Goal: Task Accomplishment & Management: Use online tool/utility

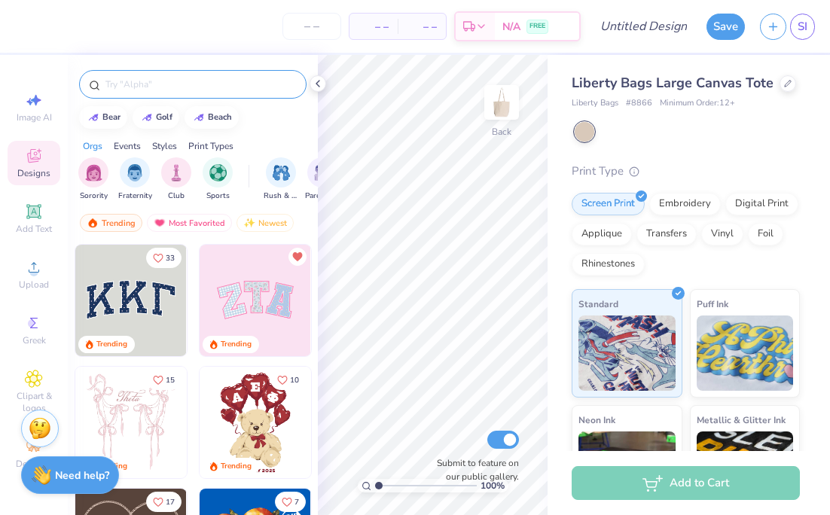
click at [139, 84] on input "text" at bounding box center [200, 84] width 193 height 15
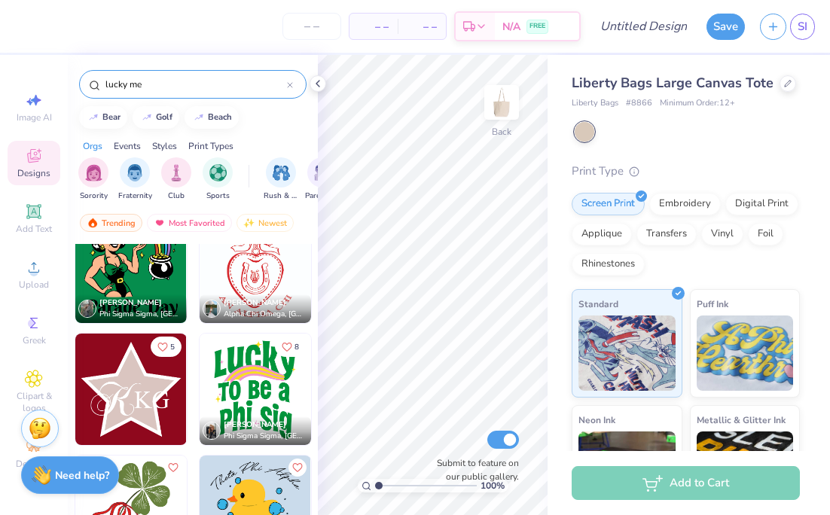
scroll to position [1992, 0]
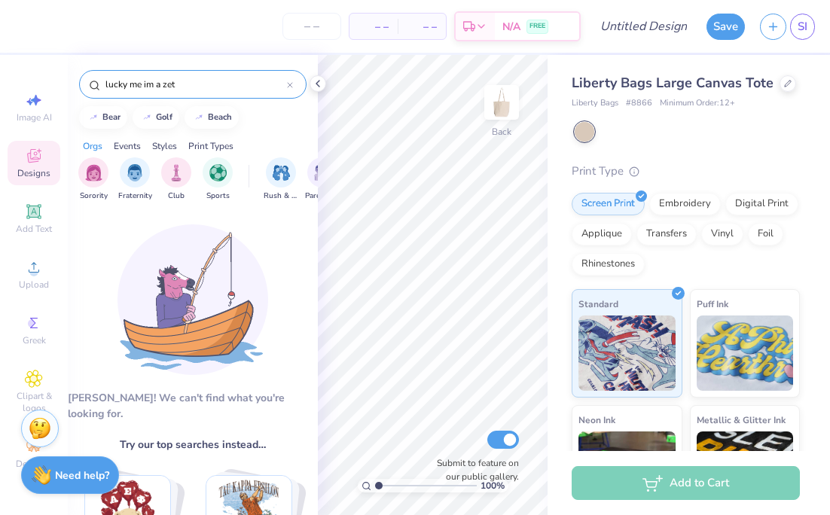
type input "lucky me im a zeta"
click at [290, 87] on icon at bounding box center [290, 85] width 6 height 6
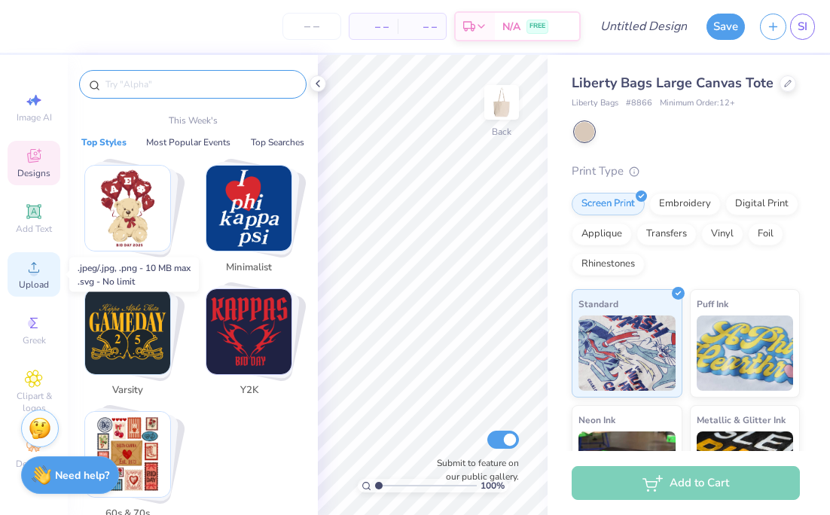
click at [37, 289] on span "Upload" at bounding box center [34, 285] width 30 height 12
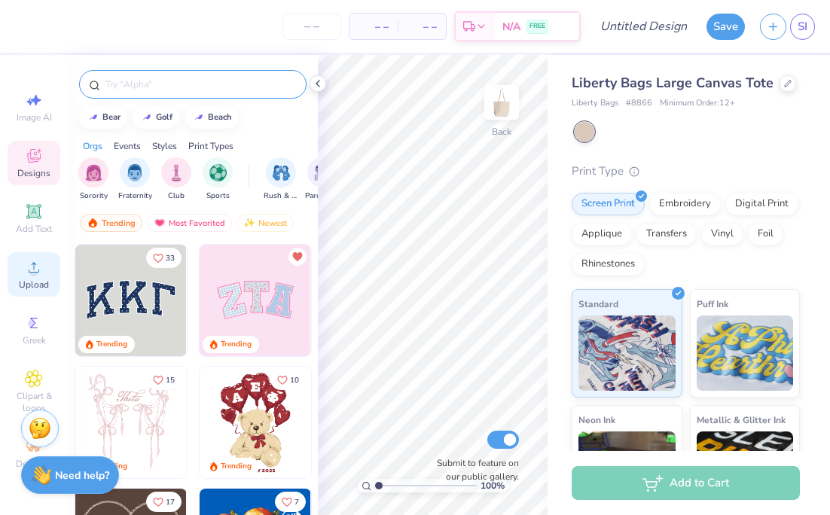
click at [36, 265] on icon at bounding box center [34, 267] width 18 height 18
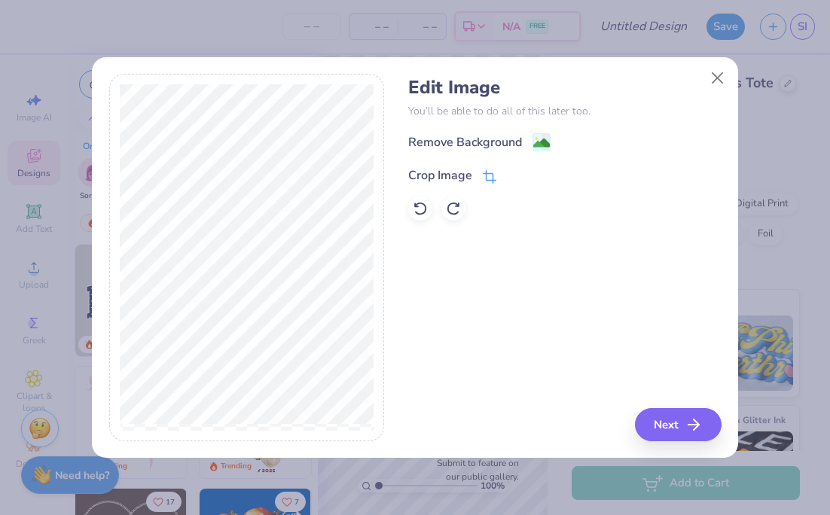
click at [491, 173] on icon at bounding box center [490, 177] width 14 height 14
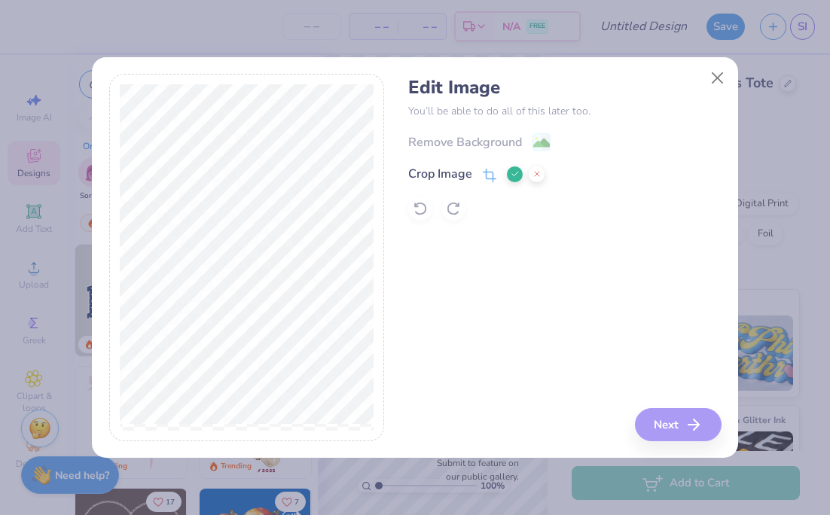
click at [516, 175] on icon at bounding box center [515, 174] width 9 height 9
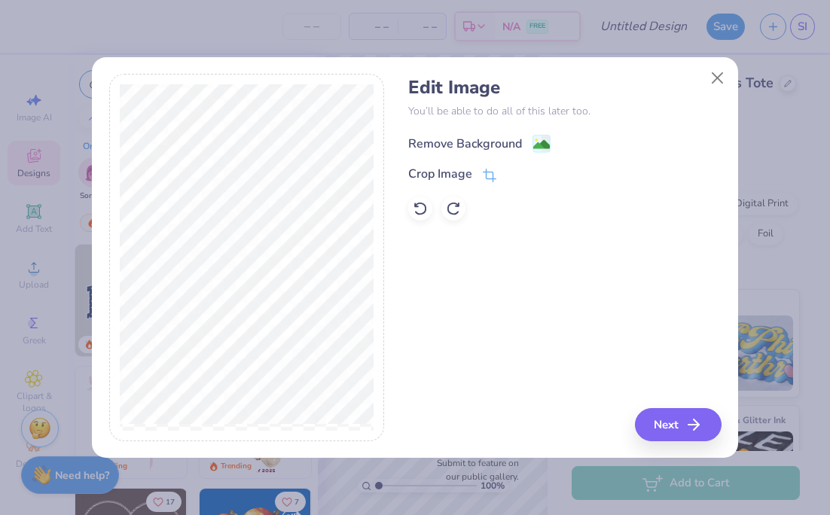
click at [497, 143] on div "Remove Background" at bounding box center [465, 144] width 114 height 18
click at [656, 424] on button "Next" at bounding box center [680, 424] width 87 height 33
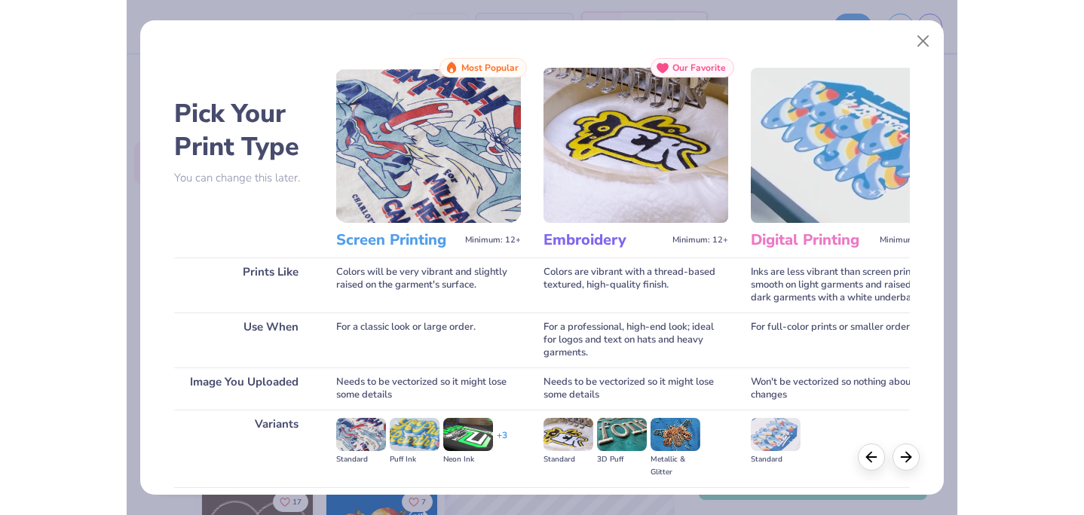
scroll to position [161, 0]
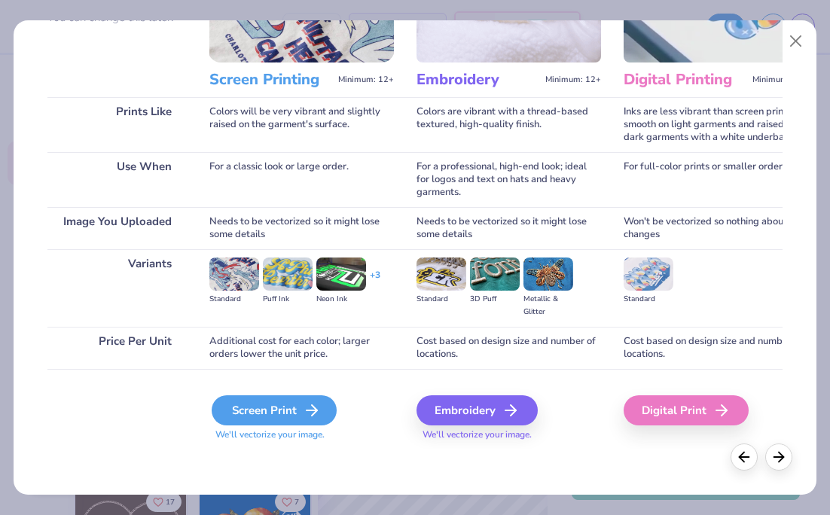
click at [269, 413] on div "Screen Print" at bounding box center [274, 411] width 125 height 30
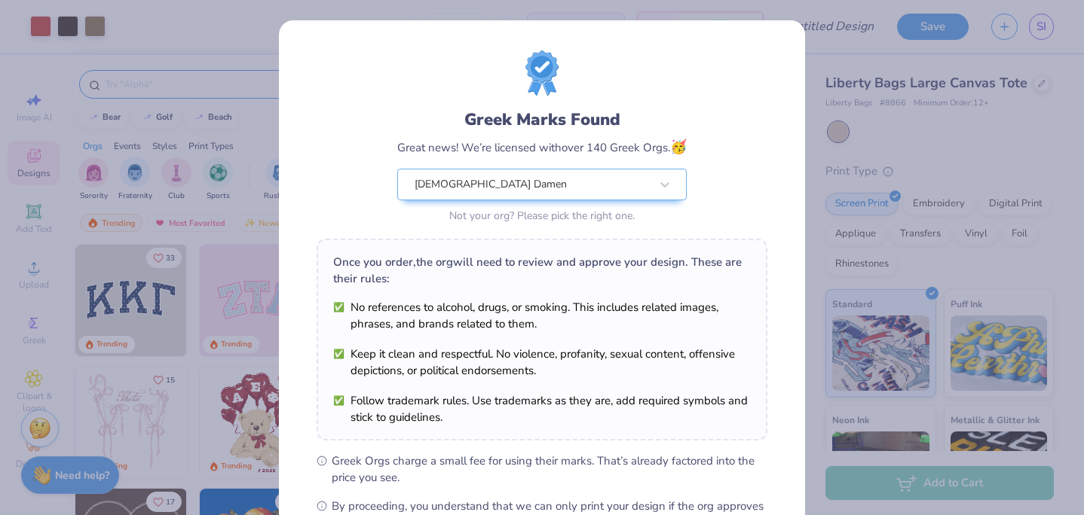
scroll to position [190, 0]
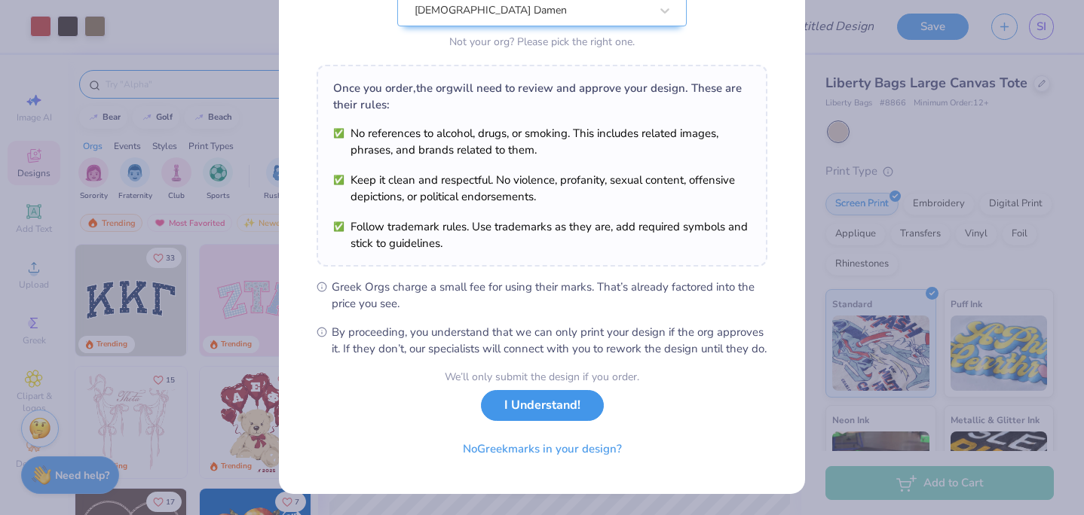
click at [519, 403] on button "I Understand!" at bounding box center [542, 405] width 123 height 31
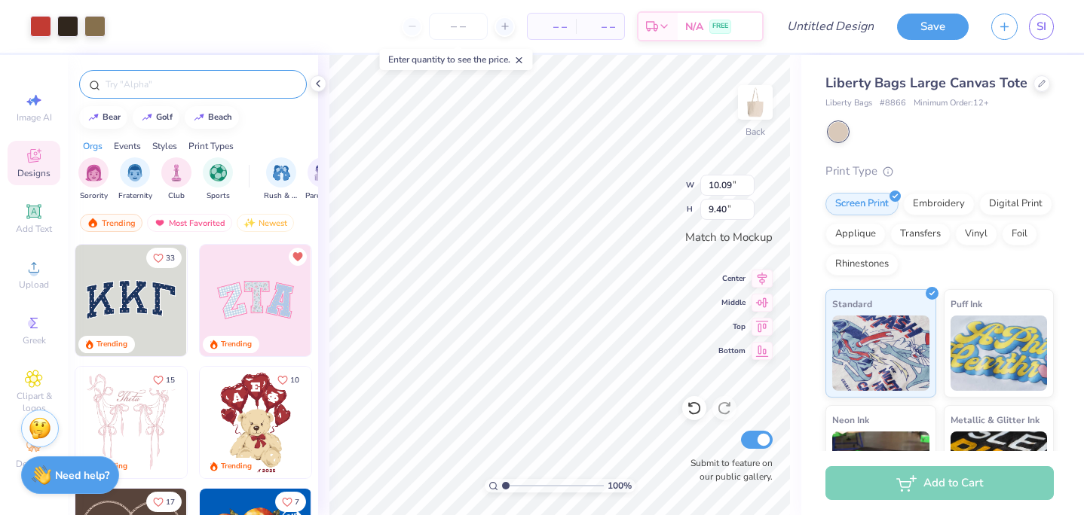
scroll to position [0, 0]
click at [695, 408] on icon at bounding box center [693, 408] width 15 height 15
click at [41, 212] on icon at bounding box center [34, 212] width 18 height 18
type input "5.80"
type input "1.68"
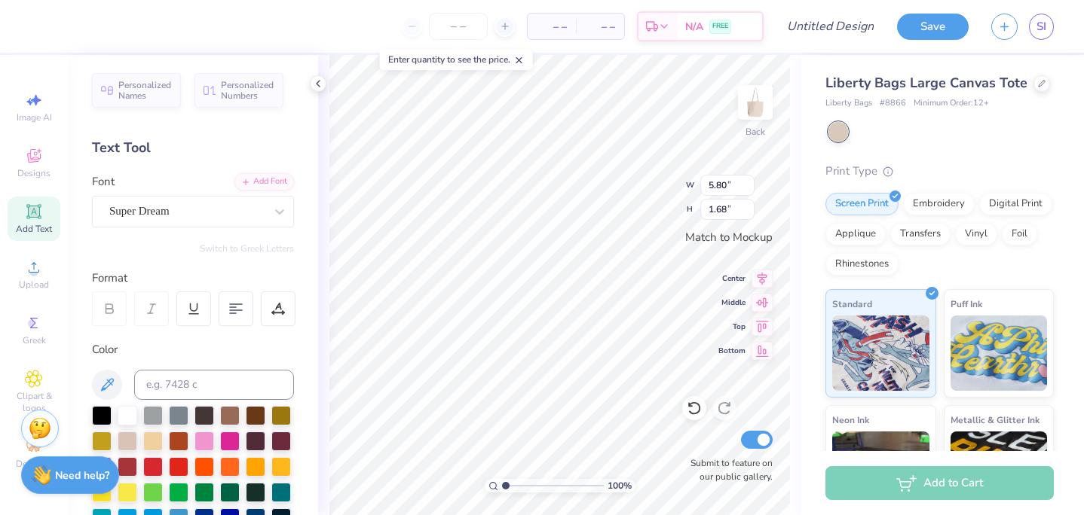
type input "1.46"
type input "2.19"
type textarea "CD"
click at [646, 194] on div "100 % Back W 5.80 5.80 " H 1.68 1.68 " Match to [GEOGRAPHIC_DATA] Middle Top Bo…" at bounding box center [559, 285] width 483 height 460
type input "3.56"
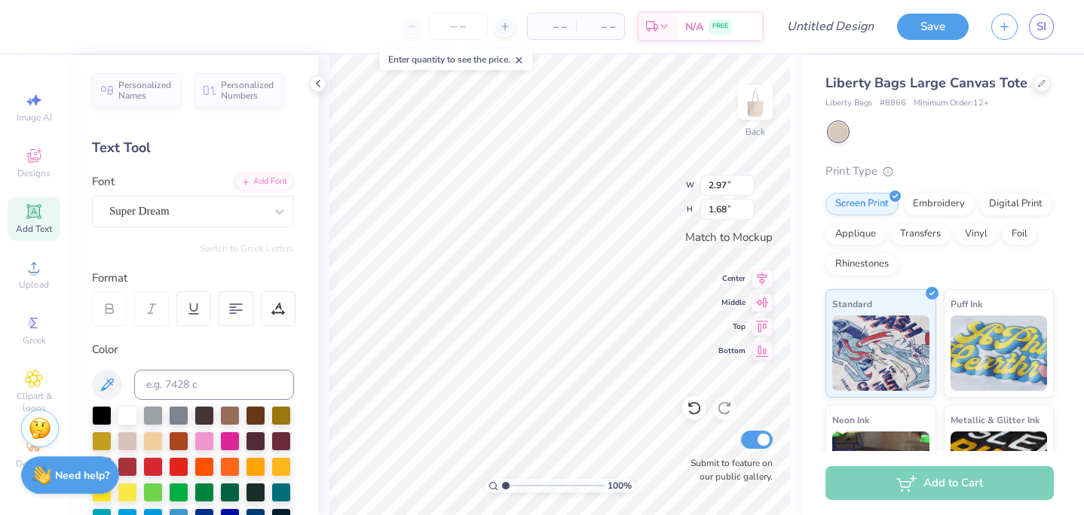
type input "2.02"
type input "3.55"
type input "2.31"
click at [191, 201] on div at bounding box center [186, 211] width 155 height 20
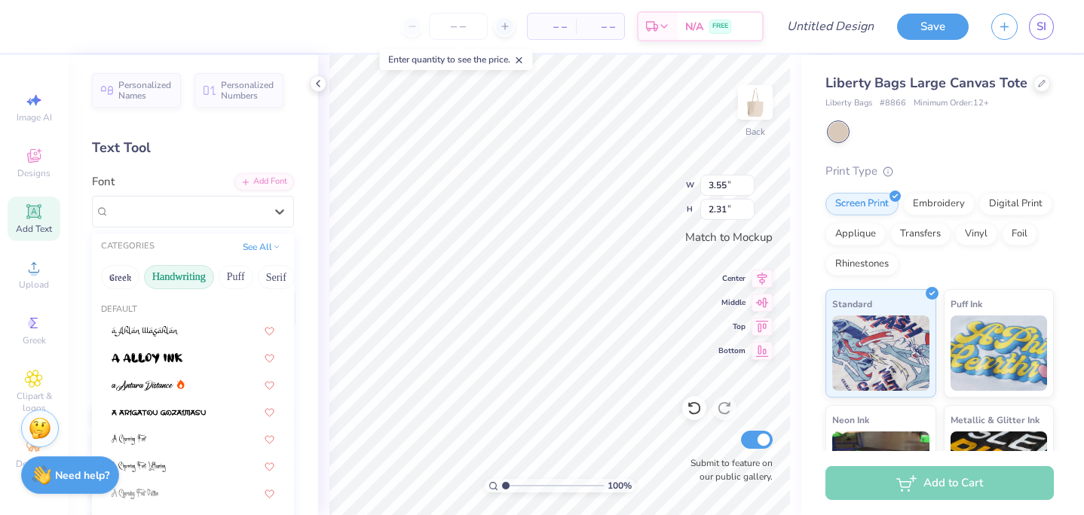
click at [176, 271] on button "Handwriting" at bounding box center [179, 277] width 70 height 24
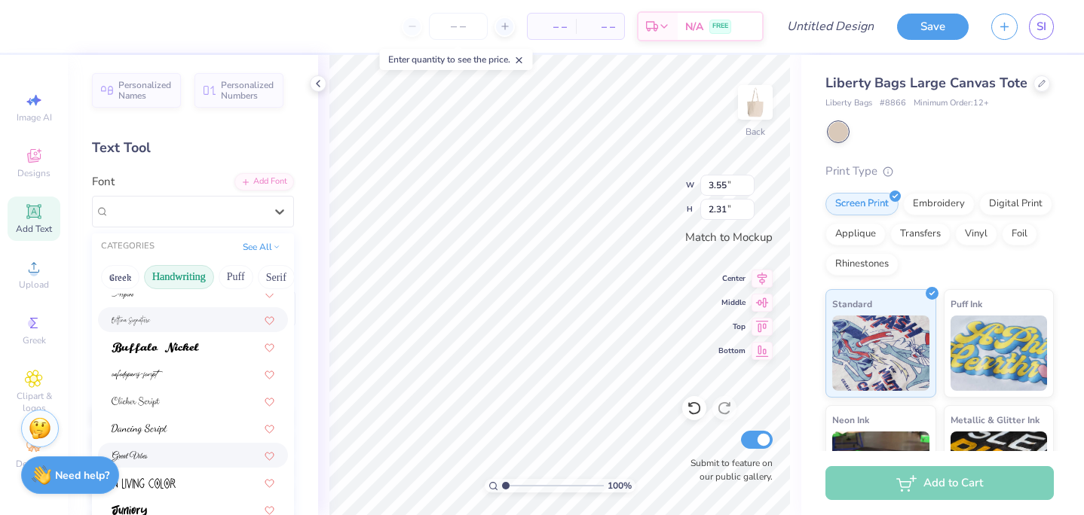
scroll to position [136, 0]
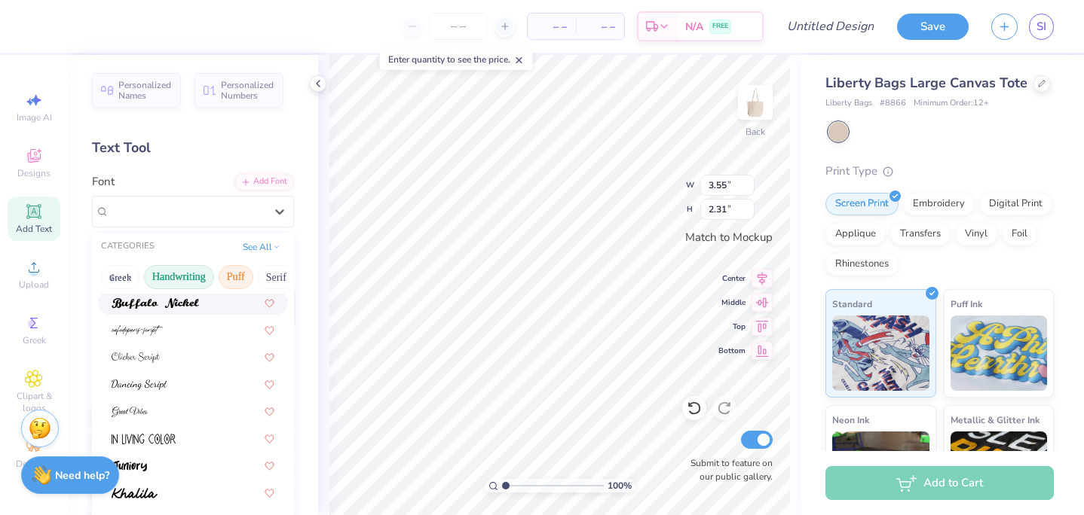
click at [242, 268] on button "Puff" at bounding box center [236, 277] width 35 height 24
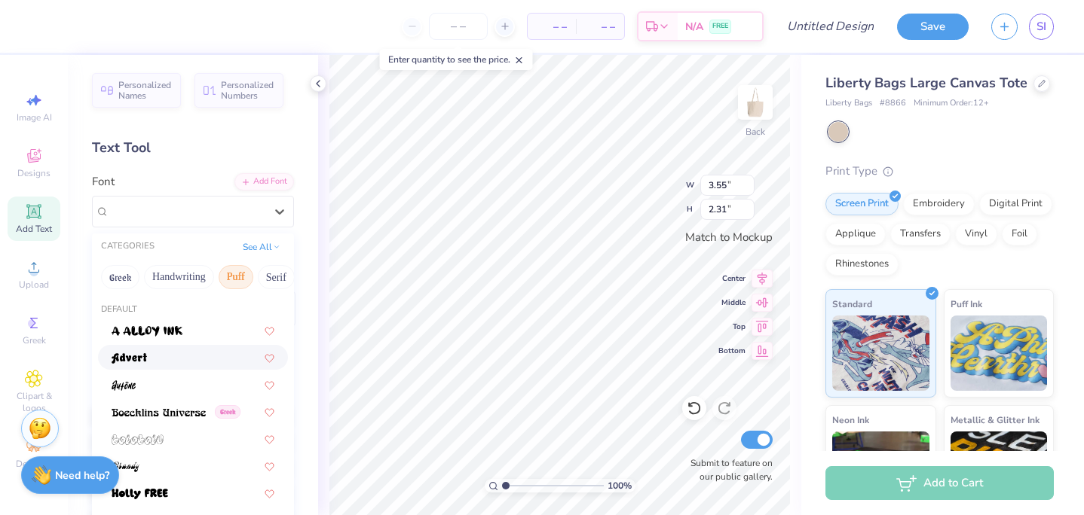
click at [154, 353] on div at bounding box center [193, 358] width 163 height 16
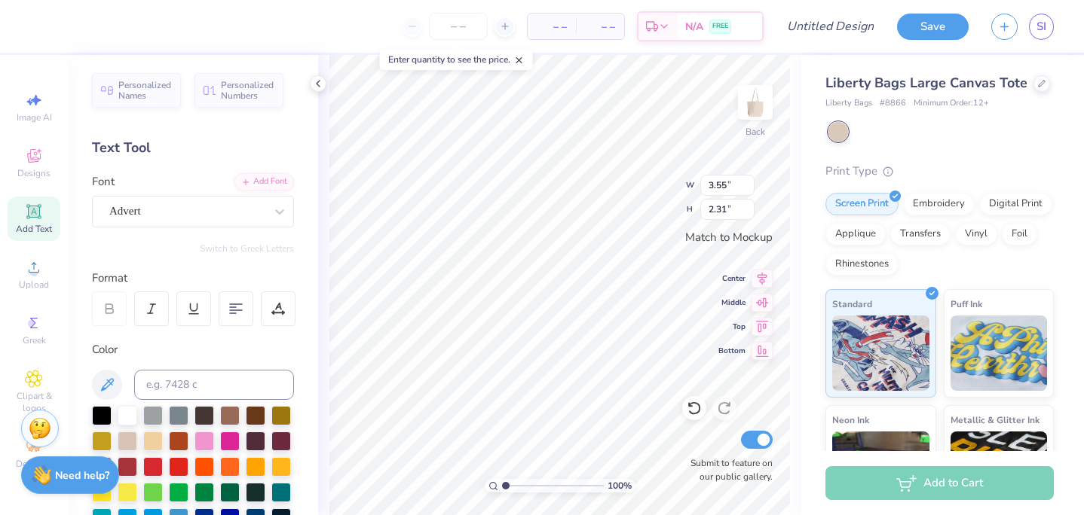
type input "3.49"
type input "2.71"
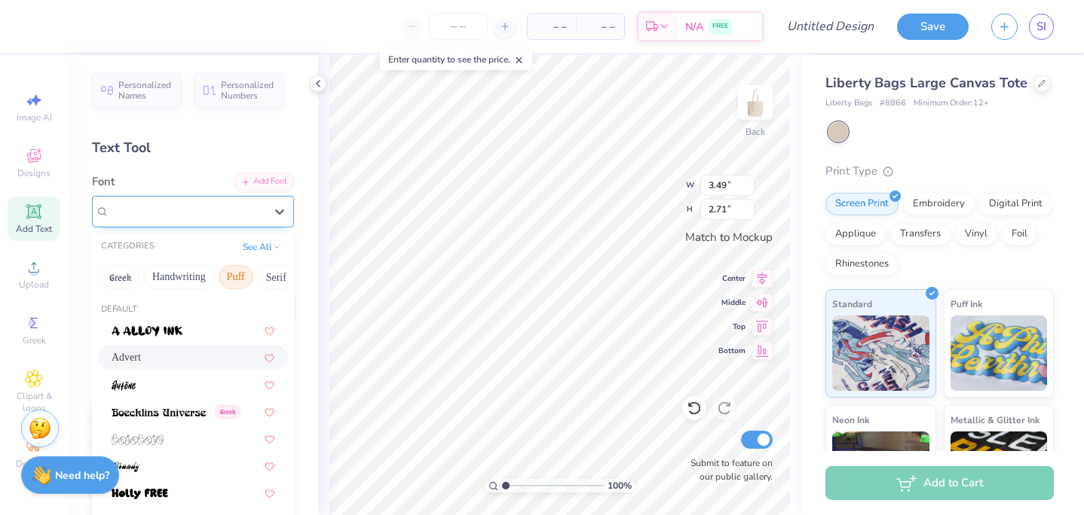
click at [209, 212] on div "Advert" at bounding box center [187, 211] width 158 height 23
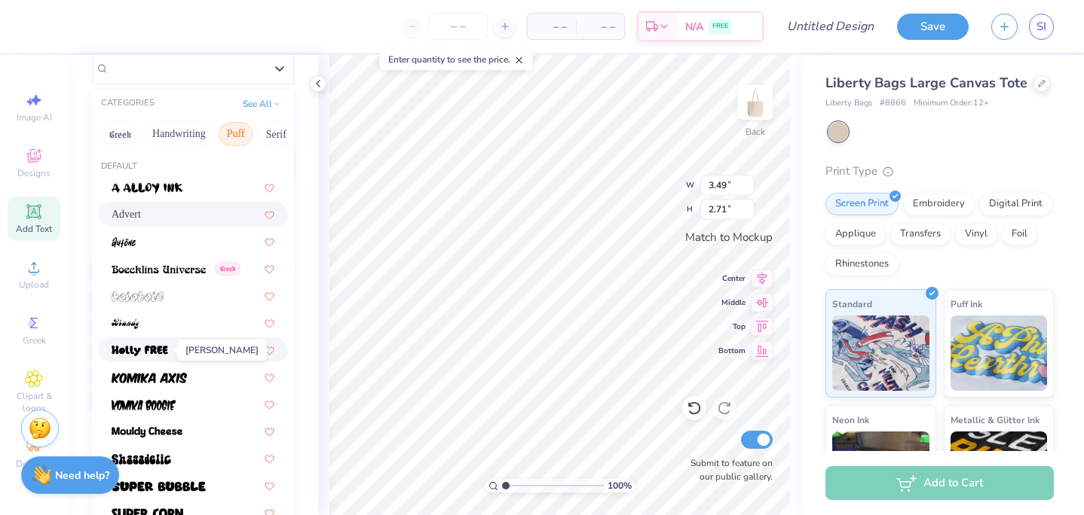
scroll to position [179, 0]
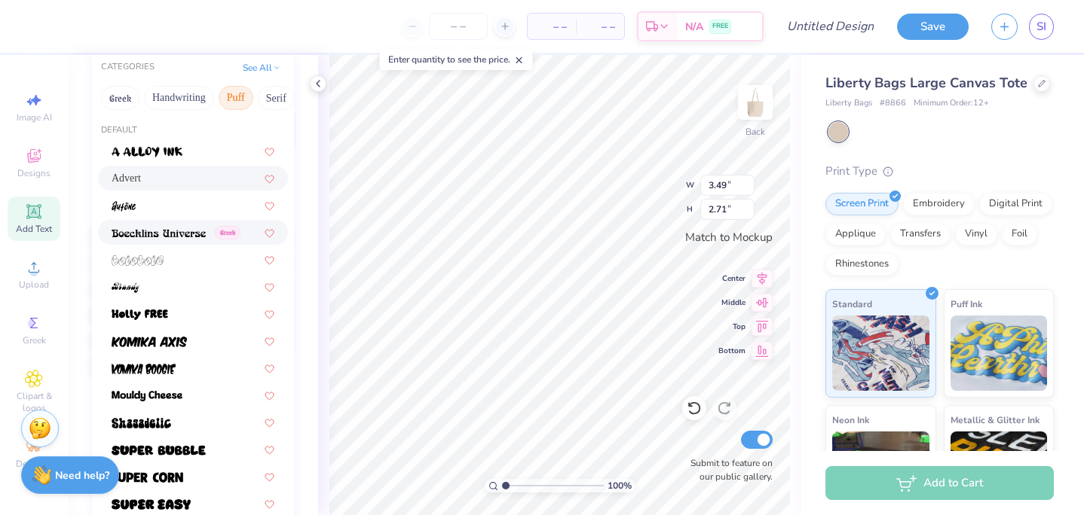
click at [186, 237] on img at bounding box center [159, 233] width 94 height 11
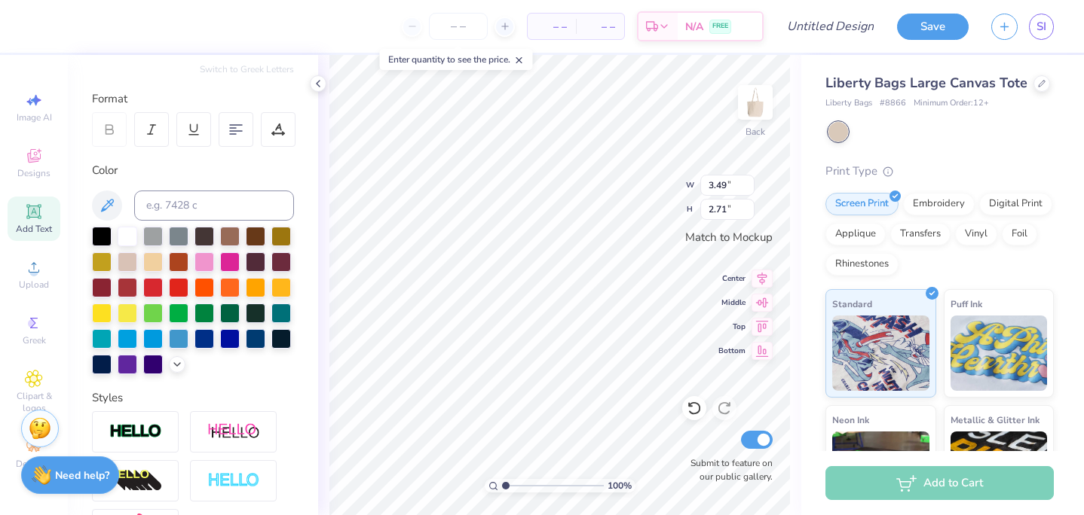
type input "3.62"
type input "2.41"
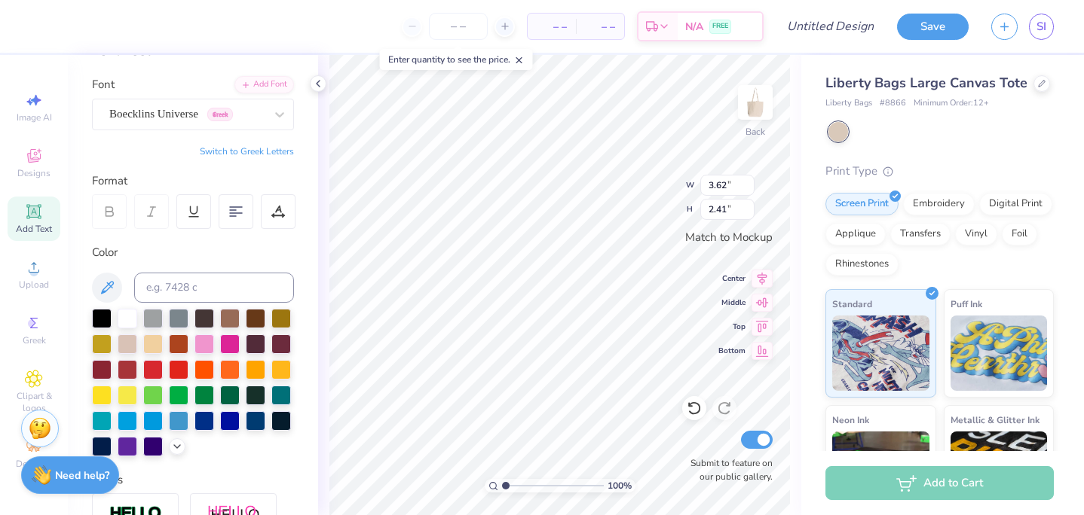
scroll to position [55, 0]
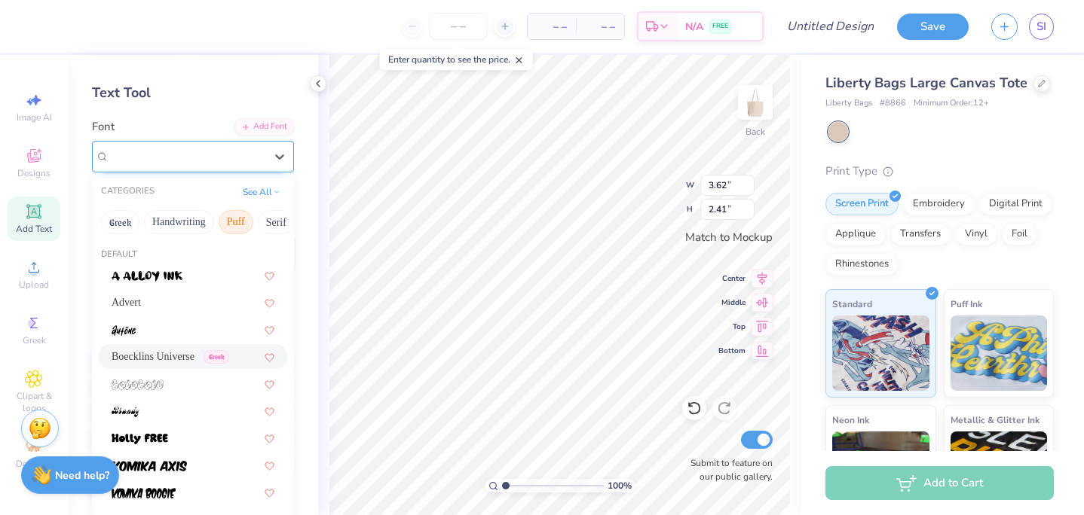
click at [188, 161] on div "Boecklins Universe Greek" at bounding box center [187, 156] width 158 height 23
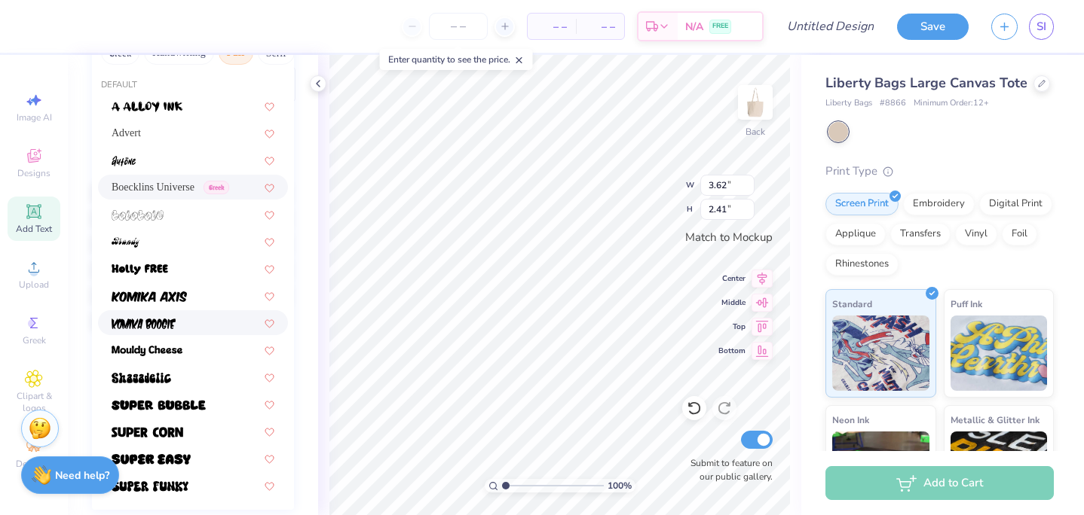
scroll to position [228, 0]
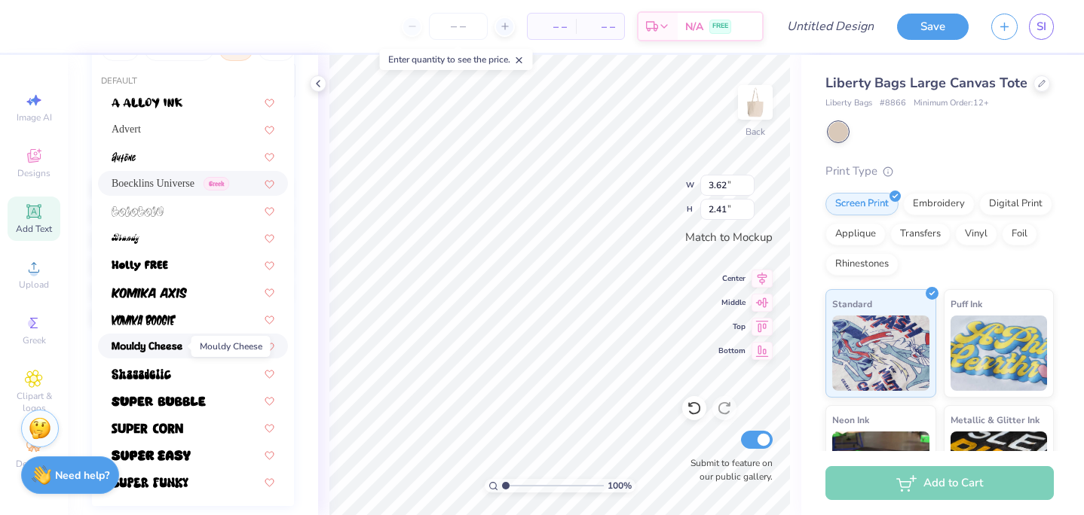
click at [171, 344] on img at bounding box center [147, 347] width 71 height 11
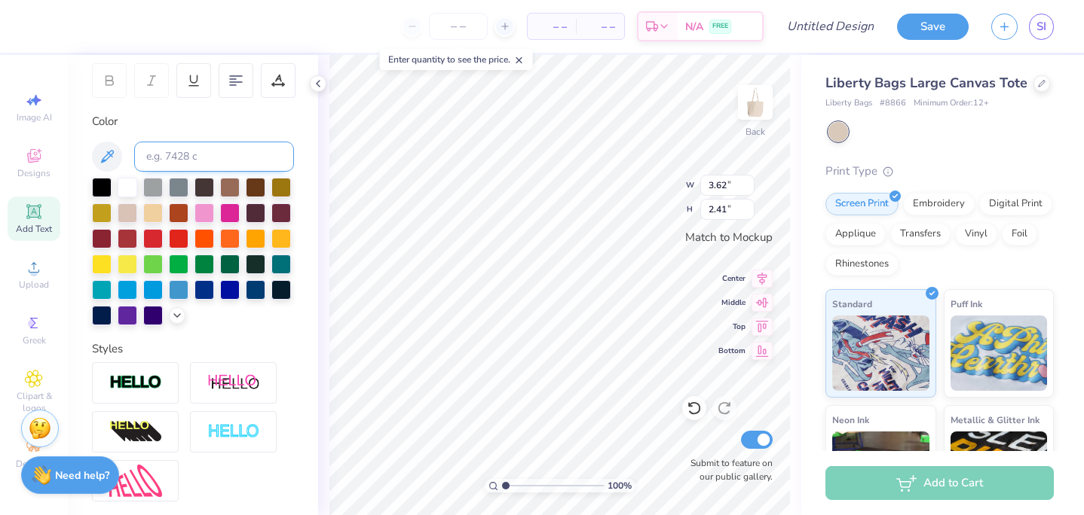
type input "3.30"
type input "2.46"
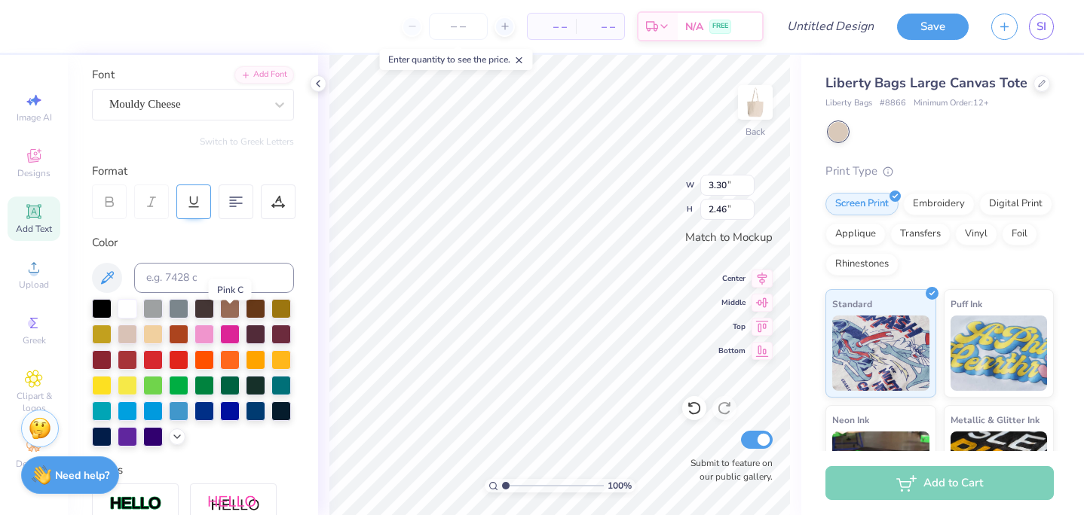
scroll to position [102, 0]
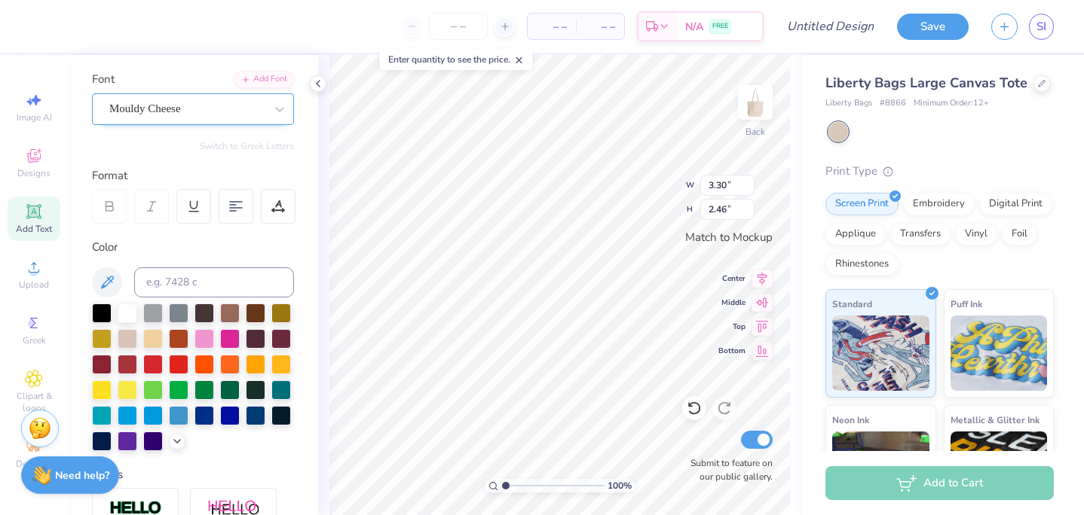
click at [179, 105] on div "Mouldy Cheese" at bounding box center [187, 108] width 158 height 23
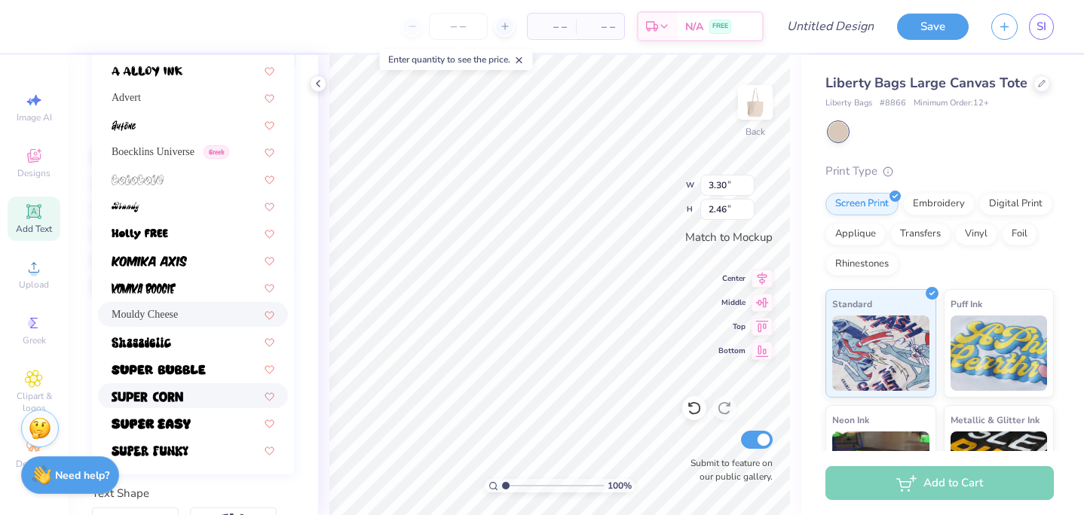
scroll to position [274, 0]
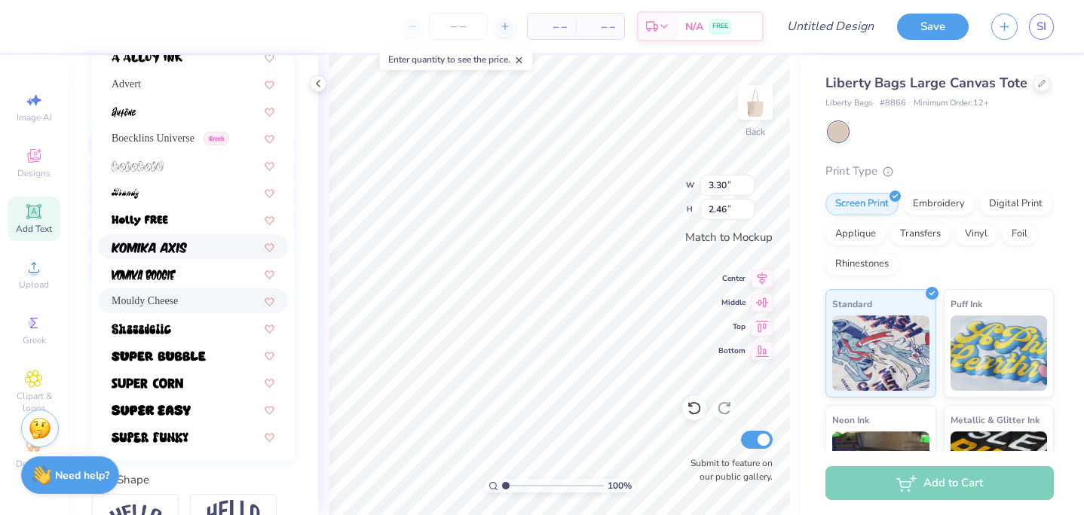
click at [174, 249] on img at bounding box center [149, 248] width 75 height 11
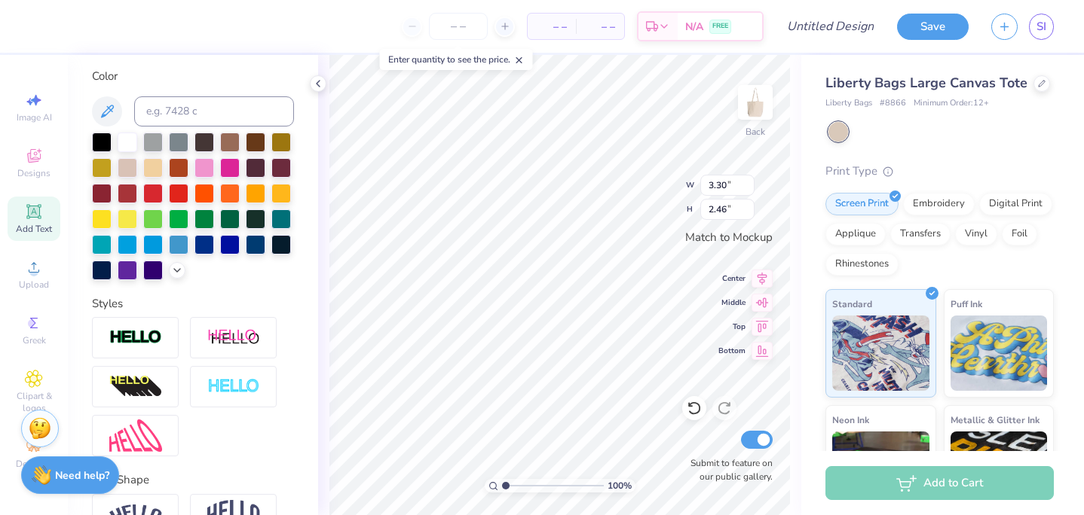
type input "3.83"
type input "2.93"
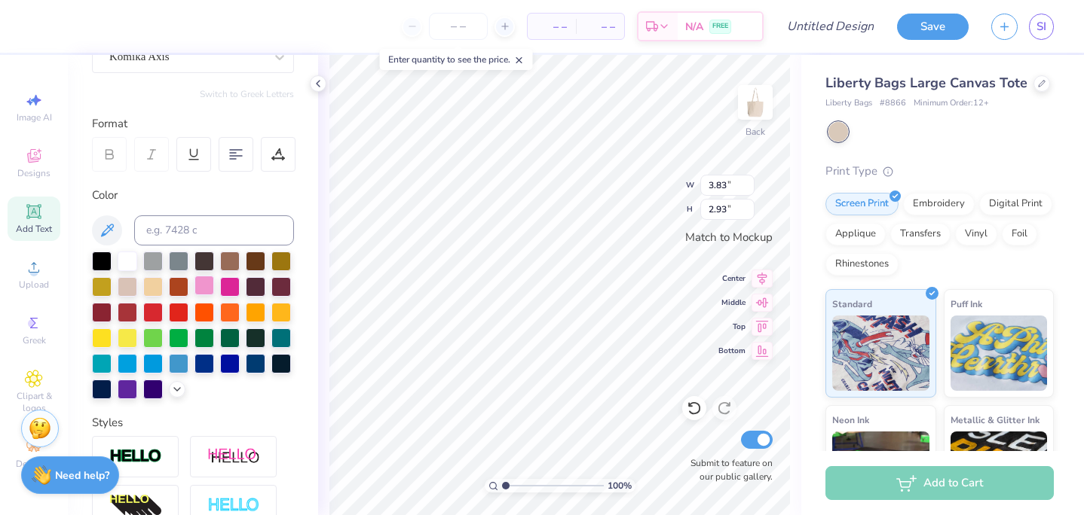
scroll to position [117, 0]
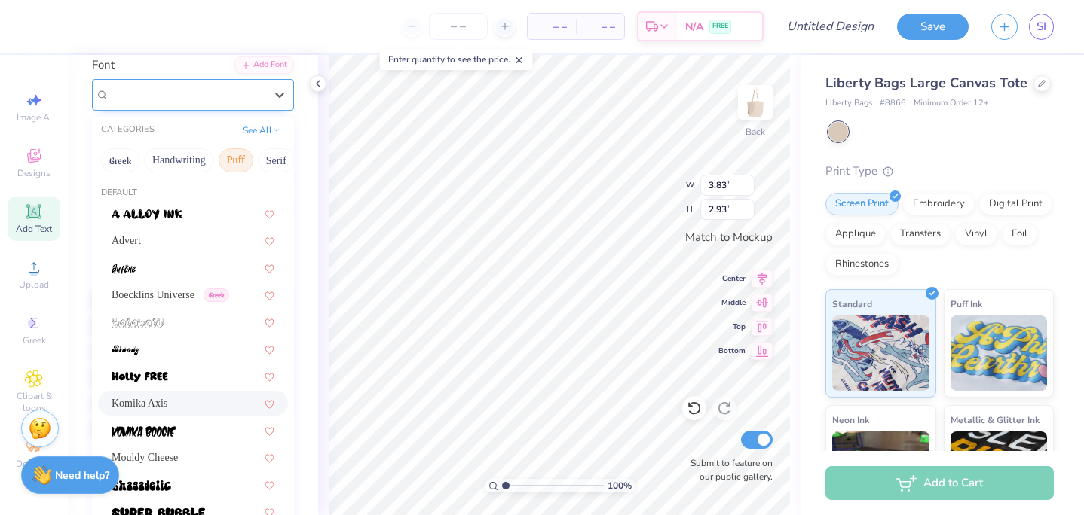
click at [176, 97] on div "Komika Axis" at bounding box center [187, 94] width 158 height 23
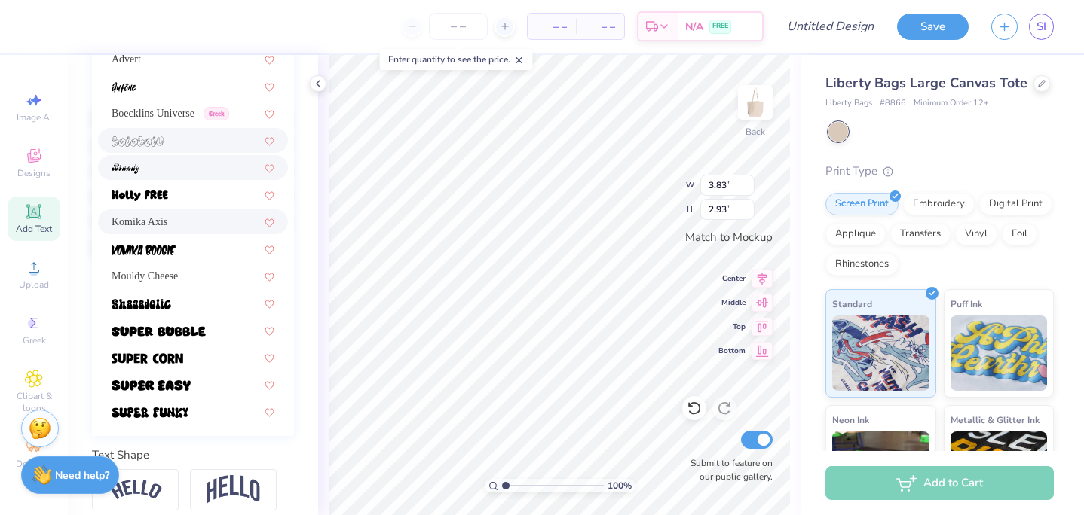
scroll to position [307, 0]
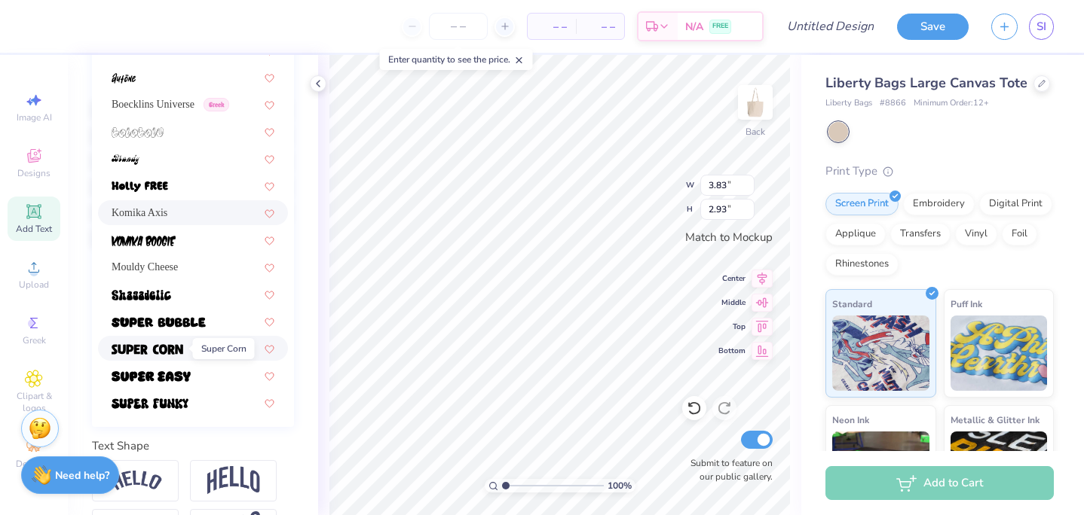
click at [164, 351] on img at bounding box center [148, 349] width 72 height 11
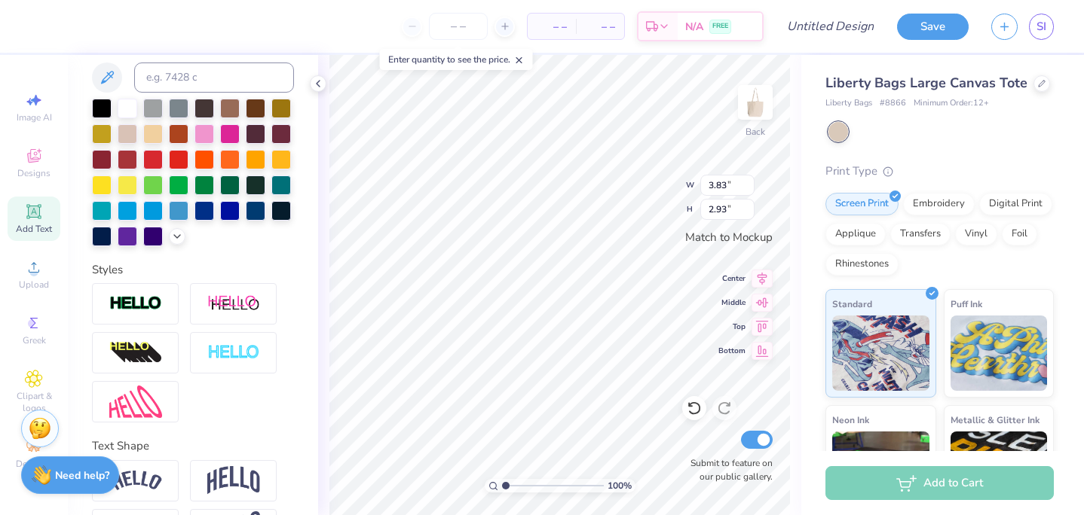
type input "2.67"
type input "2.06"
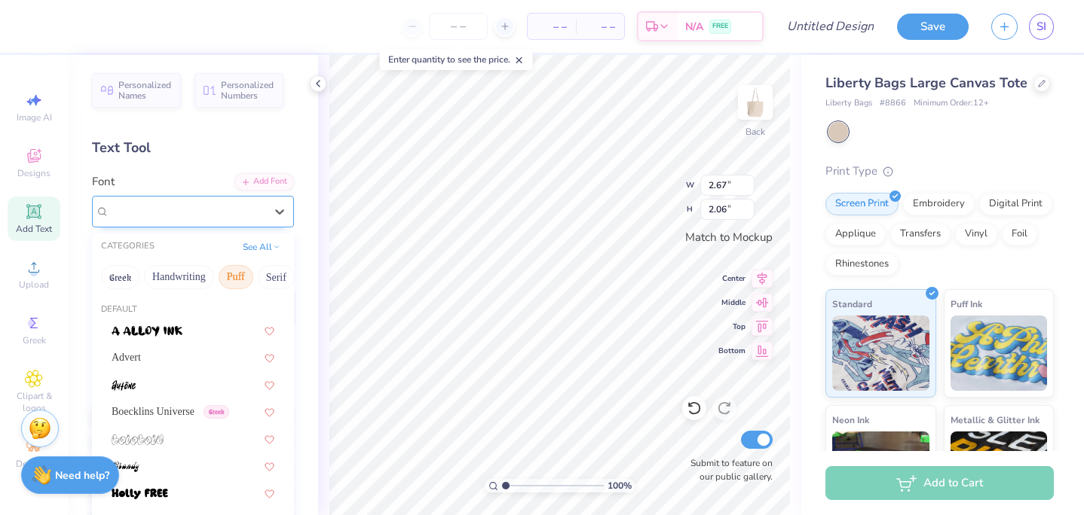
click at [167, 206] on div "Super Corn" at bounding box center [187, 211] width 158 height 23
click at [268, 252] on div "See All" at bounding box center [261, 247] width 47 height 15
click at [283, 280] on button "Serif" at bounding box center [276, 277] width 37 height 24
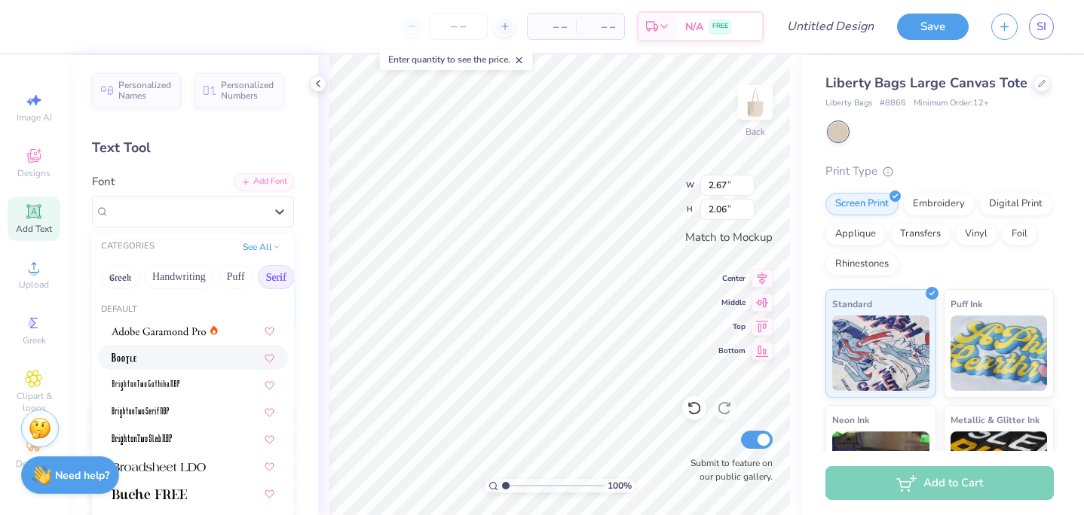
click at [130, 360] on img at bounding box center [124, 358] width 25 height 11
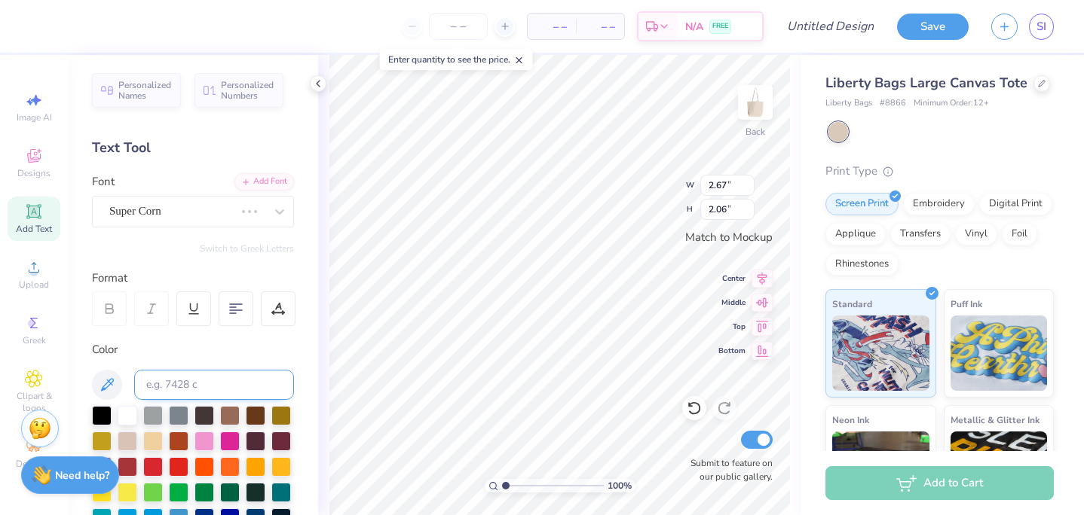
type input "2.74"
type input "2.30"
click at [182, 222] on div "BOOTLE" at bounding box center [187, 211] width 158 height 23
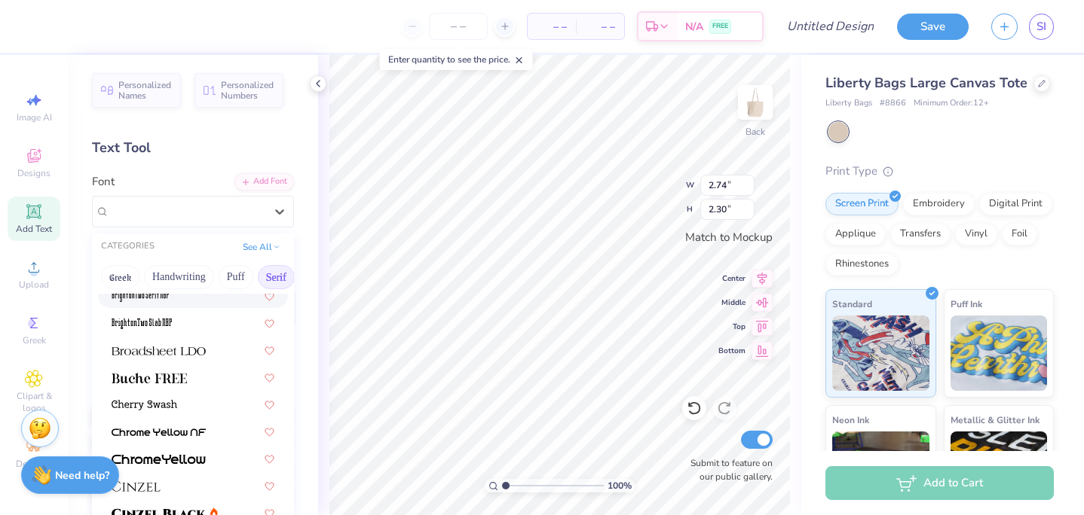
scroll to position [124, 0]
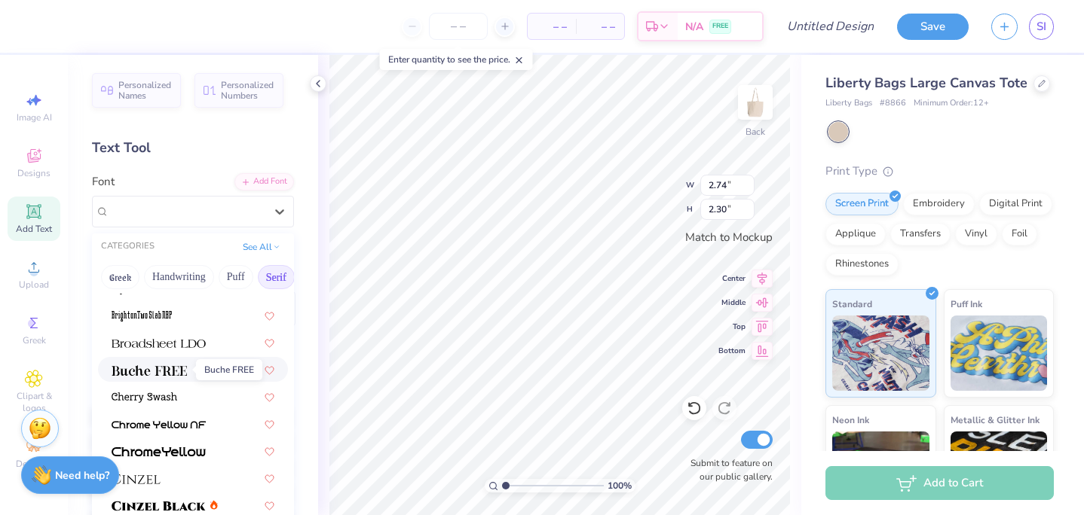
click at [179, 375] on img at bounding box center [149, 370] width 75 height 11
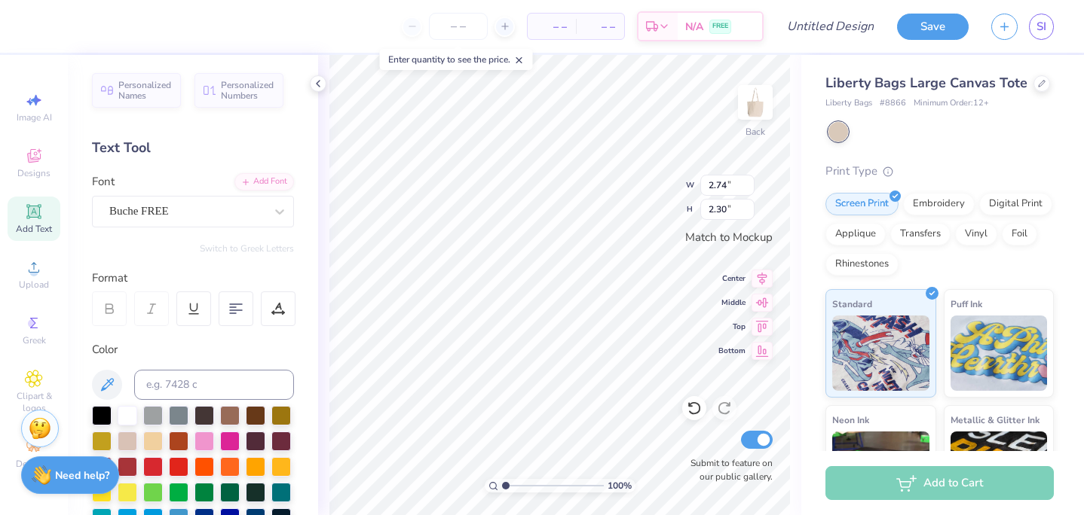
type input "3.29"
type input "2.24"
click at [194, 212] on div "Buche FREE" at bounding box center [187, 211] width 158 height 23
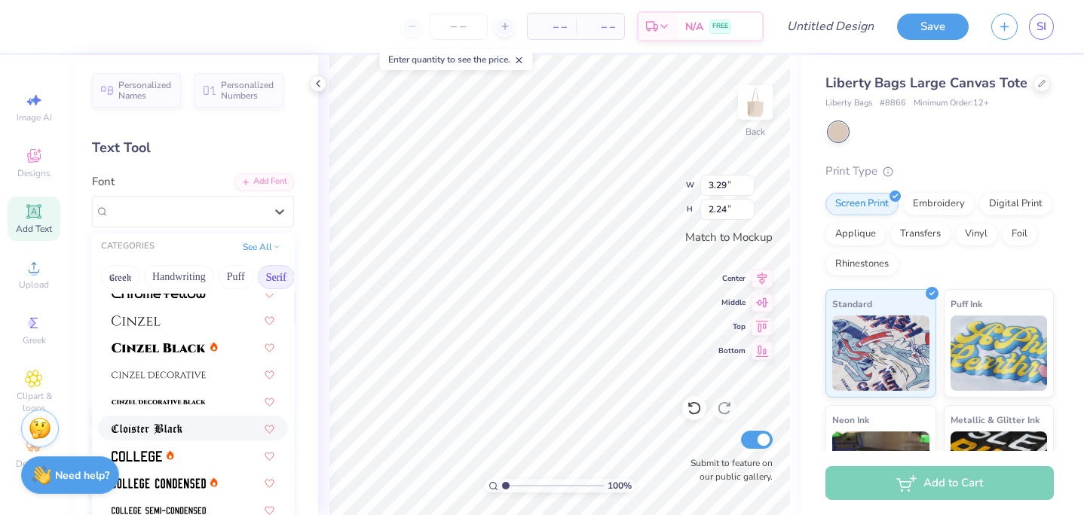
scroll to position [283, 0]
click at [179, 344] on img at bounding box center [159, 346] width 94 height 11
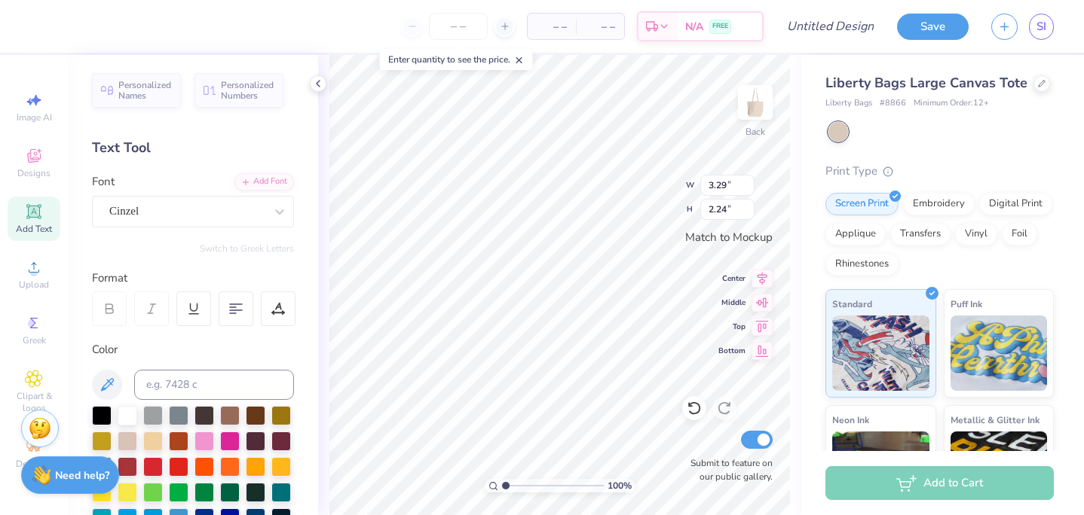
type input "4.46"
type input "2.46"
click at [177, 209] on div "Cinzel" at bounding box center [187, 211] width 158 height 23
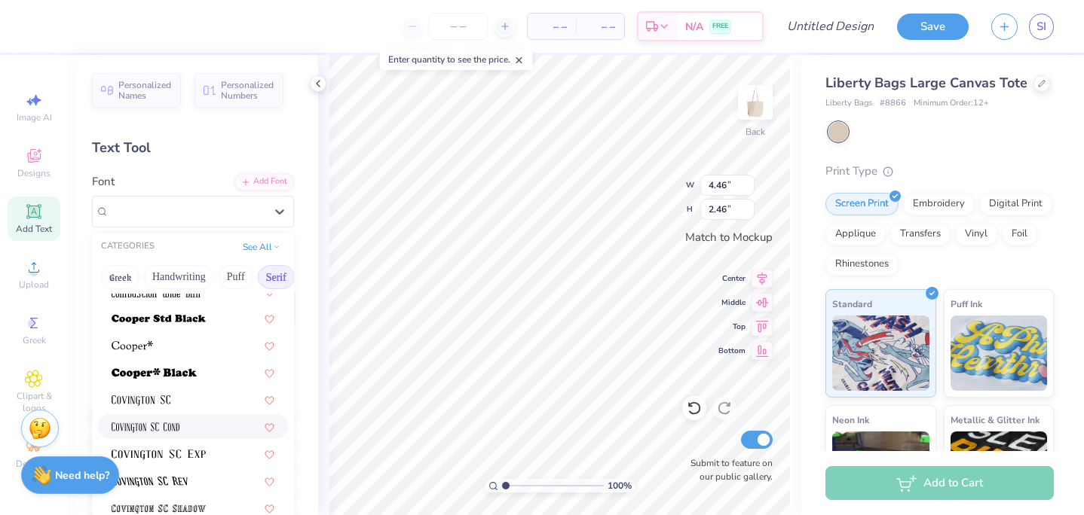
scroll to position [661, 0]
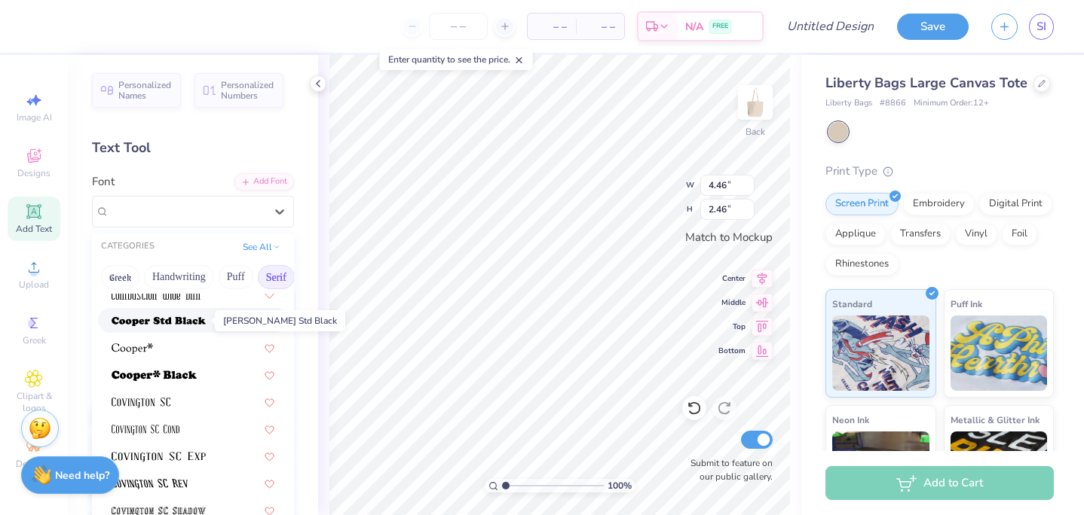
click at [186, 316] on img at bounding box center [159, 321] width 94 height 11
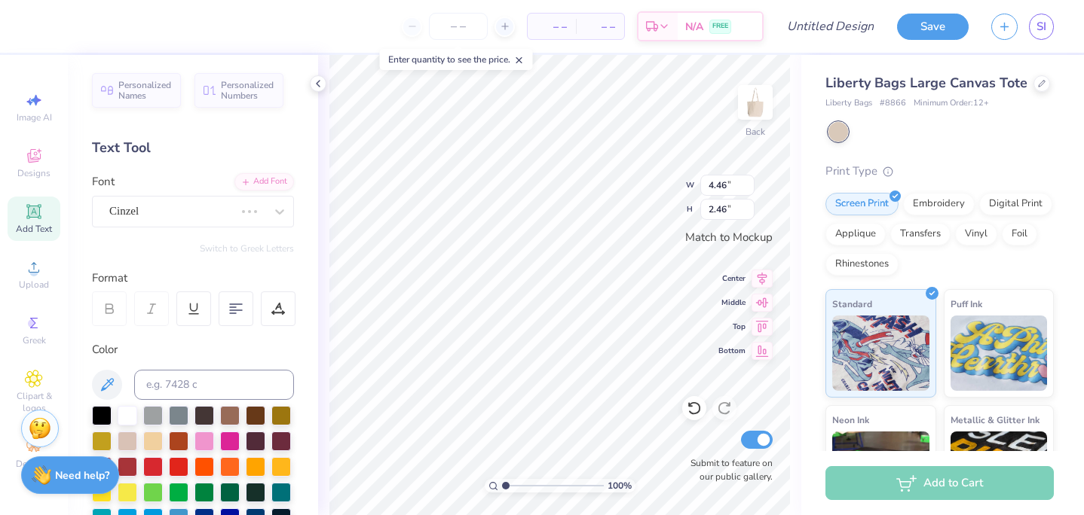
type input "4.42"
type input "2.51"
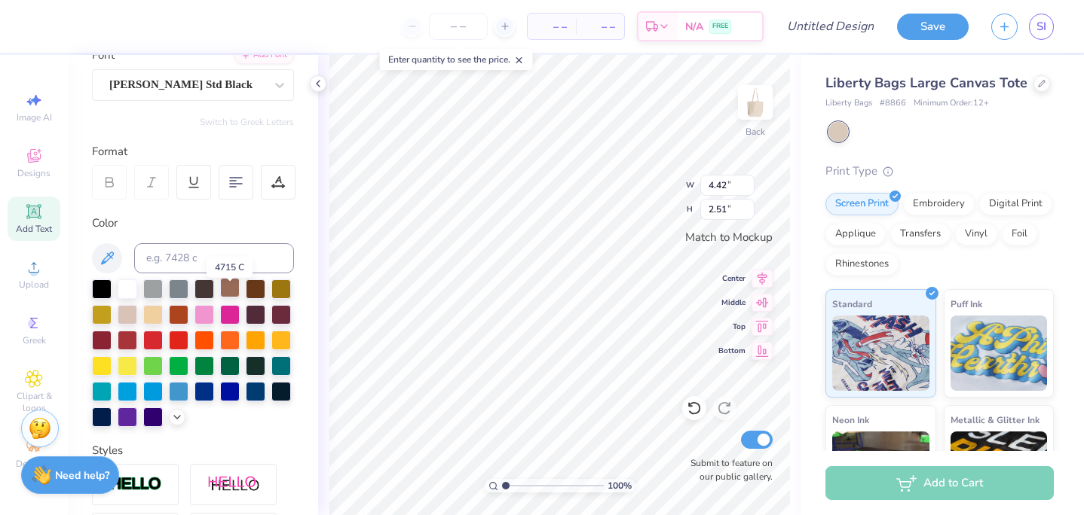
scroll to position [225, 0]
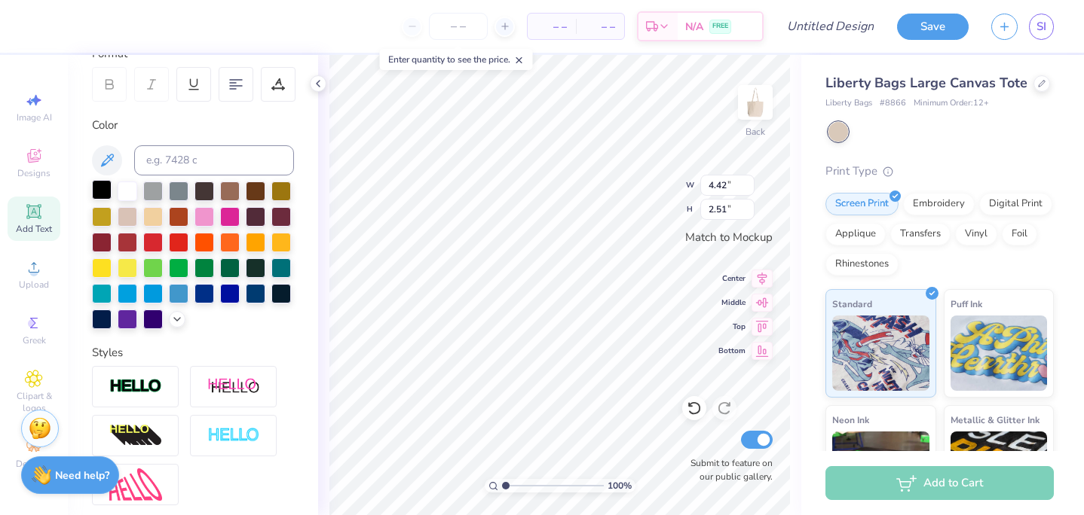
click at [102, 187] on div at bounding box center [102, 190] width 20 height 20
type input "3.83"
type input "3.78"
click at [692, 412] on icon at bounding box center [693, 408] width 15 height 15
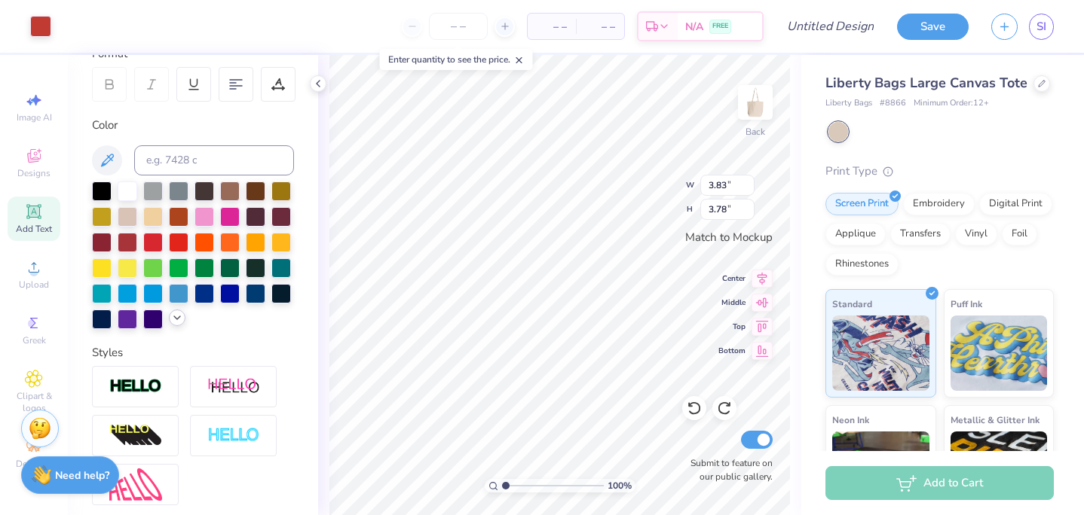
click at [176, 321] on icon at bounding box center [177, 318] width 12 height 12
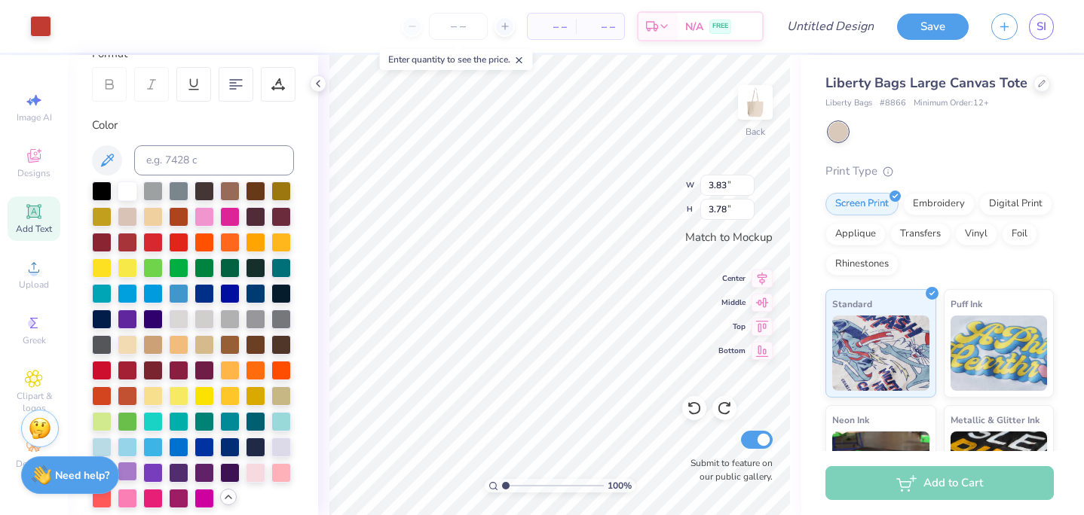
click at [131, 470] on div at bounding box center [128, 472] width 20 height 20
click at [107, 191] on div at bounding box center [102, 190] width 20 height 20
click at [44, 28] on div at bounding box center [40, 24] width 21 height 21
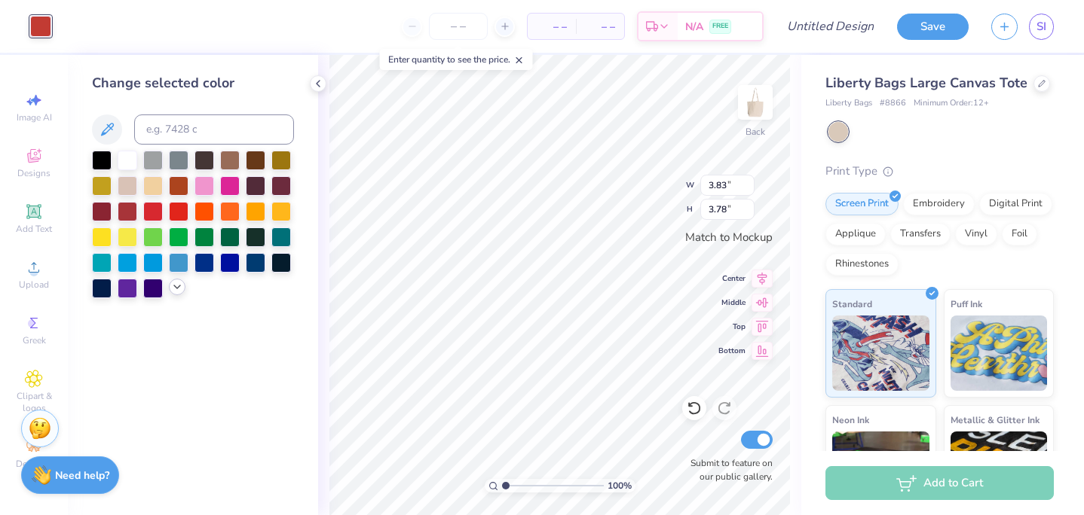
click at [174, 292] on icon at bounding box center [177, 287] width 12 height 12
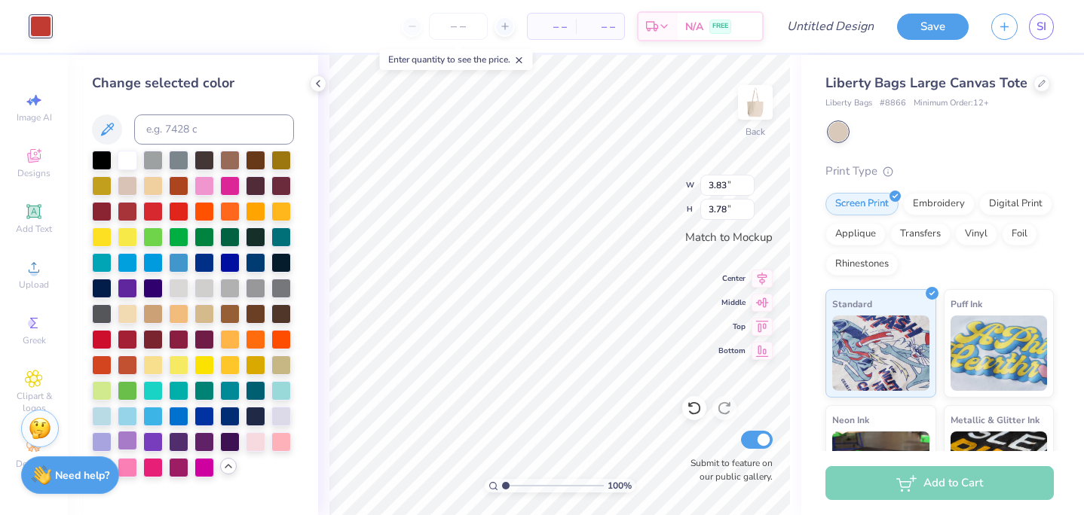
click at [137, 444] on div at bounding box center [128, 441] width 20 height 20
click at [151, 444] on div at bounding box center [153, 441] width 20 height 20
click at [135, 442] on div at bounding box center [128, 441] width 20 height 20
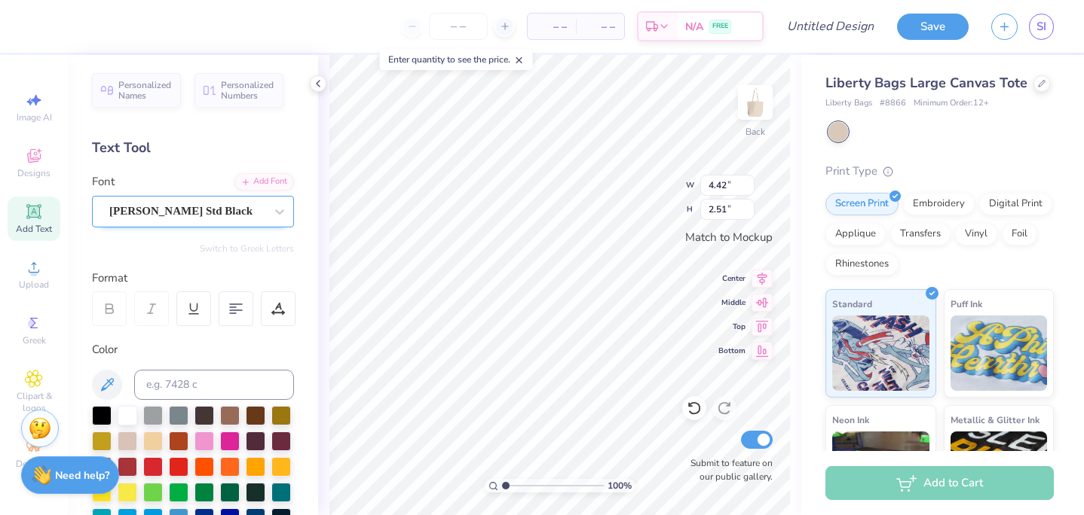
click at [234, 221] on div at bounding box center [186, 211] width 155 height 20
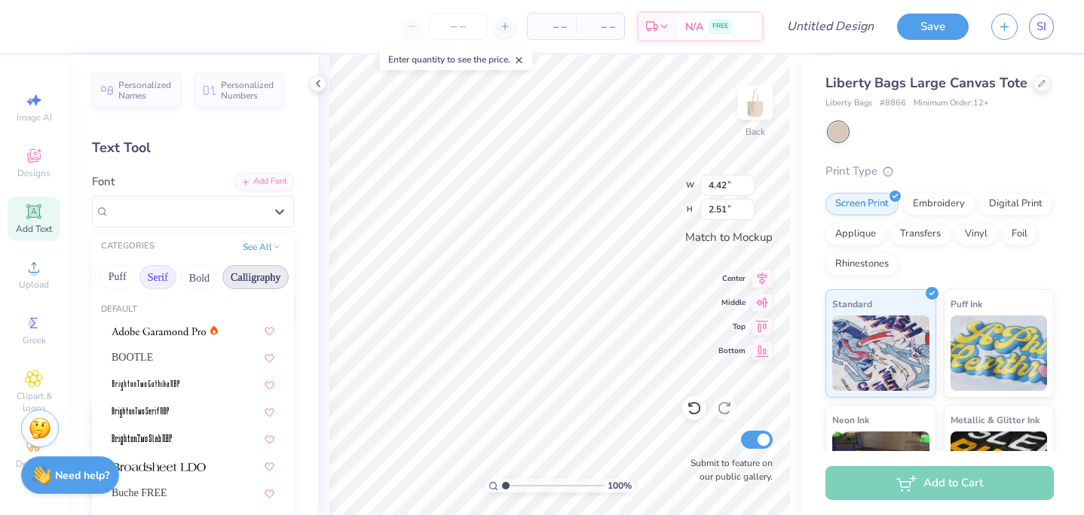
scroll to position [0, 119]
click at [217, 275] on button "Bold" at bounding box center [198, 277] width 37 height 24
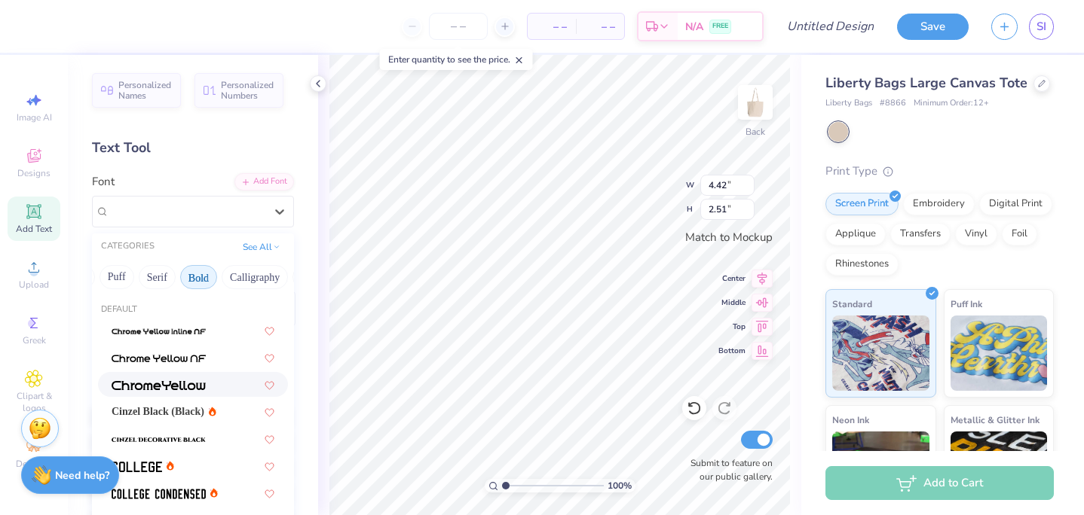
click at [164, 390] on img at bounding box center [159, 386] width 94 height 11
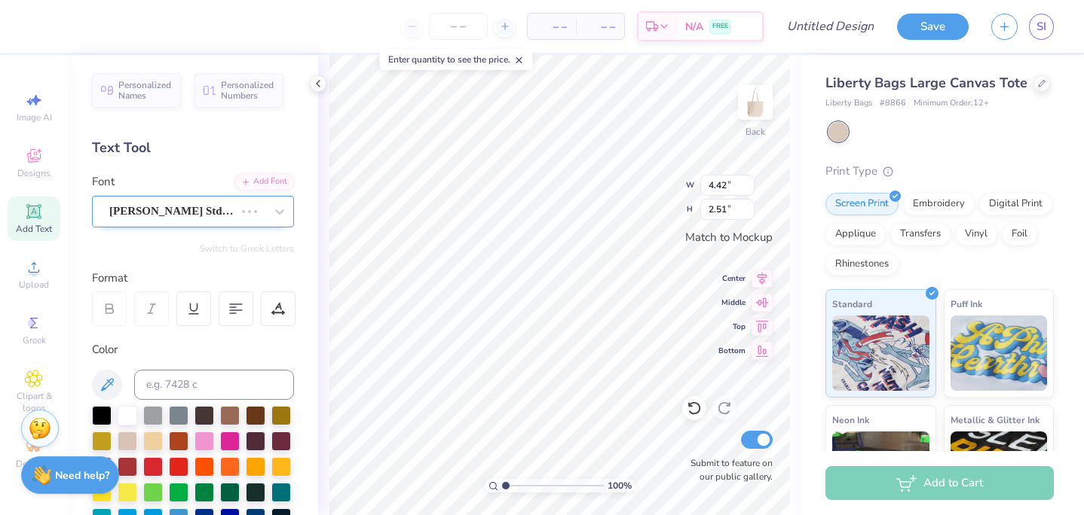
click at [191, 219] on div "[PERSON_NAME] Std Black" at bounding box center [172, 211] width 128 height 23
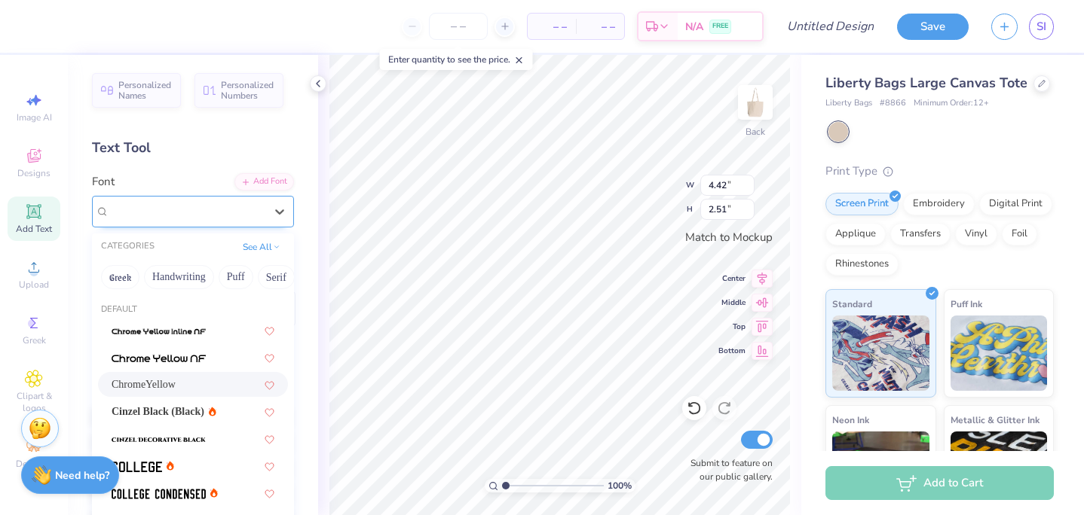
type input "4.11"
type input "2.32"
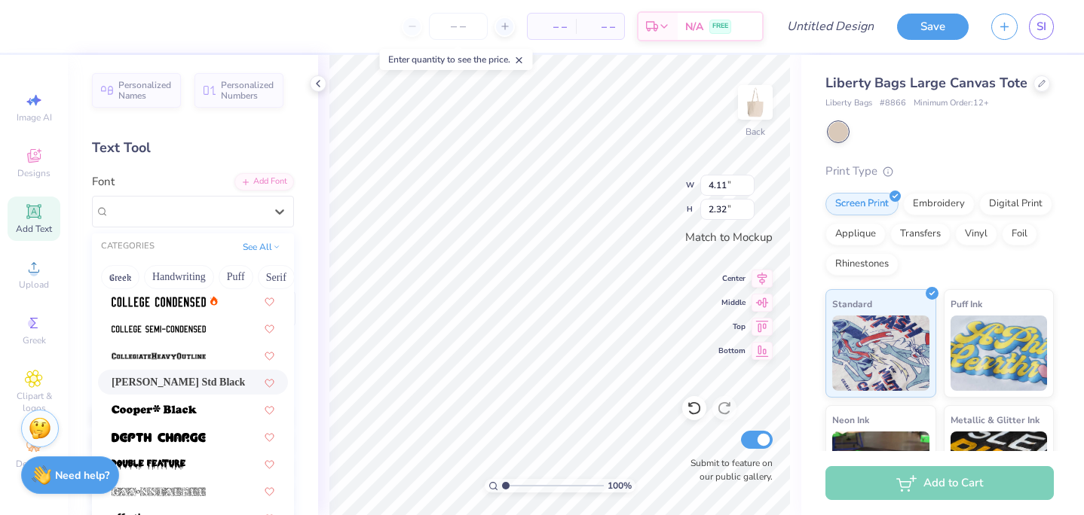
scroll to position [203, 0]
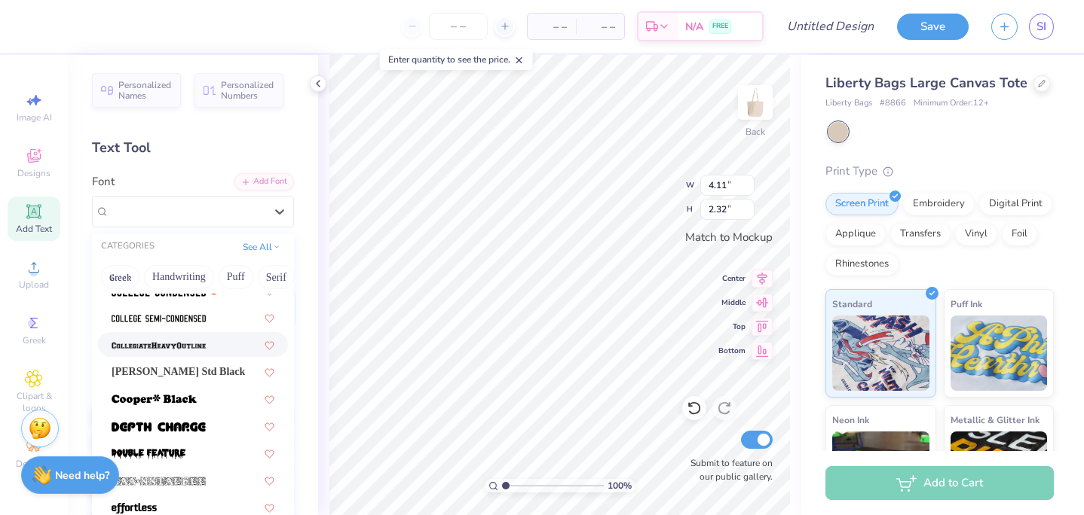
click at [197, 342] on img at bounding box center [159, 346] width 94 height 11
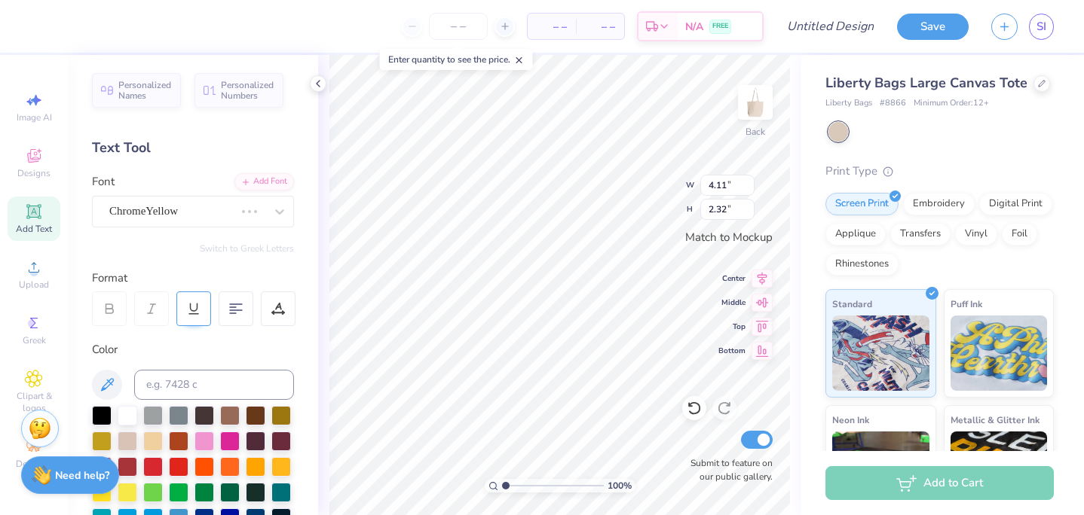
type input "3.51"
type input "2.58"
click at [209, 215] on div "CollegiateHeavyOutline" at bounding box center [187, 211] width 158 height 23
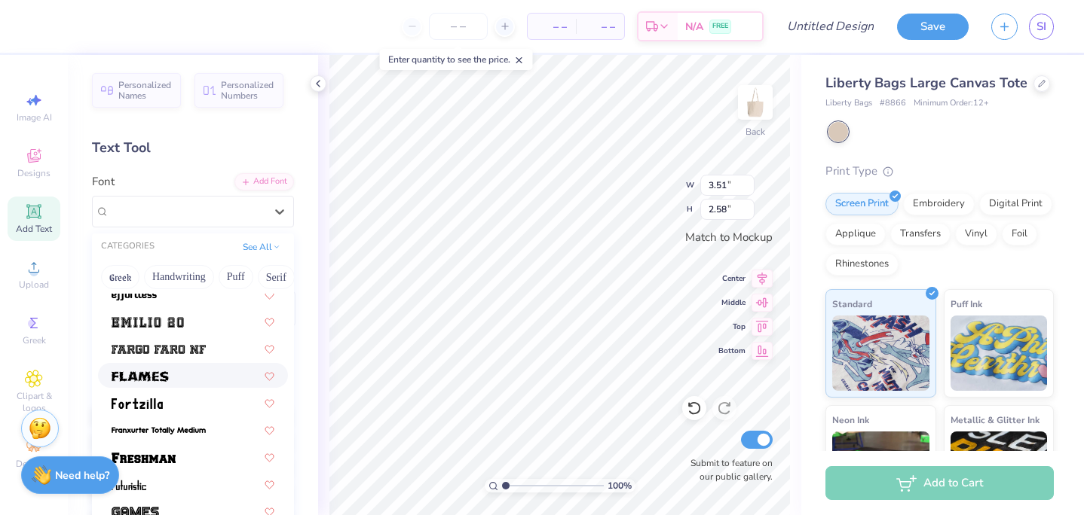
scroll to position [429, 0]
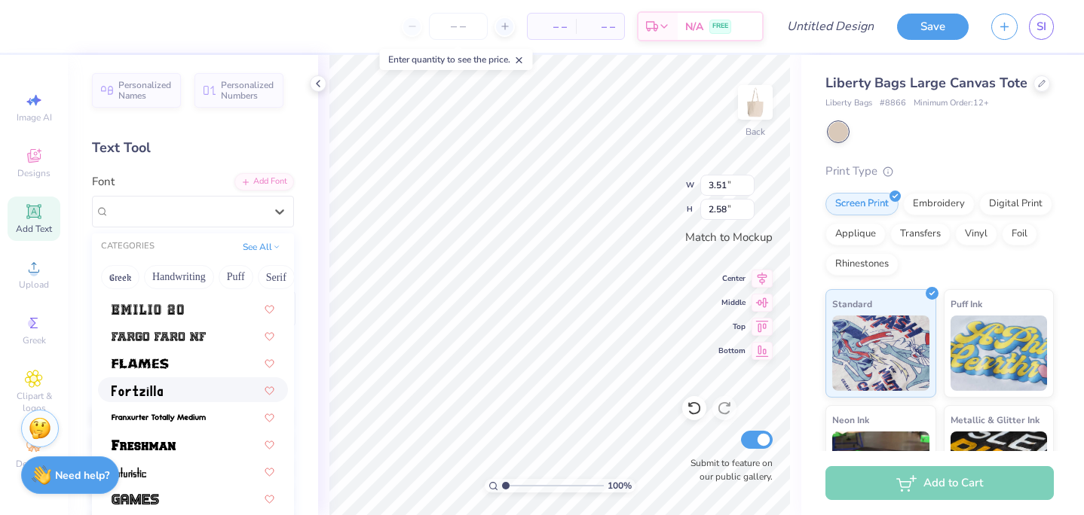
click at [161, 395] on img at bounding box center [137, 391] width 51 height 11
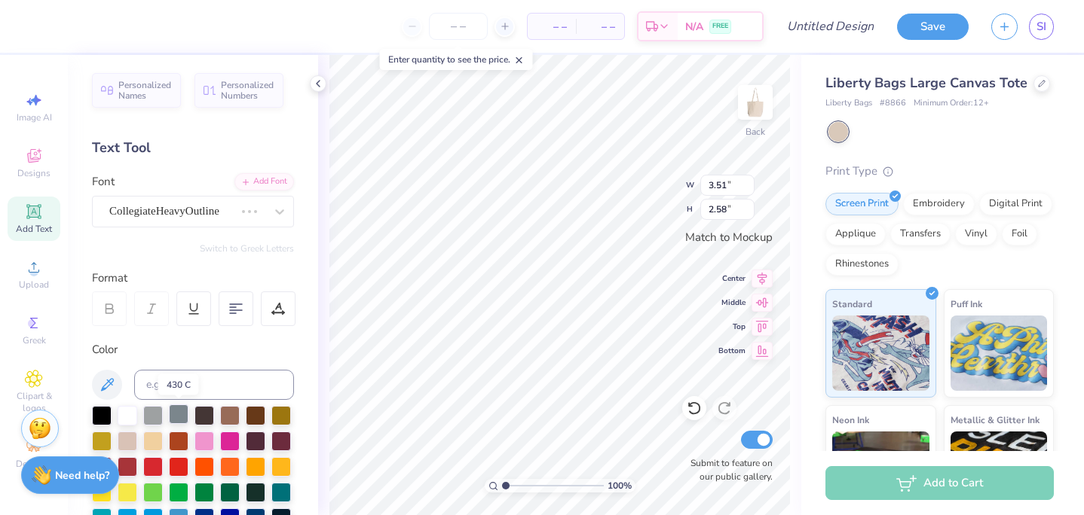
type input "3.03"
type input "2.81"
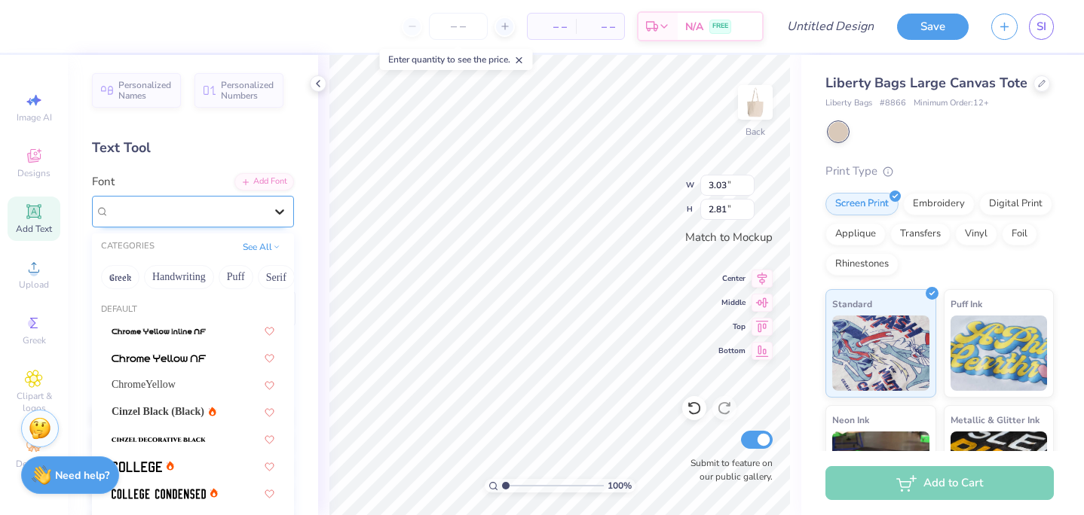
click at [272, 209] on icon at bounding box center [279, 211] width 15 height 15
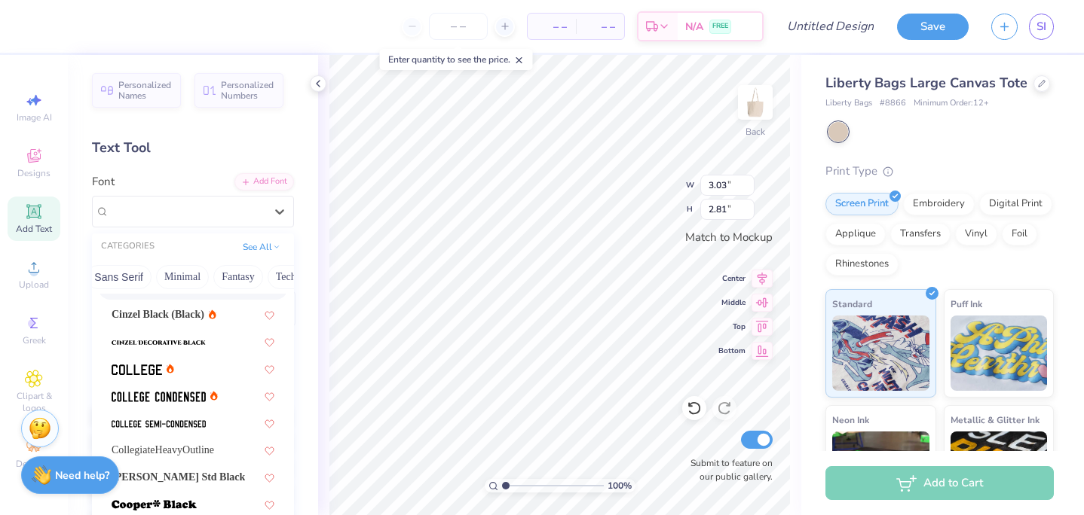
scroll to position [0, 402]
click at [177, 274] on button "Minimal" at bounding box center [150, 277] width 53 height 24
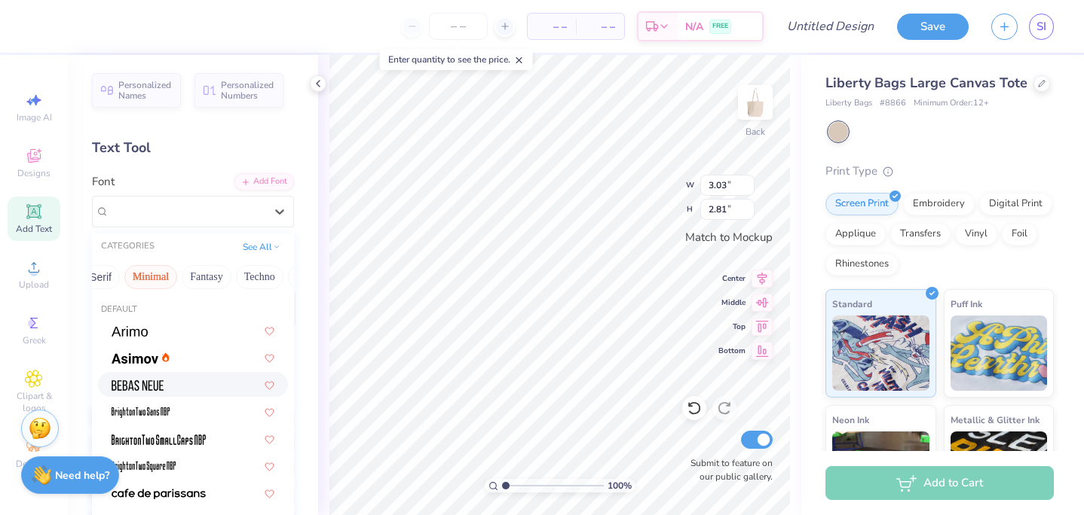
click at [153, 388] on img at bounding box center [138, 386] width 52 height 11
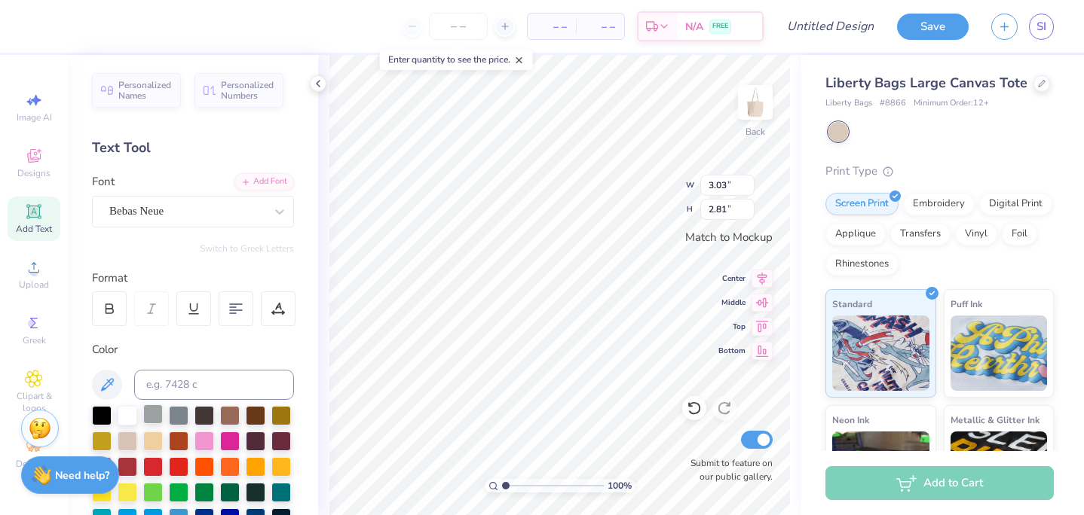
type input "2.22"
type input "2.23"
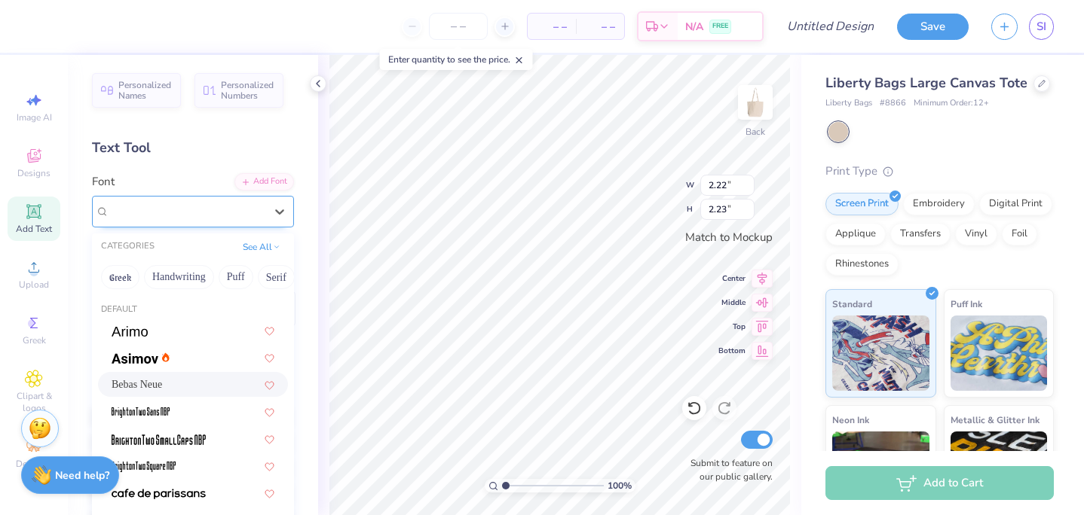
click at [178, 214] on div "Bebas Neue" at bounding box center [187, 211] width 158 height 23
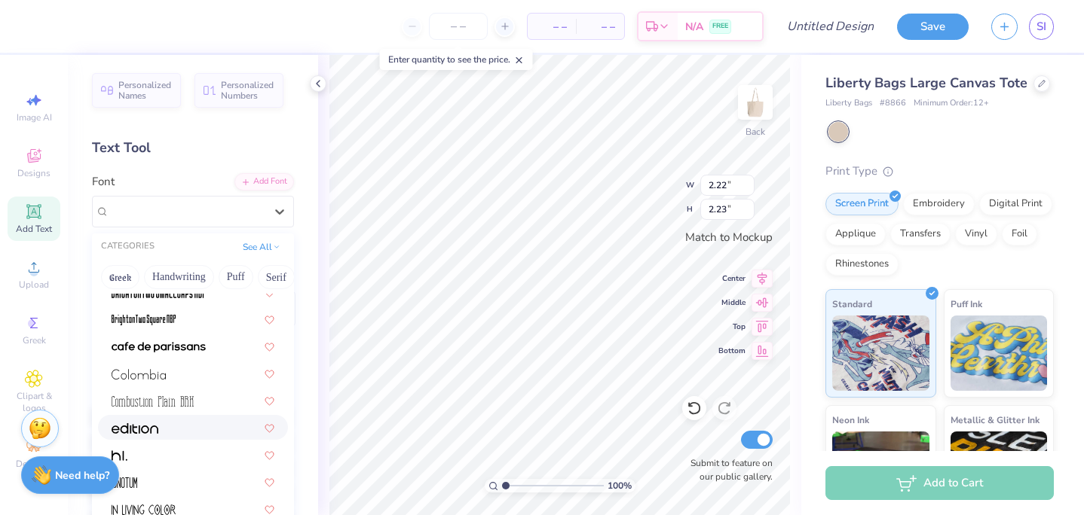
scroll to position [288, 0]
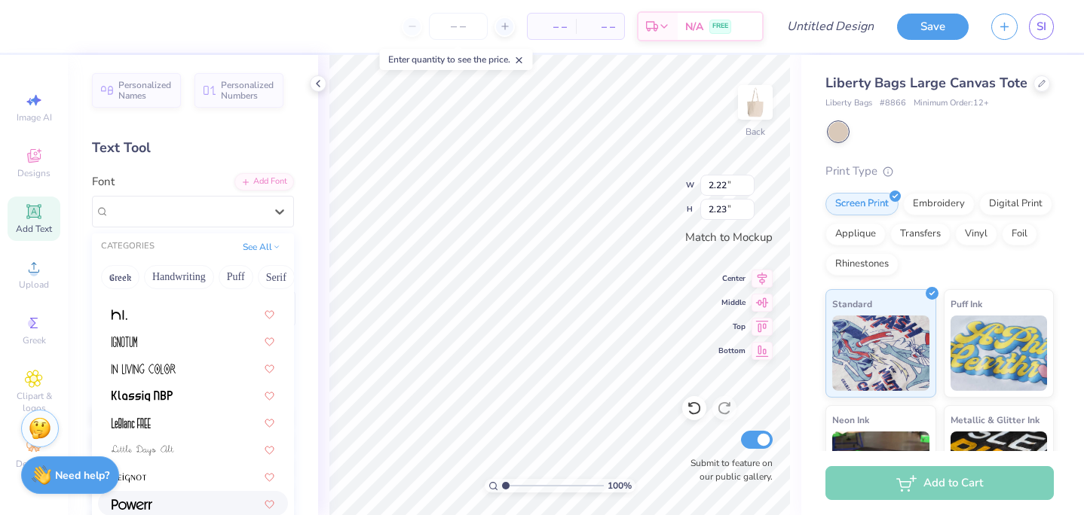
click at [148, 507] on img at bounding box center [132, 505] width 41 height 11
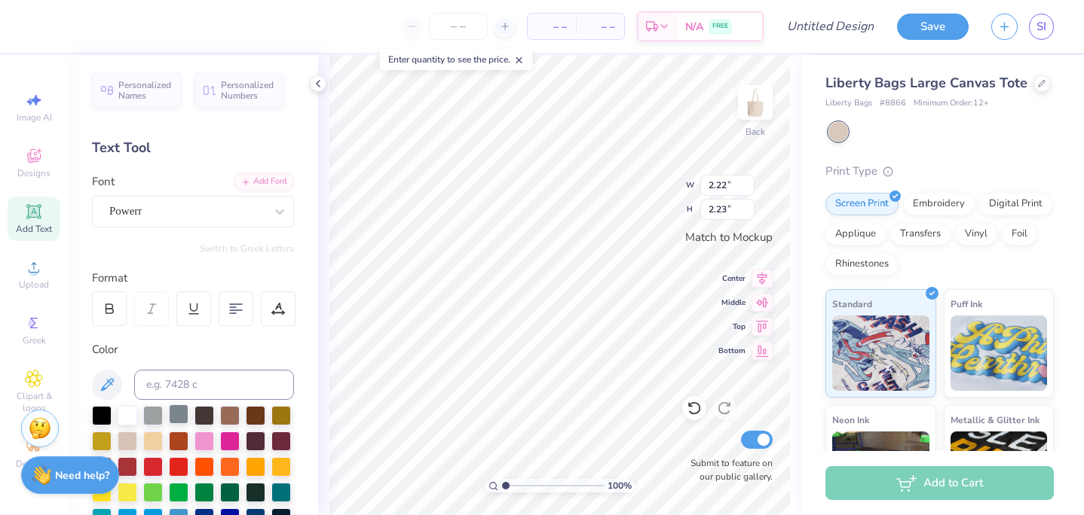
type input "2.77"
type input "2.17"
click at [193, 210] on div "Powerr" at bounding box center [187, 211] width 158 height 23
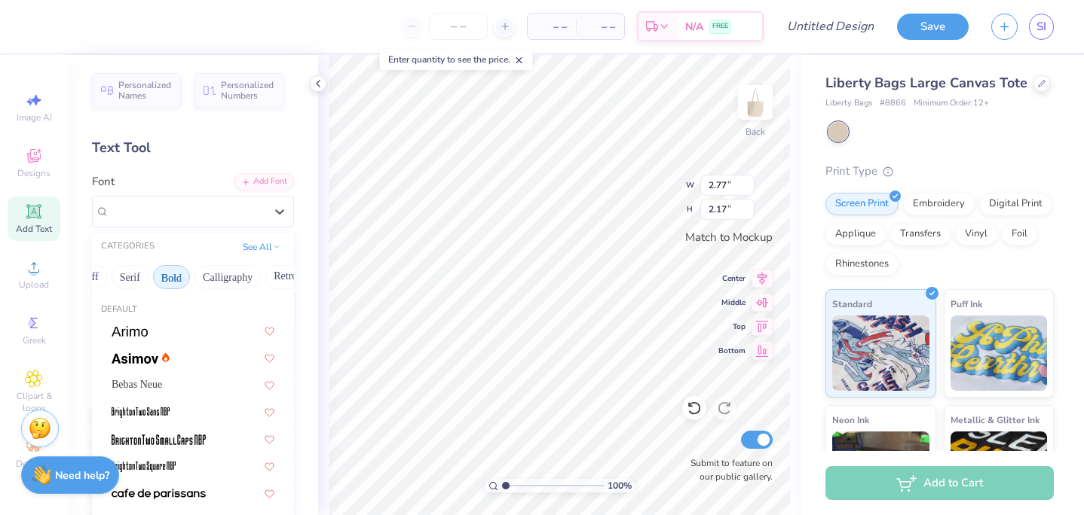
scroll to position [0, 100]
click at [108, 279] on button "Handwriting" at bounding box center [79, 277] width 70 height 24
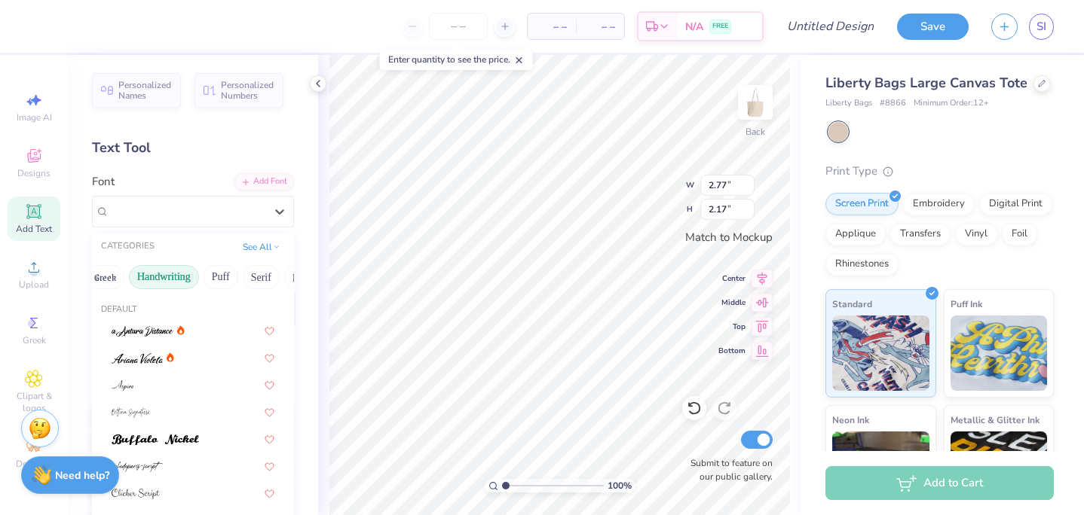
scroll to position [0, 0]
click at [110, 279] on button "Greek" at bounding box center [120, 277] width 38 height 24
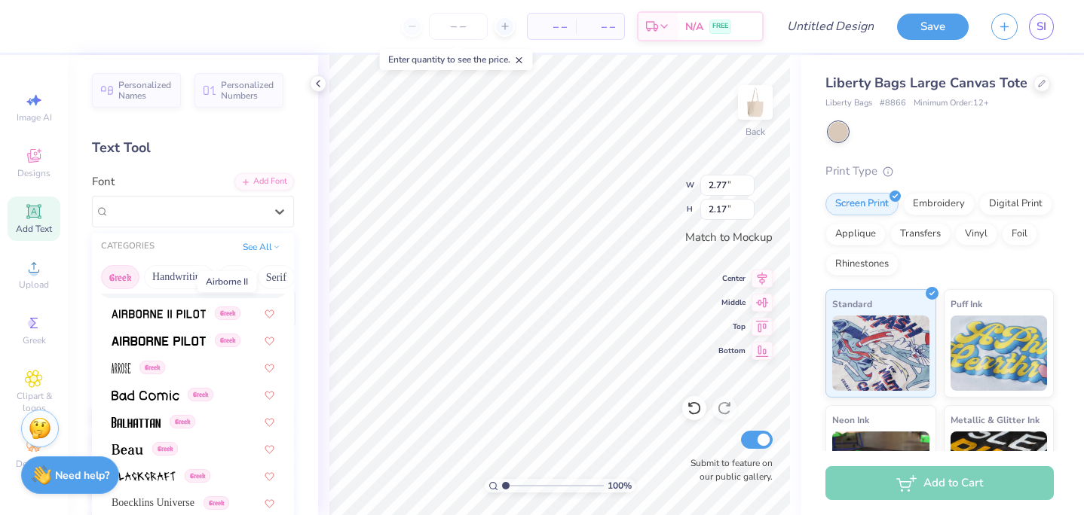
scroll to position [84, 0]
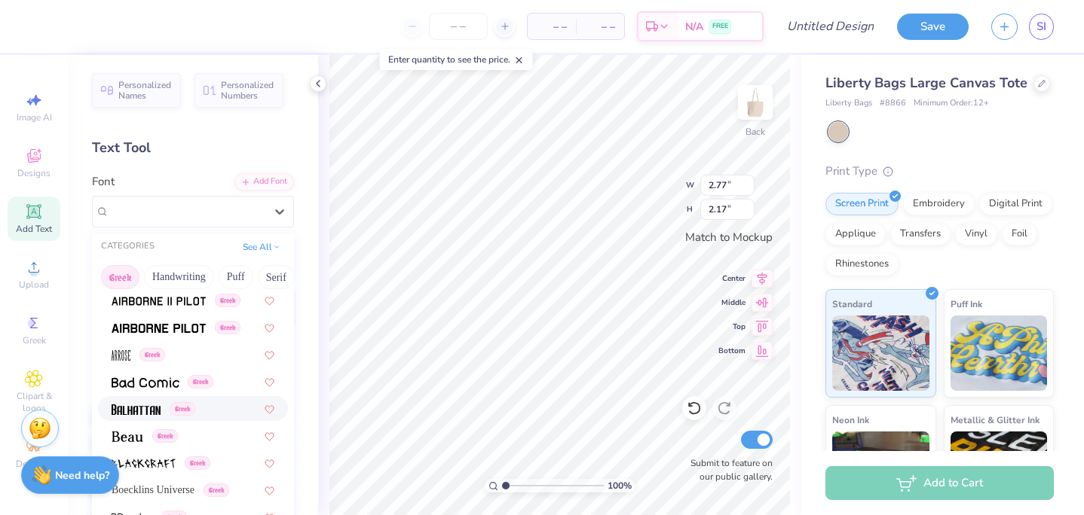
click at [146, 408] on img at bounding box center [136, 410] width 49 height 11
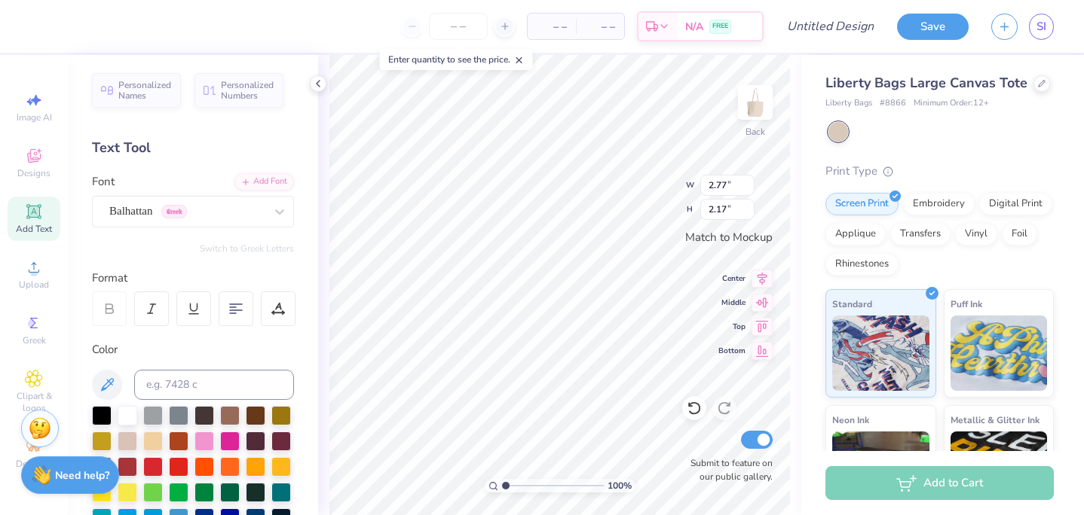
type input "2.57"
click at [176, 210] on div "Balhattan Greek" at bounding box center [187, 211] width 158 height 23
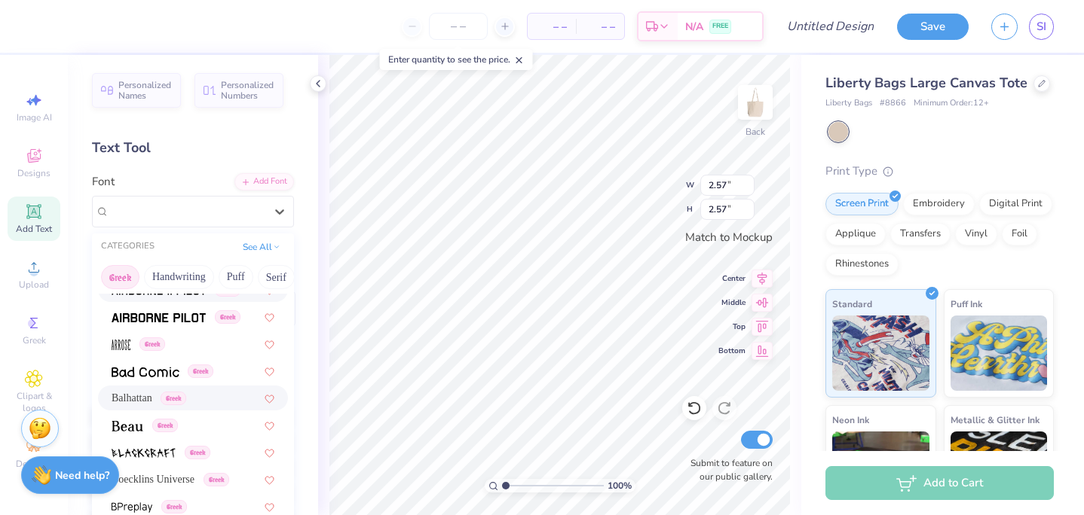
scroll to position [96, 0]
click at [140, 428] on img at bounding box center [128, 425] width 32 height 11
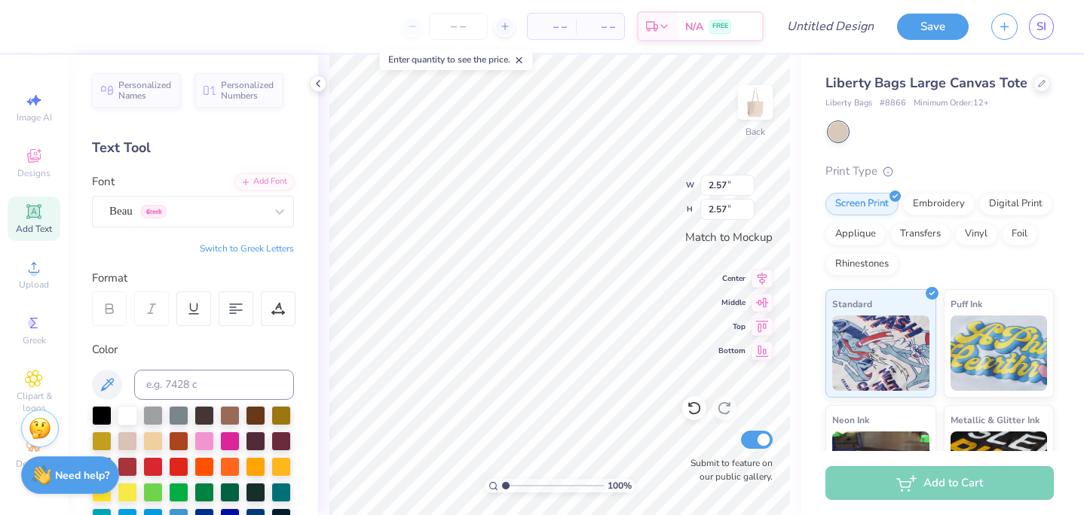
type input "3.46"
type input "2.31"
type input "3.47"
type input "2.22"
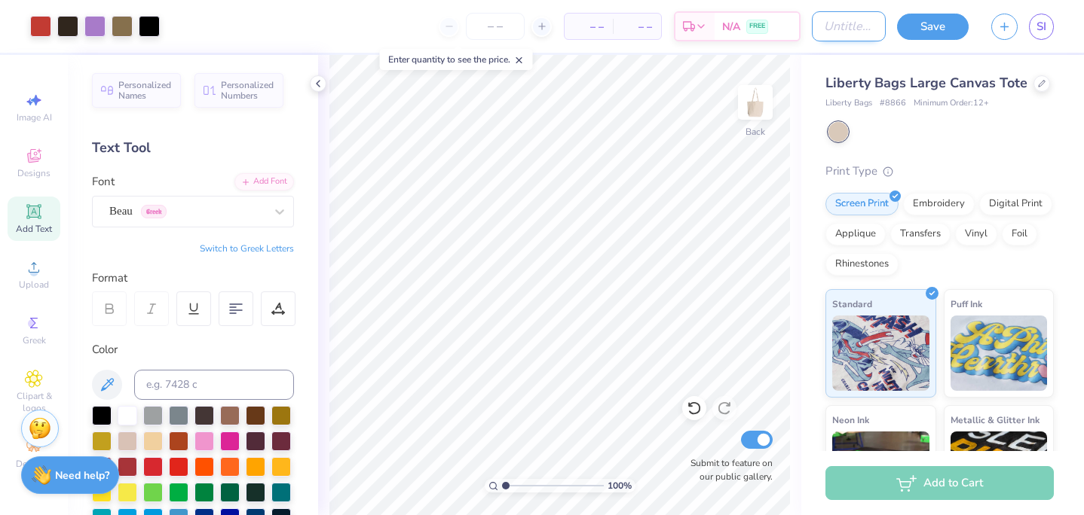
click at [812, 31] on input "Design Title" at bounding box center [849, 26] width 74 height 30
type input "officer retreat"
click at [830, 24] on button "Save" at bounding box center [933, 24] width 72 height 26
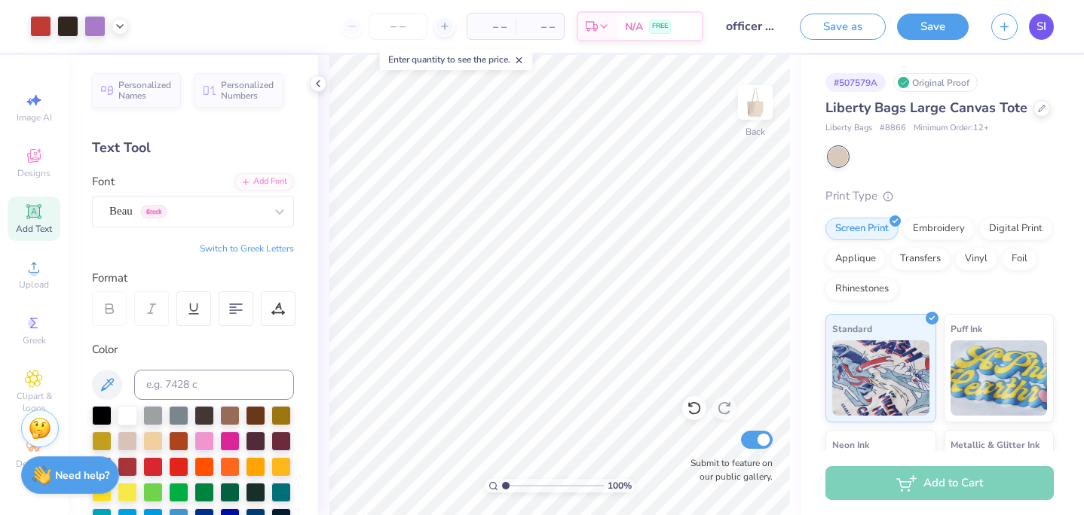
click at [830, 23] on span "SI" at bounding box center [1041, 26] width 10 height 17
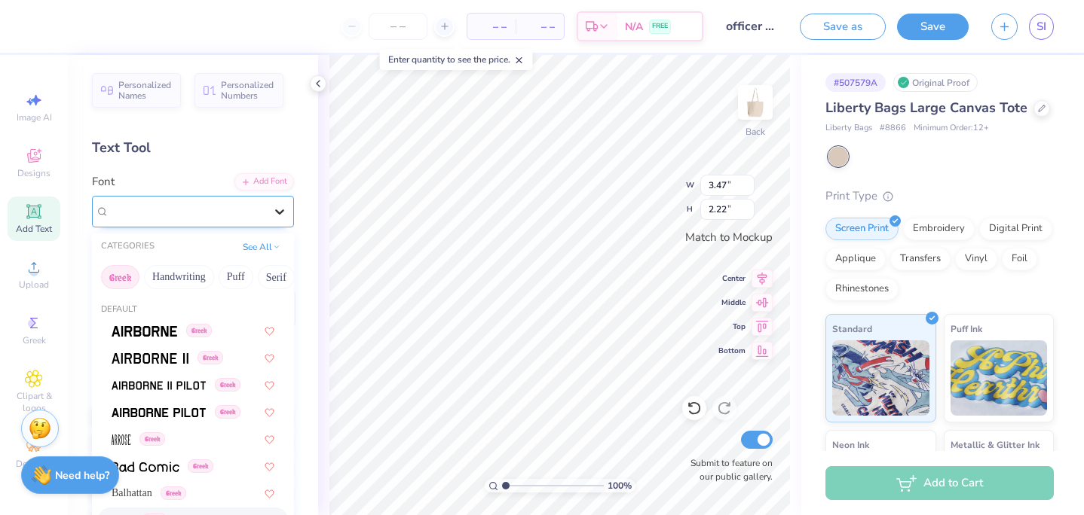
click at [275, 210] on icon at bounding box center [279, 211] width 9 height 5
click at [167, 405] on span at bounding box center [159, 412] width 94 height 16
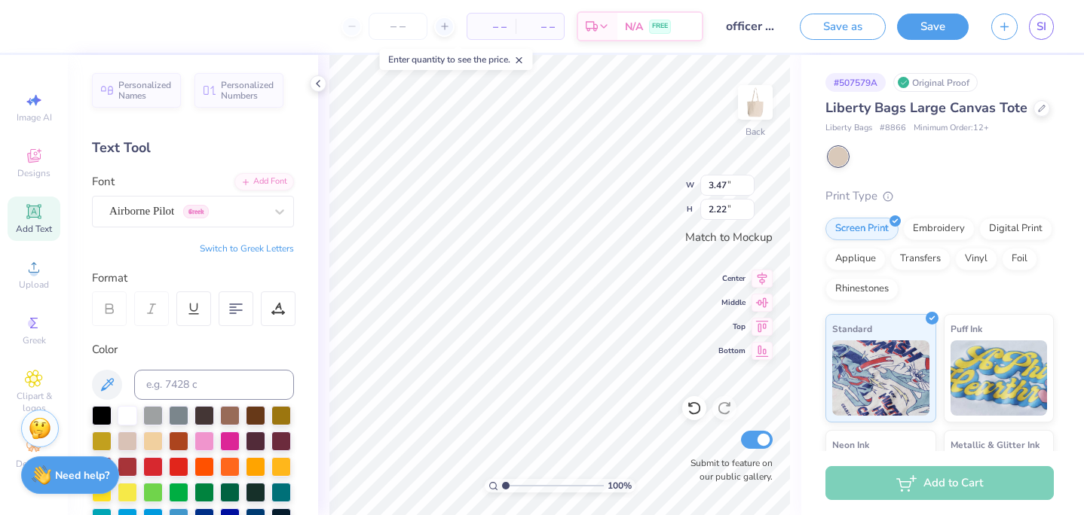
type input "3.50"
type input "2.43"
click at [212, 219] on div "Airborne Pilot Greek" at bounding box center [187, 211] width 158 height 23
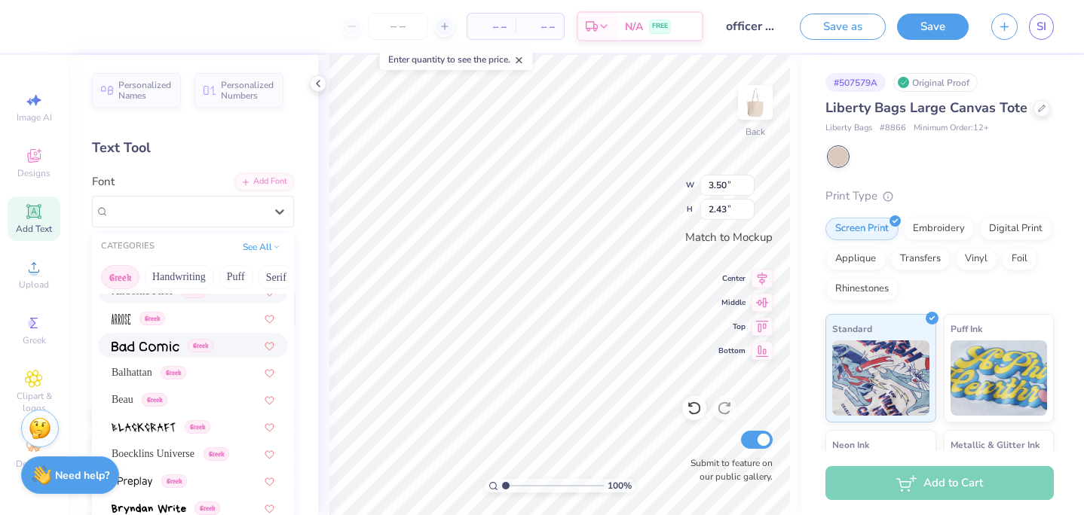
scroll to position [122, 0]
click at [127, 318] on img at bounding box center [121, 318] width 19 height 11
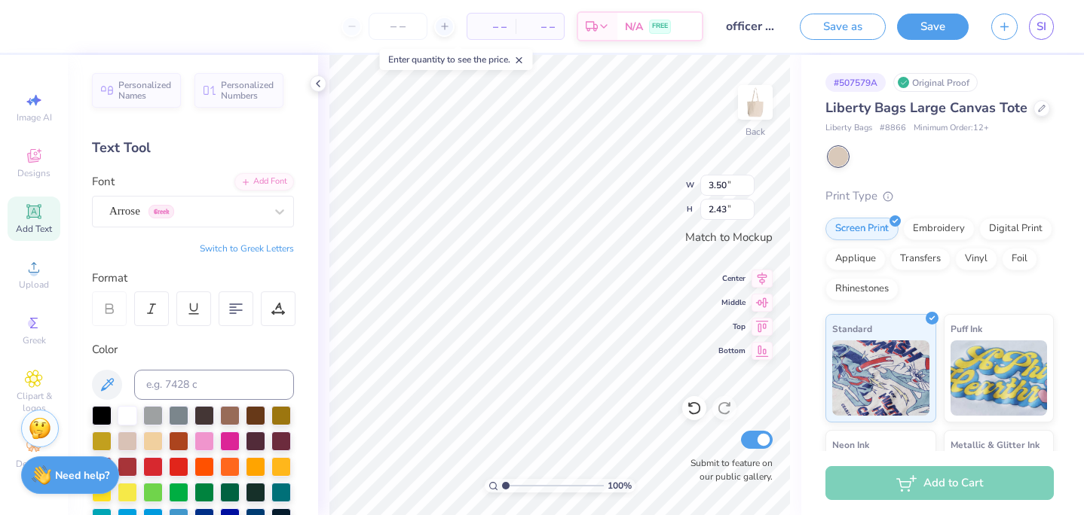
type input "1.57"
type input "2.71"
click at [163, 212] on div "Arrose Greek" at bounding box center [187, 211] width 158 height 23
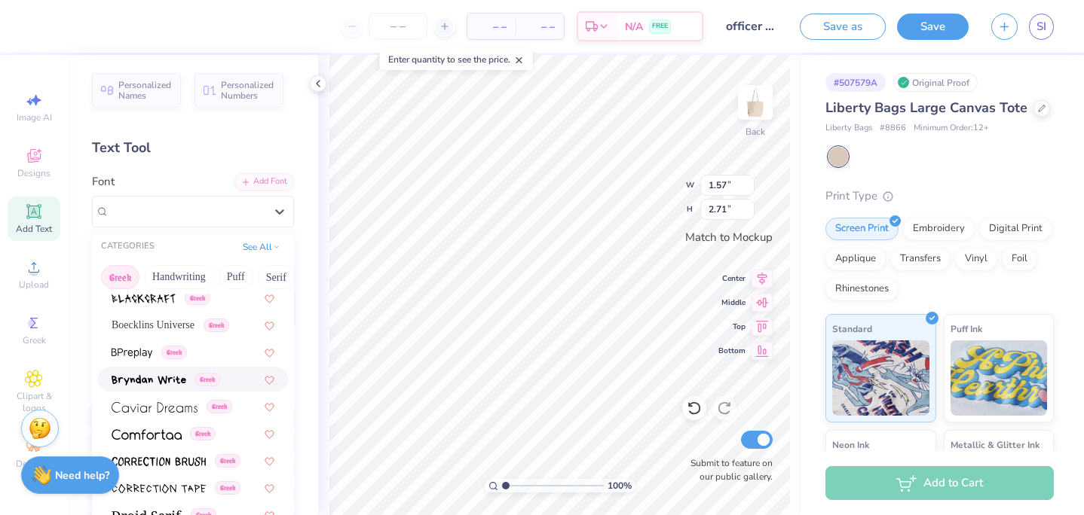
scroll to position [251, 0]
click at [164, 428] on img at bounding box center [147, 433] width 70 height 11
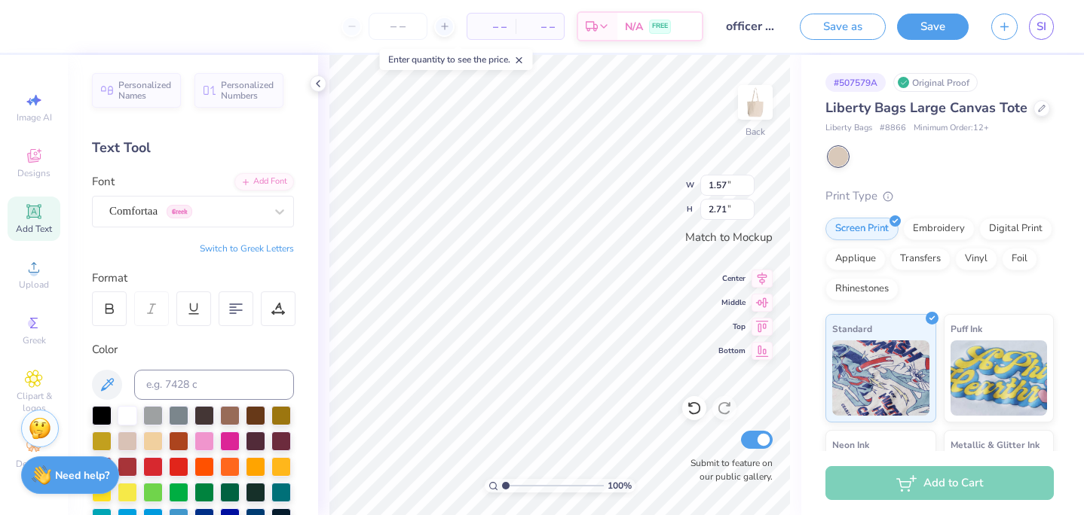
type input "3.75"
type input "2.44"
click at [196, 207] on div "Comfortaa Greek" at bounding box center [187, 211] width 158 height 23
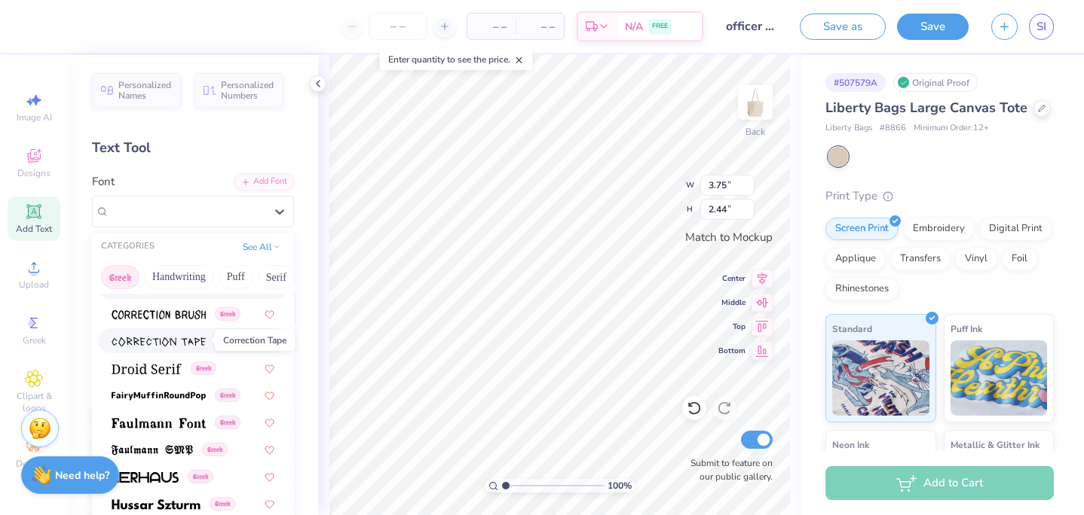
scroll to position [397, 0]
click at [171, 365] on img at bounding box center [147, 368] width 70 height 11
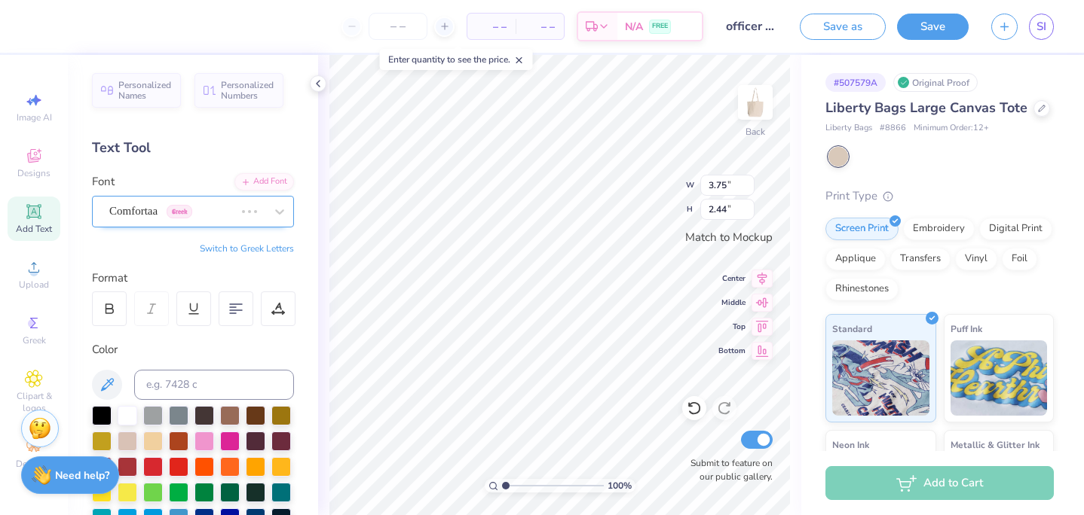
click at [221, 212] on div "Comfortaa Greek" at bounding box center [172, 211] width 128 height 23
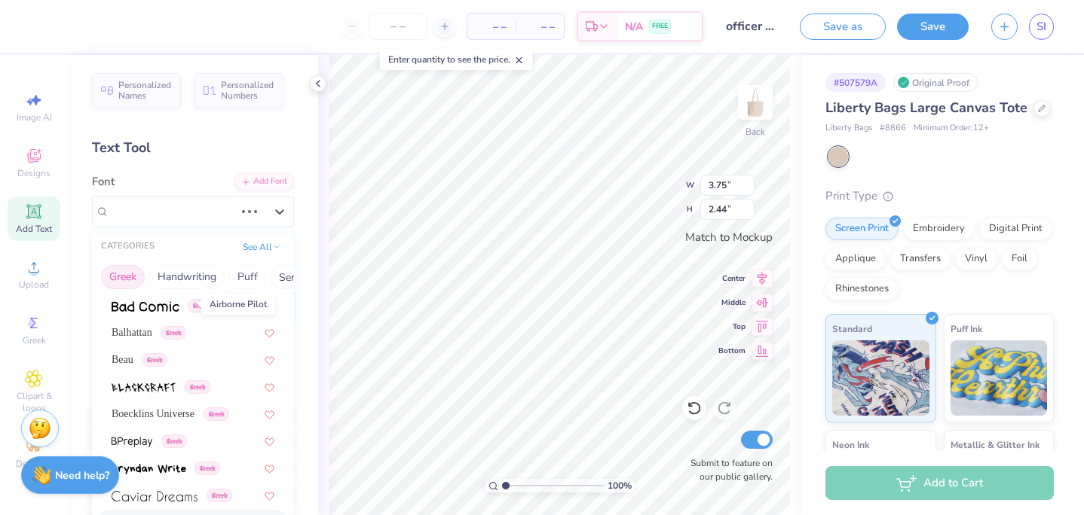
scroll to position [197, 0]
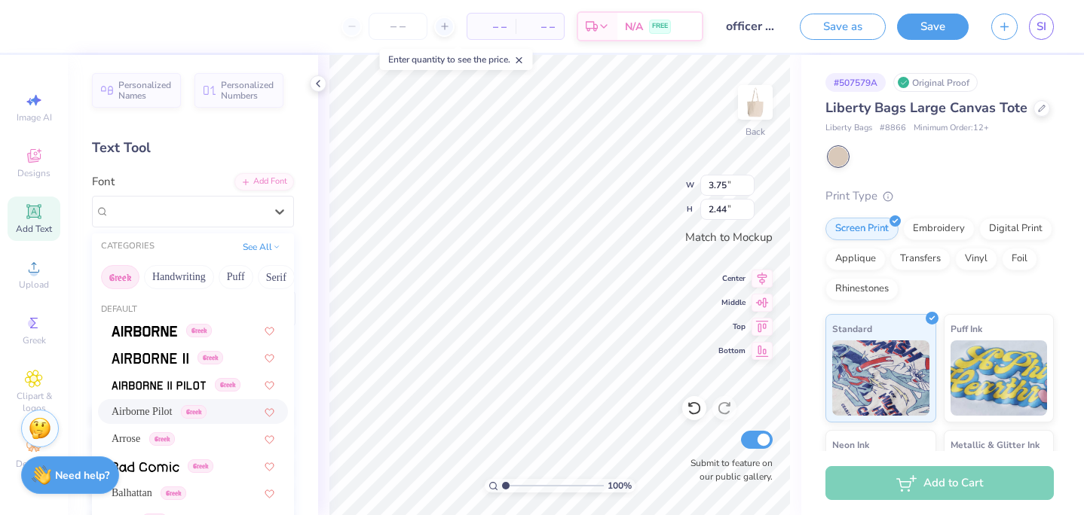
type input "3.52"
type input "2.30"
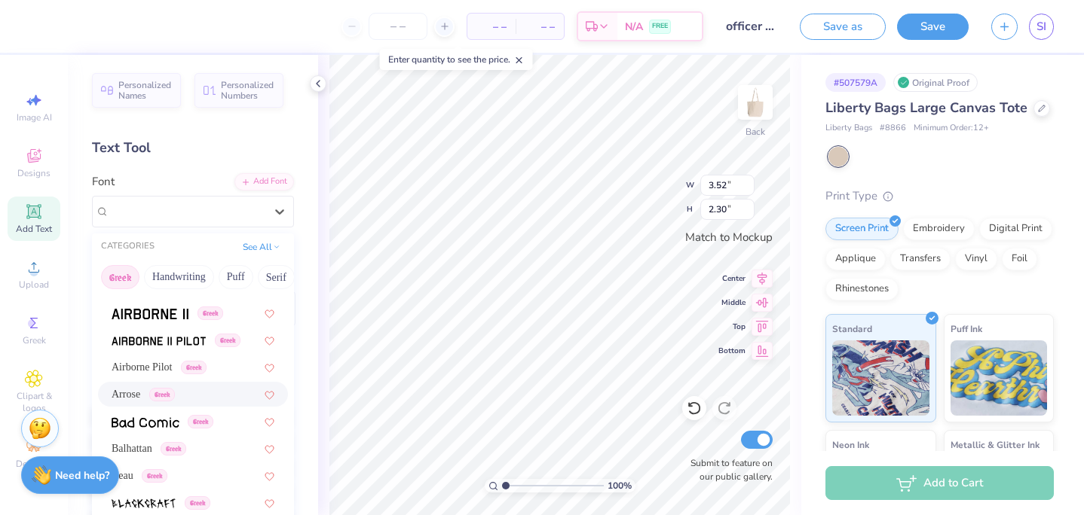
scroll to position [45, 0]
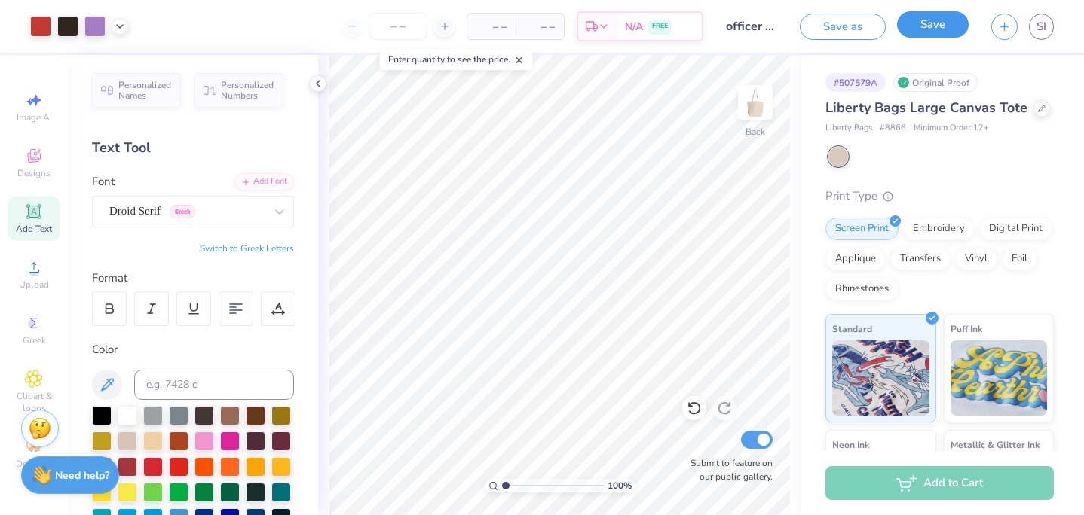
click at [830, 23] on button "Save" at bounding box center [933, 24] width 72 height 26
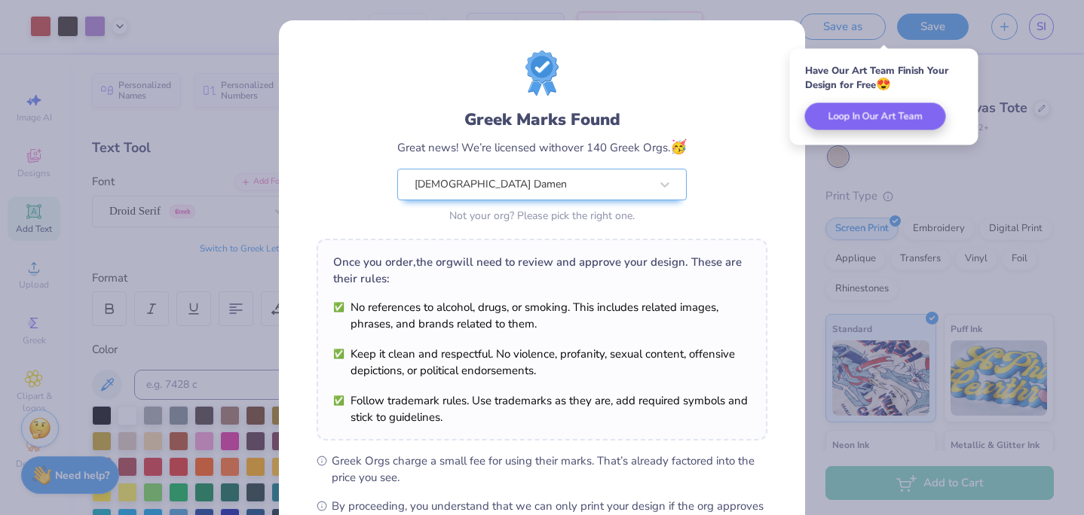
scroll to position [190, 0]
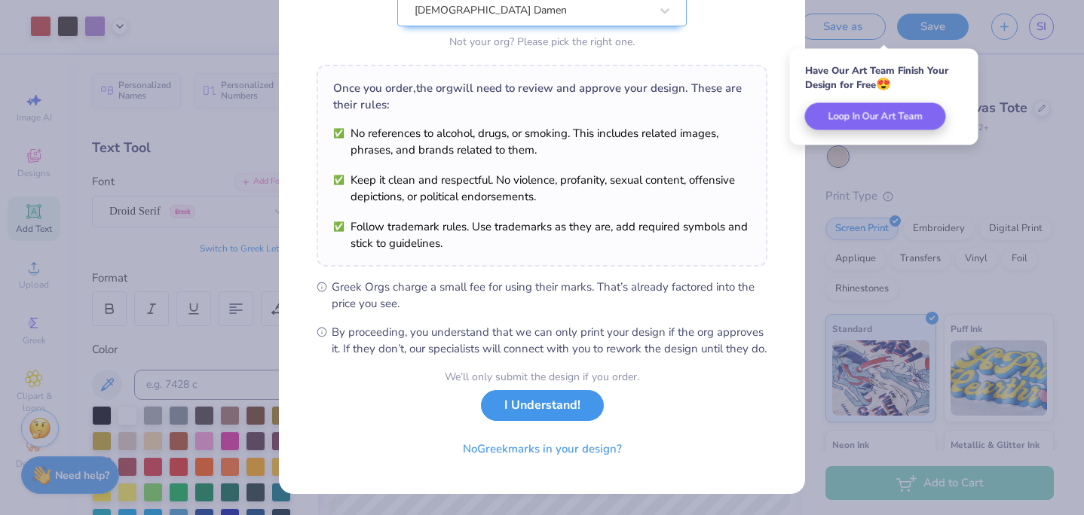
click at [500, 410] on button "I Understand!" at bounding box center [542, 405] width 123 height 31
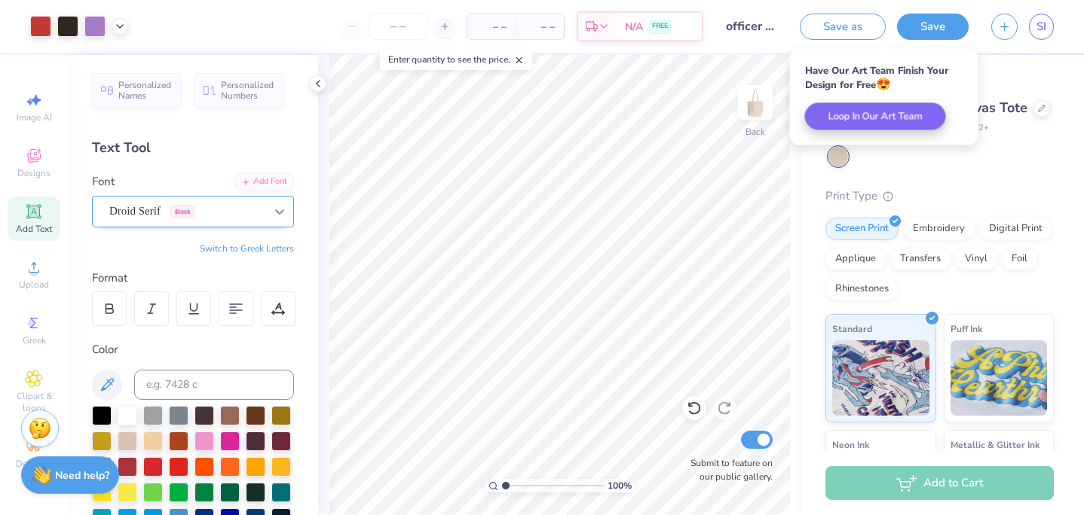
click at [282, 218] on icon at bounding box center [279, 211] width 15 height 15
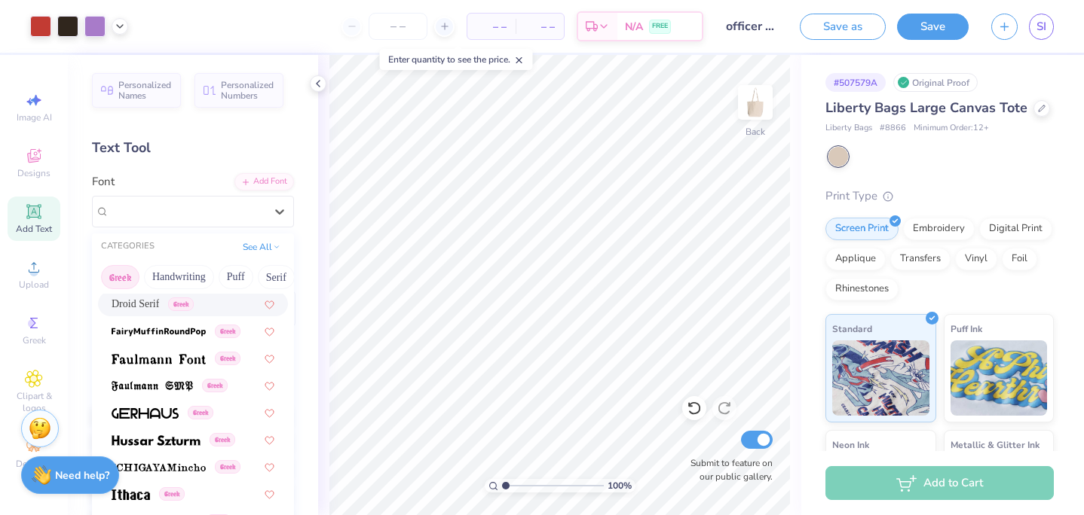
scroll to position [461, 0]
click at [196, 357] on img at bounding box center [159, 358] width 94 height 11
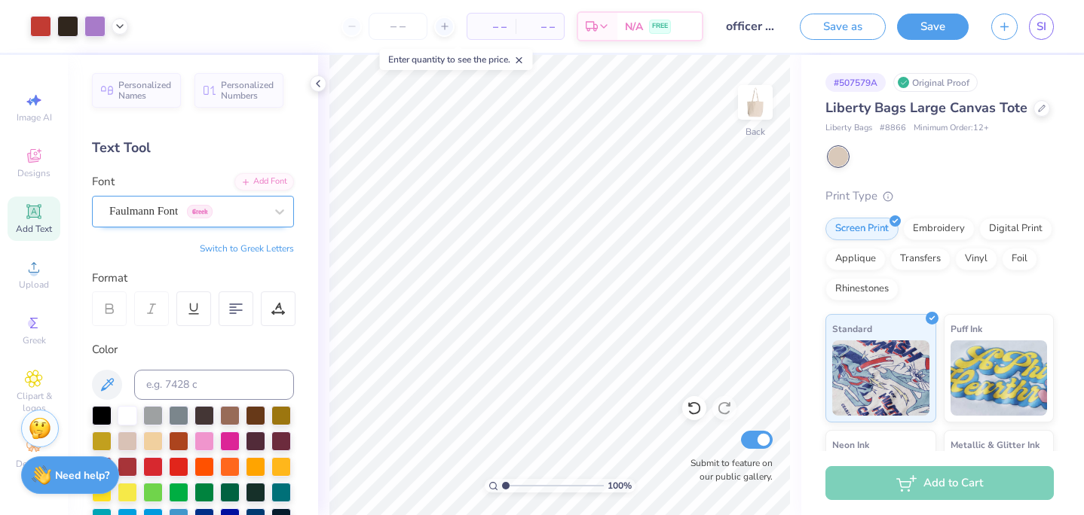
click at [226, 212] on div "Faulmann Font Greek" at bounding box center [187, 211] width 158 height 23
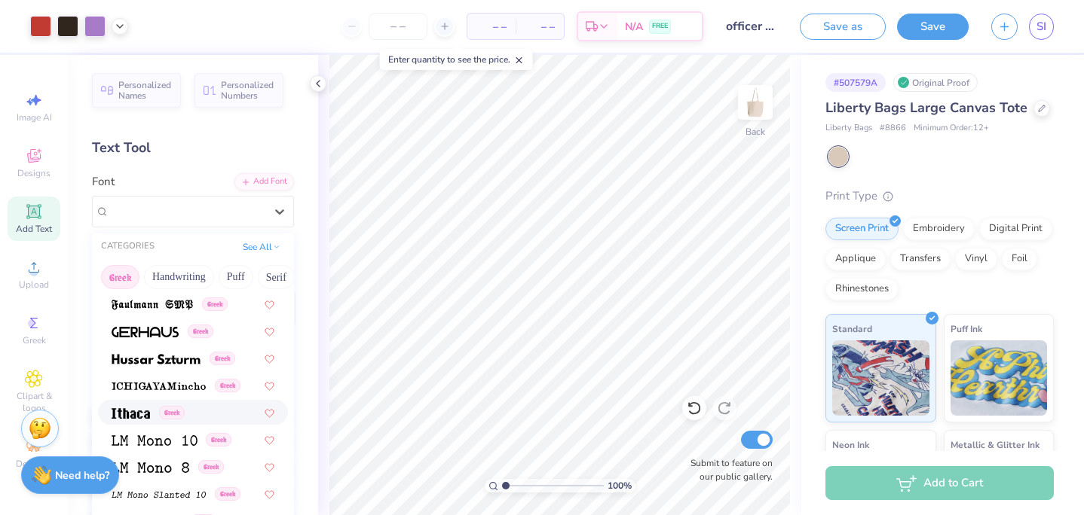
scroll to position [543, 0]
click at [176, 388] on img at bounding box center [159, 385] width 94 height 11
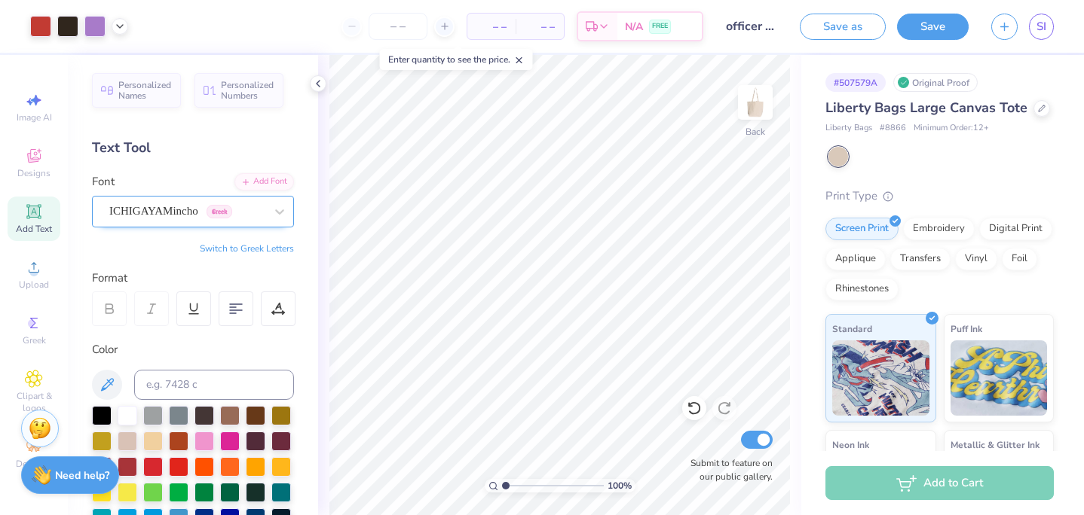
click at [209, 222] on div "ICHIGAYAMincho Greek" at bounding box center [187, 211] width 158 height 23
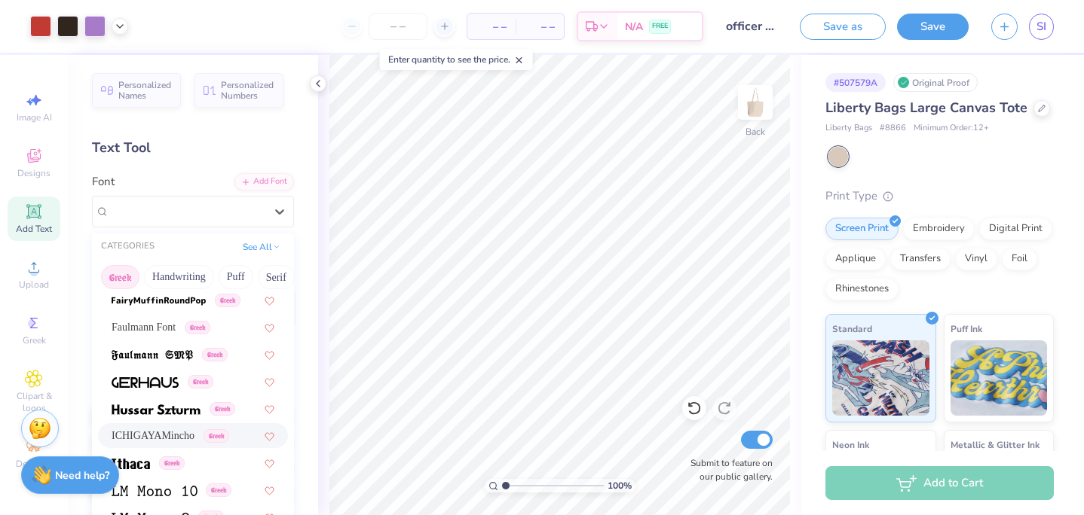
scroll to position [492, 0]
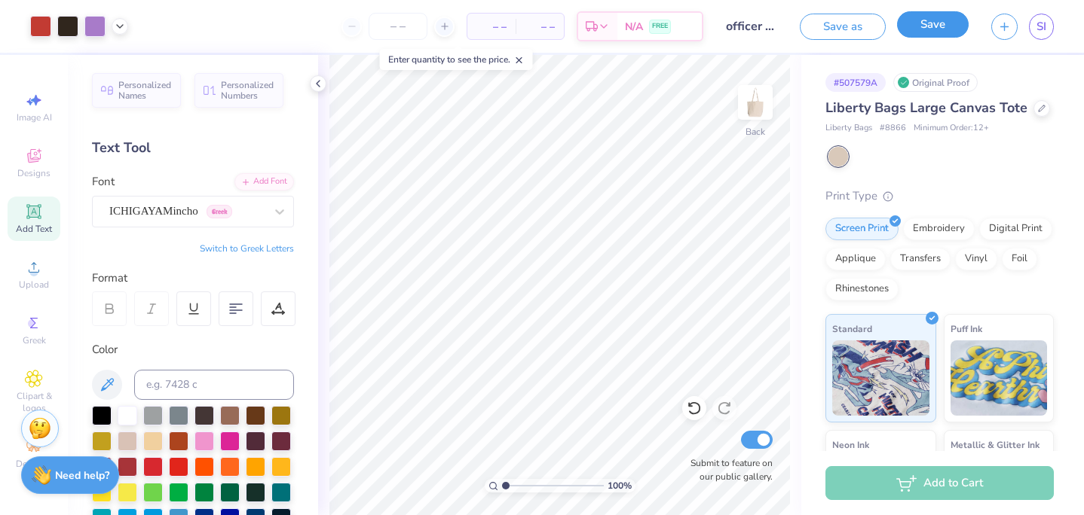
click at [830, 28] on button "Save" at bounding box center [933, 24] width 72 height 26
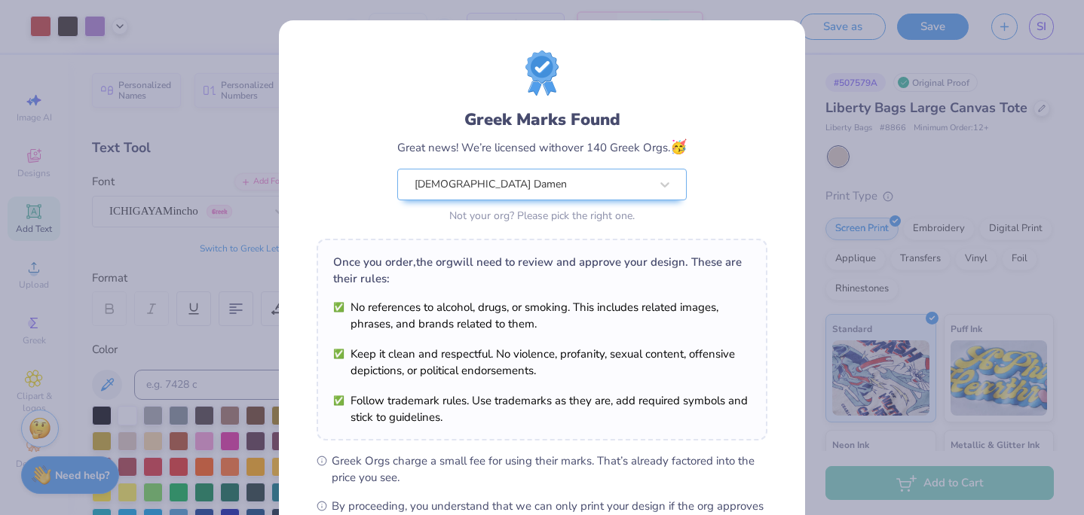
scroll to position [190, 0]
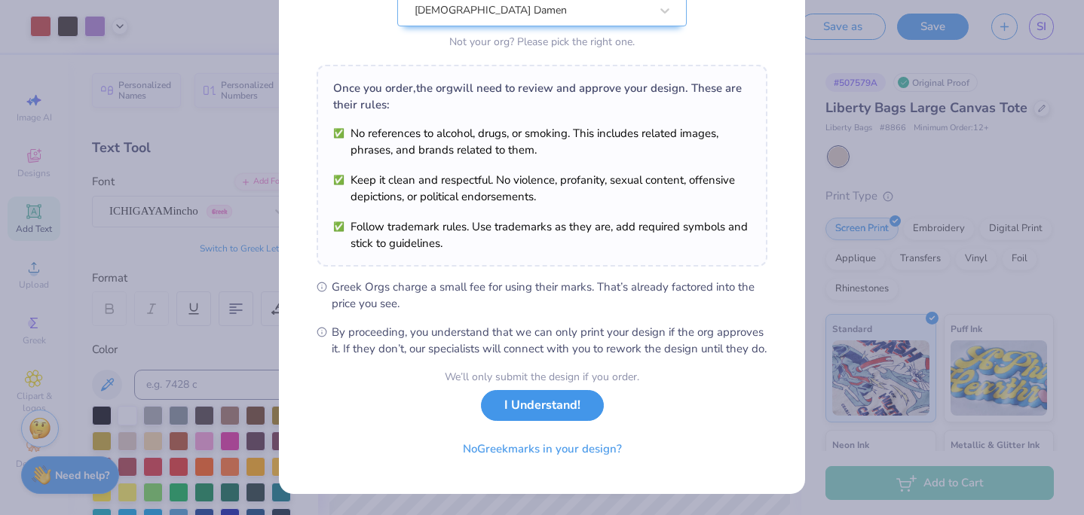
click at [512, 406] on button "I Understand!" at bounding box center [542, 405] width 123 height 31
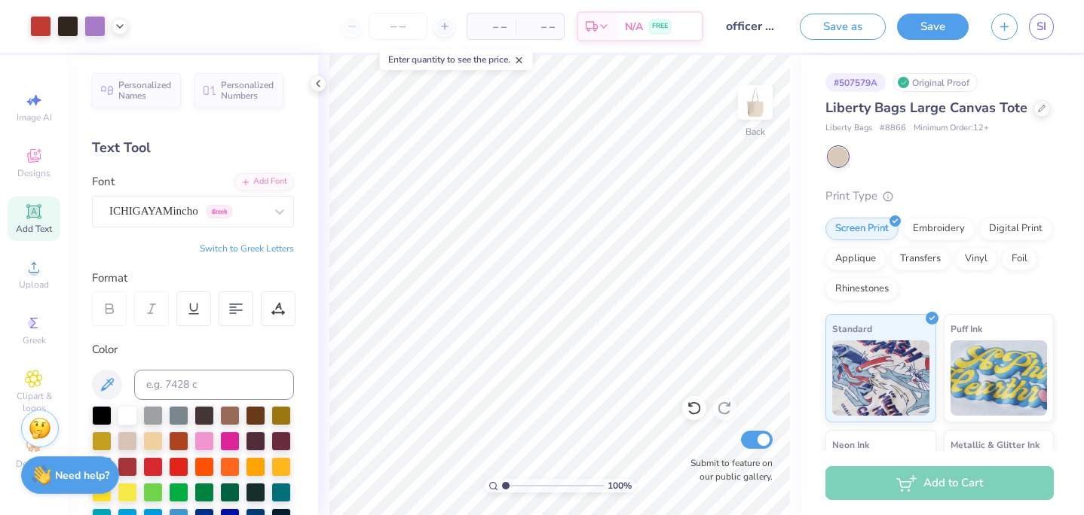
scroll to position [0, 0]
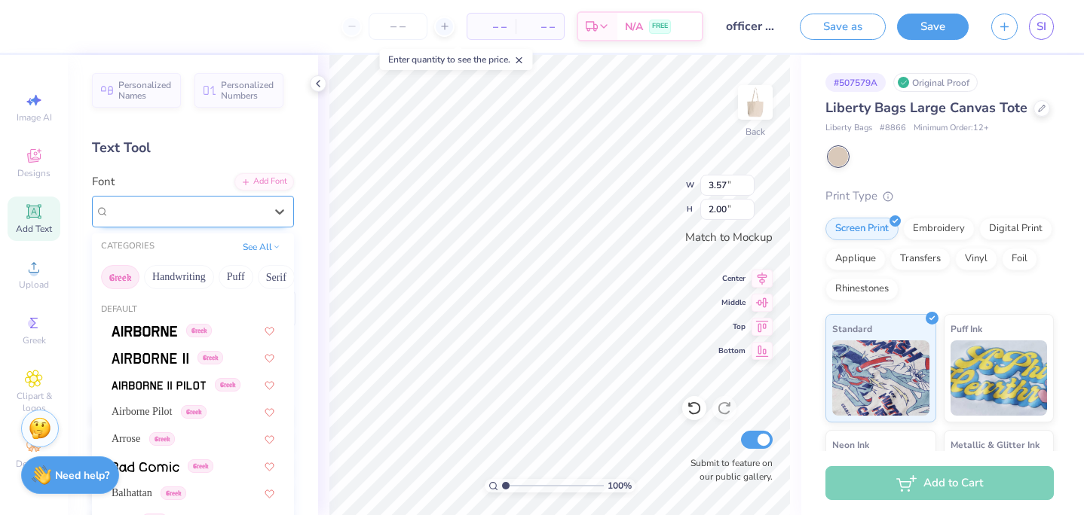
click at [241, 212] on div "ICHIGAYAMincho Greek" at bounding box center [187, 211] width 158 height 23
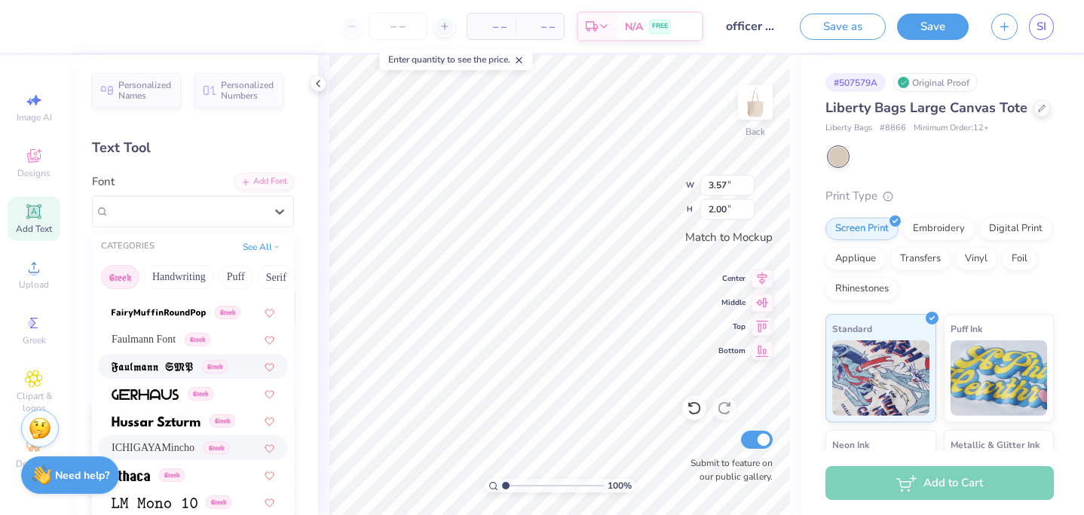
scroll to position [912, 0]
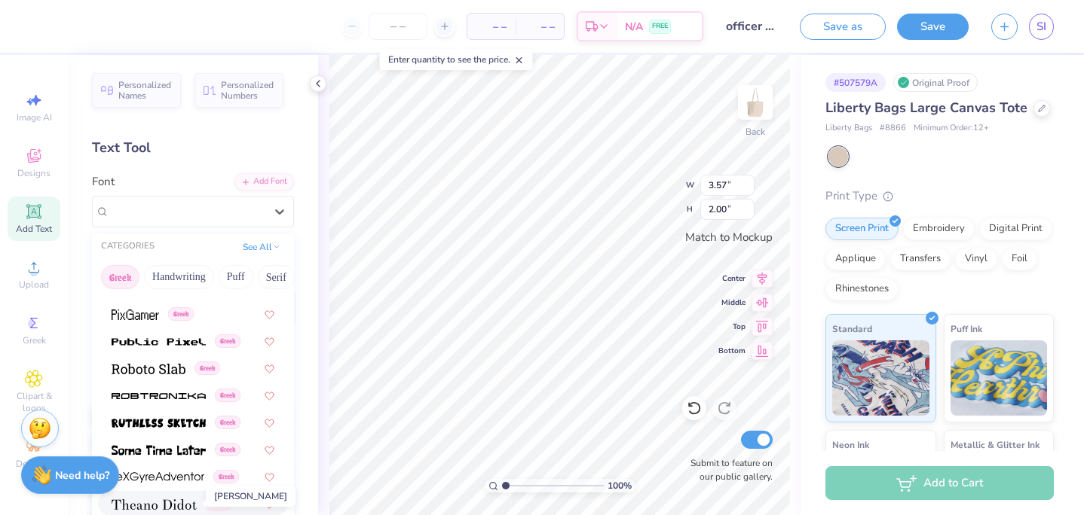
click at [173, 496] on span at bounding box center [154, 504] width 85 height 16
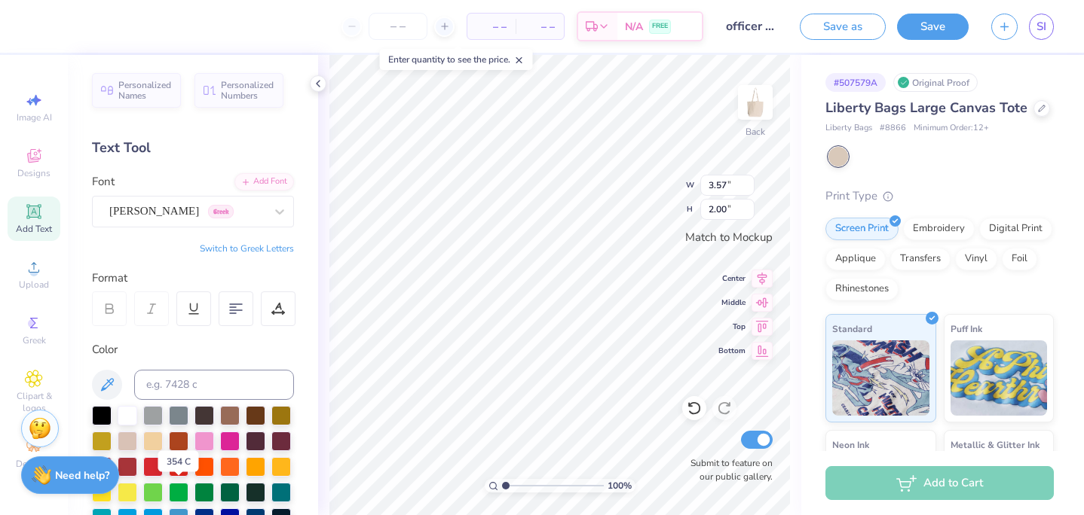
type input "3.94"
type input "2.31"
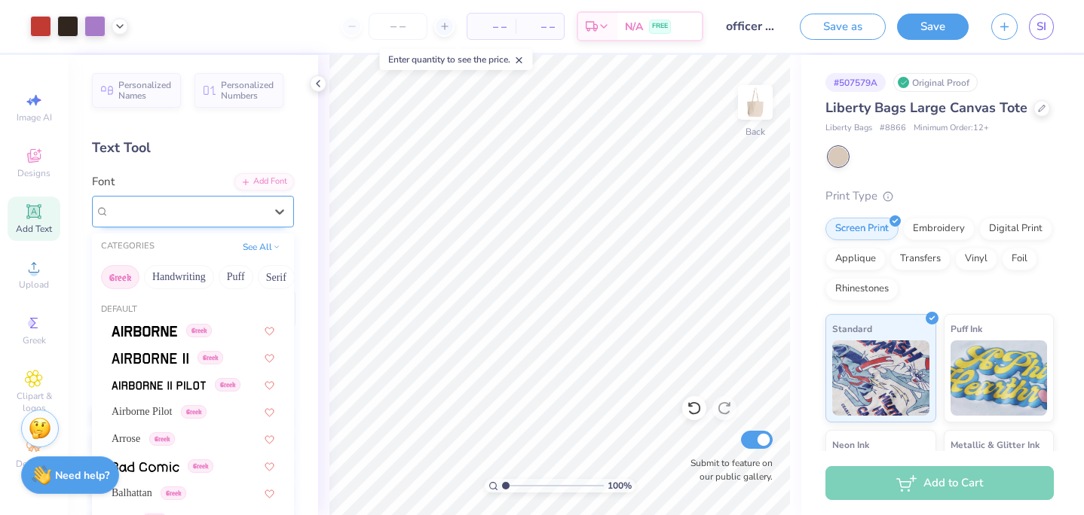
click at [206, 209] on div "[PERSON_NAME] Greek" at bounding box center [187, 211] width 158 height 23
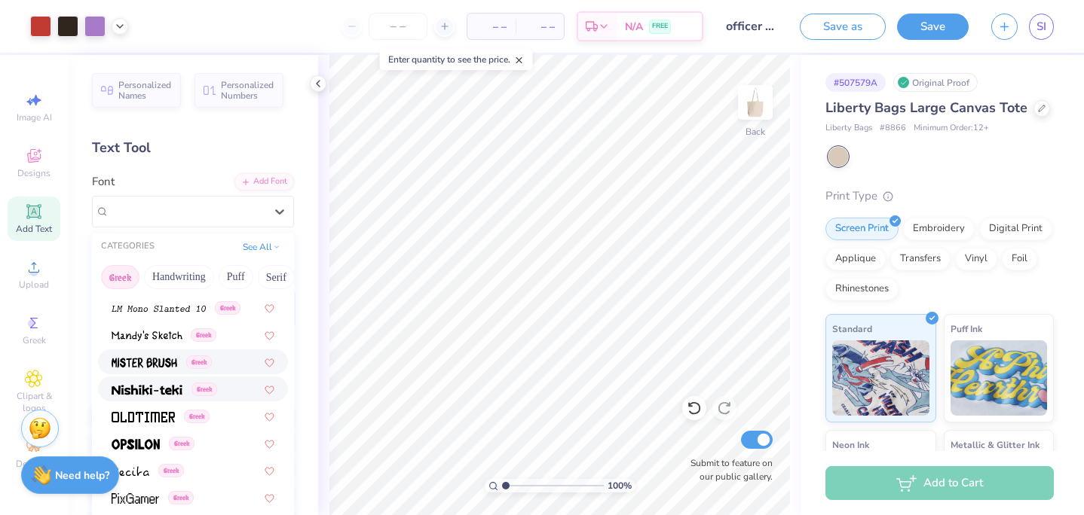
scroll to position [729, 0]
click at [156, 409] on span at bounding box center [143, 415] width 63 height 16
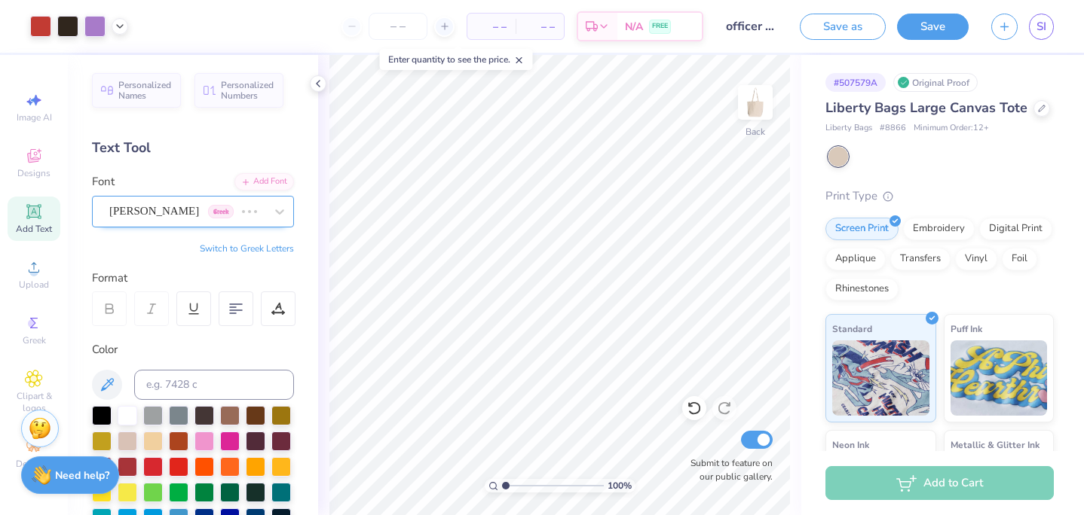
click at [207, 209] on div "[PERSON_NAME] Greek" at bounding box center [172, 211] width 128 height 23
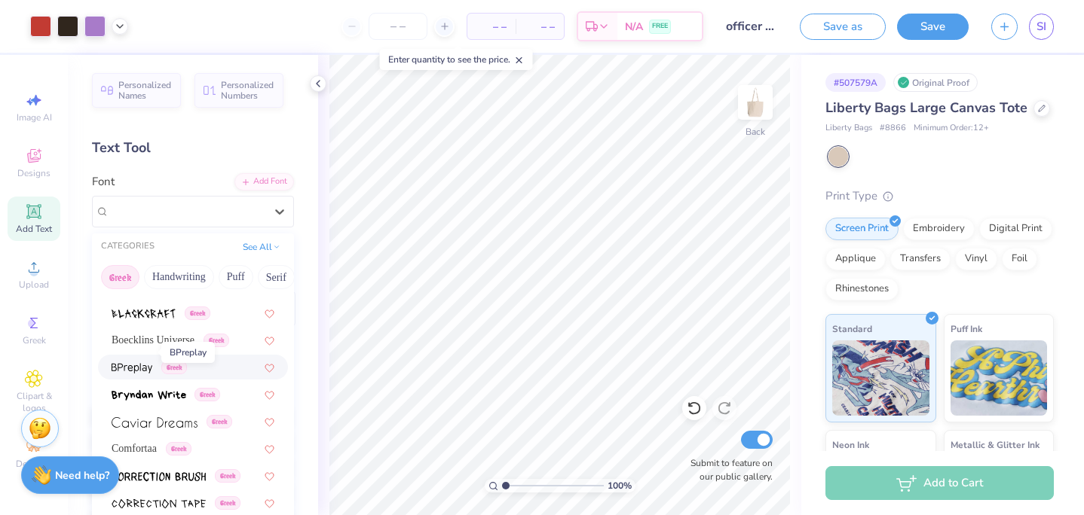
scroll to position [271, 0]
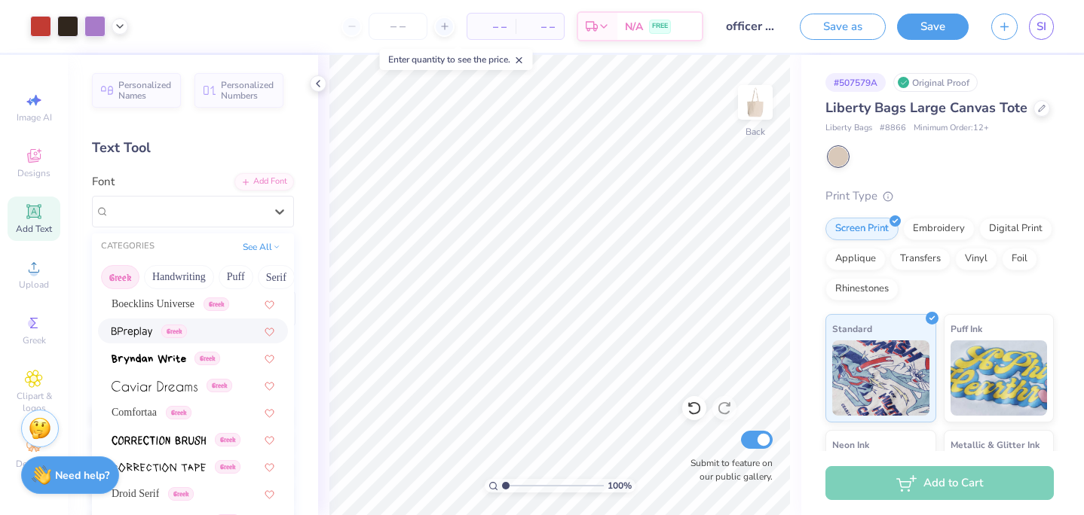
click at [139, 333] on img at bounding box center [132, 332] width 41 height 11
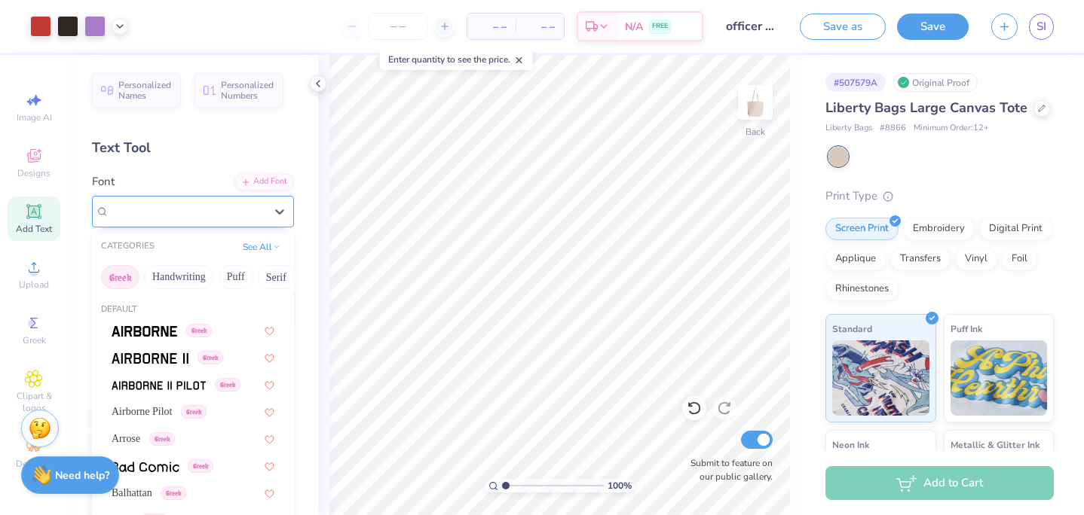
click at [178, 218] on div "BPreplay Greek" at bounding box center [187, 211] width 158 height 23
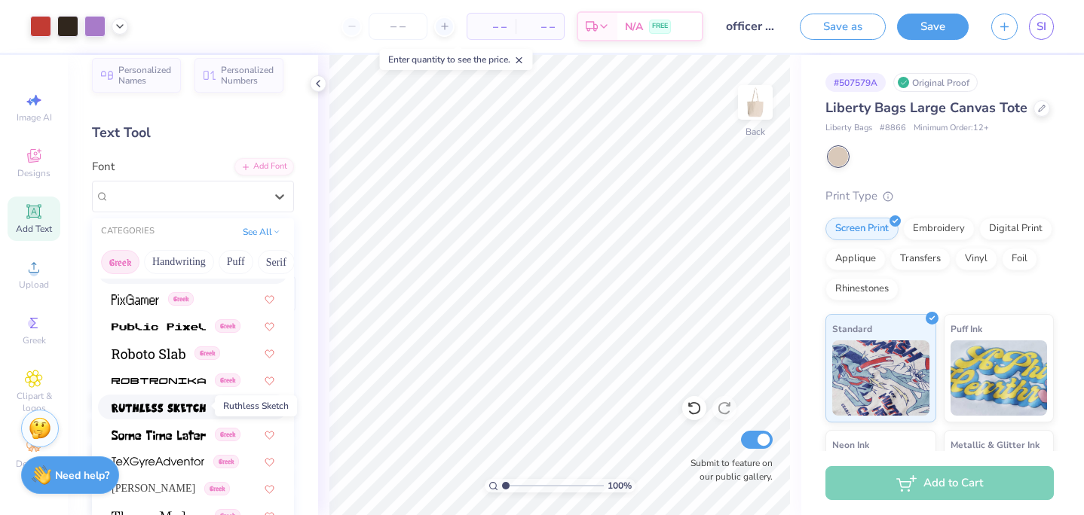
scroll to position [30, 0]
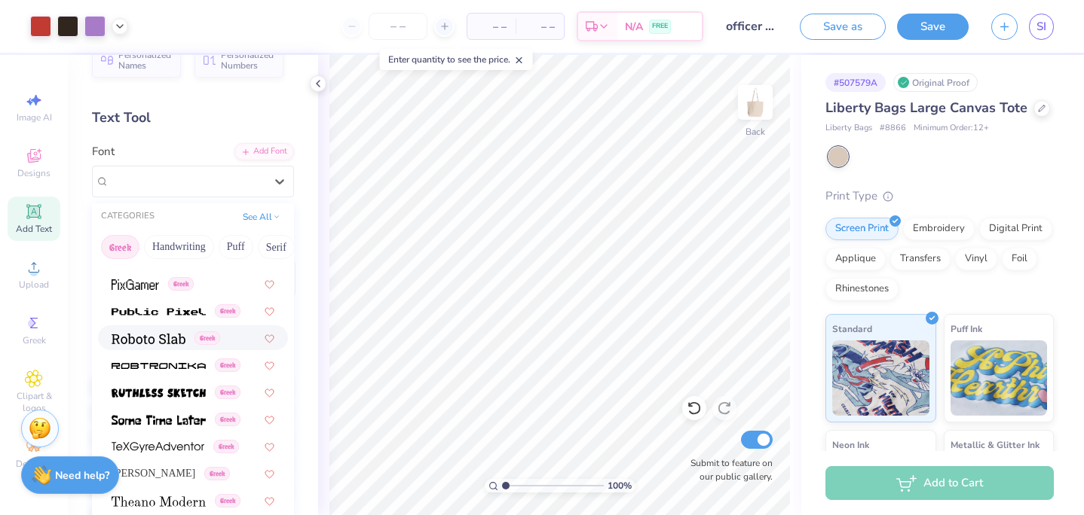
click at [170, 348] on div "Greek" at bounding box center [193, 338] width 190 height 25
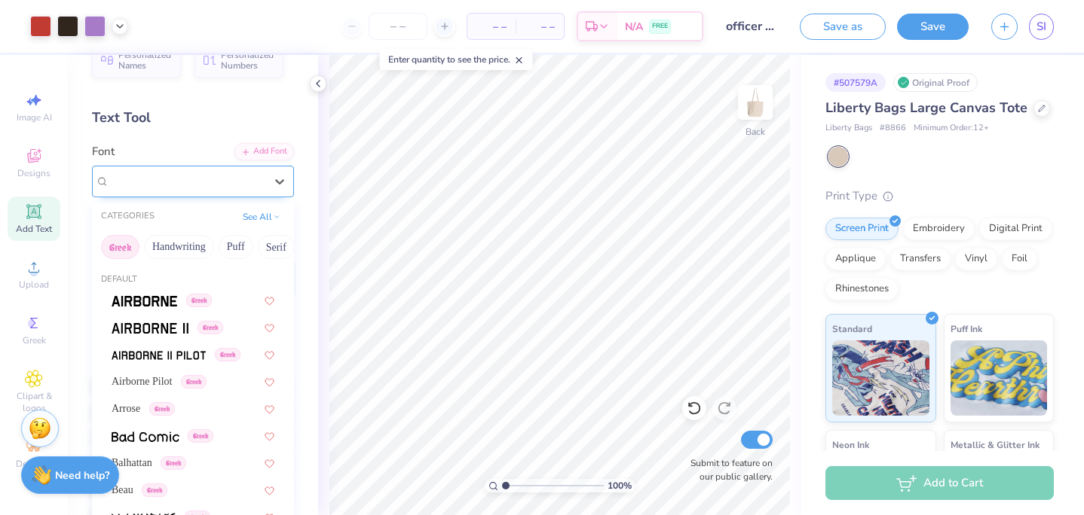
click at [228, 176] on div "Roboto Slab Greek" at bounding box center [187, 181] width 158 height 23
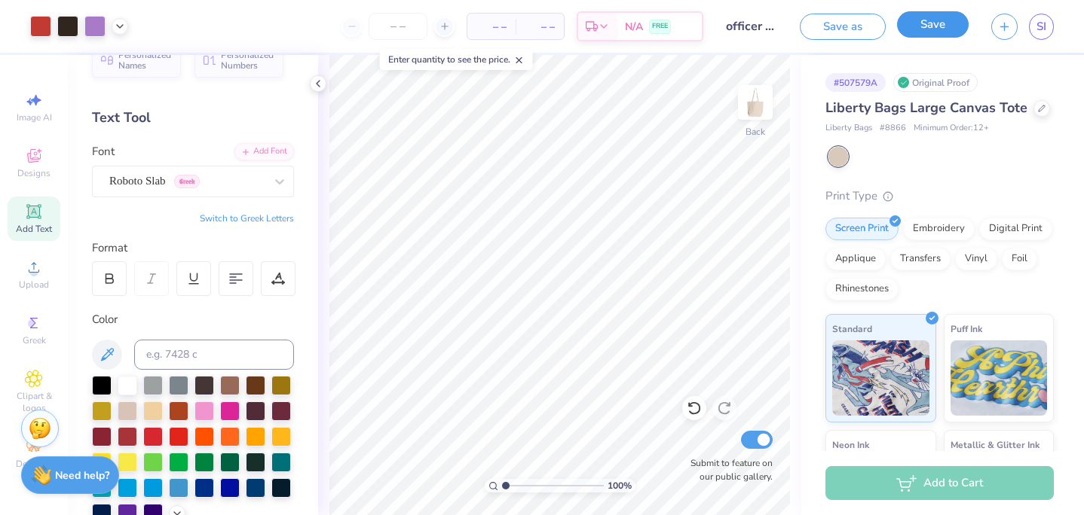
click at [830, 20] on button "Save" at bounding box center [933, 24] width 72 height 26
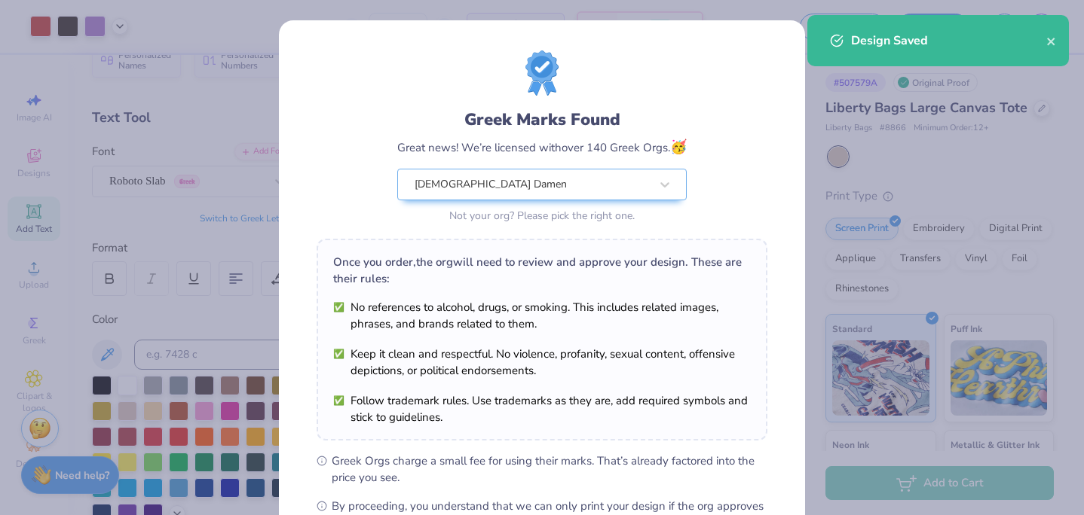
scroll to position [190, 0]
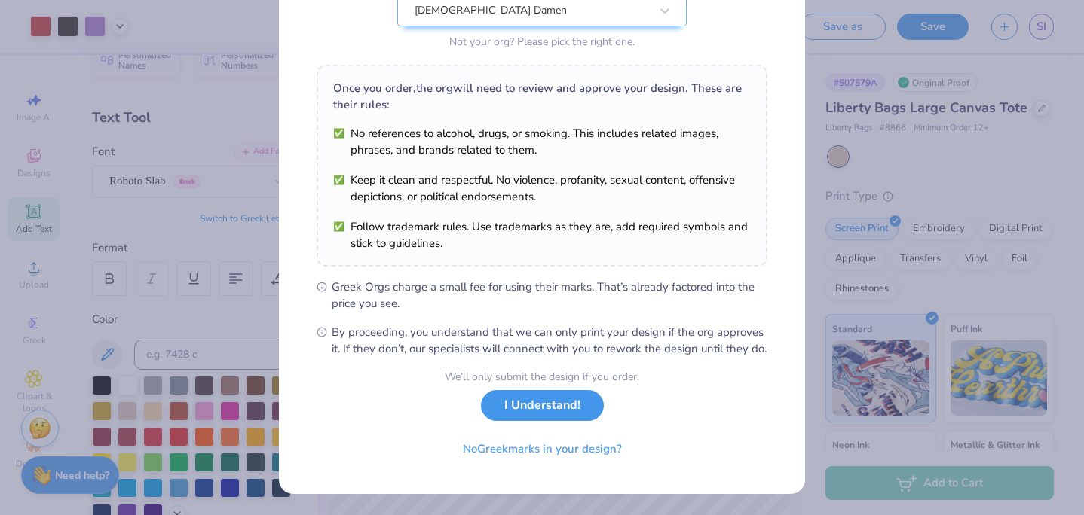
click at [551, 414] on button "I Understand!" at bounding box center [542, 405] width 123 height 31
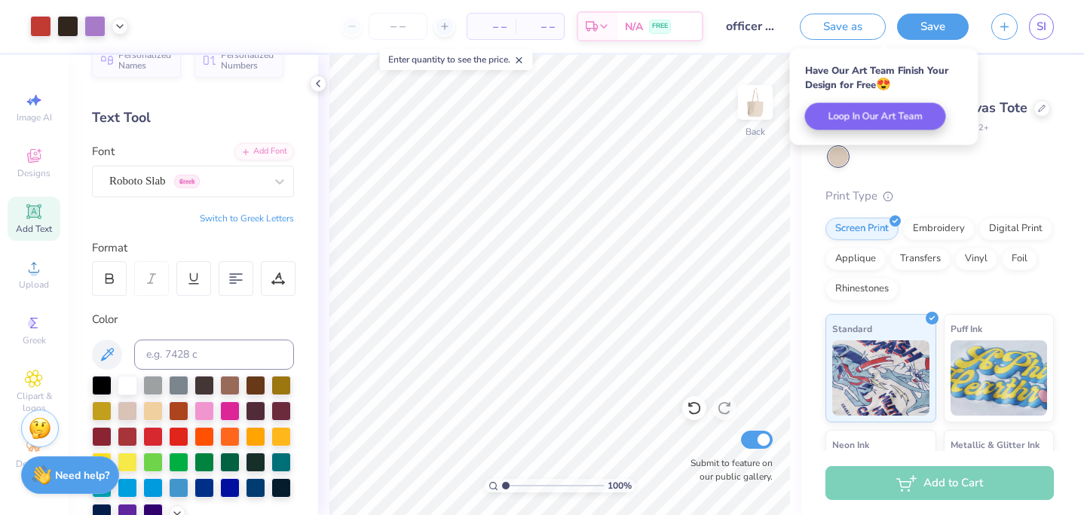
scroll to position [0, 0]
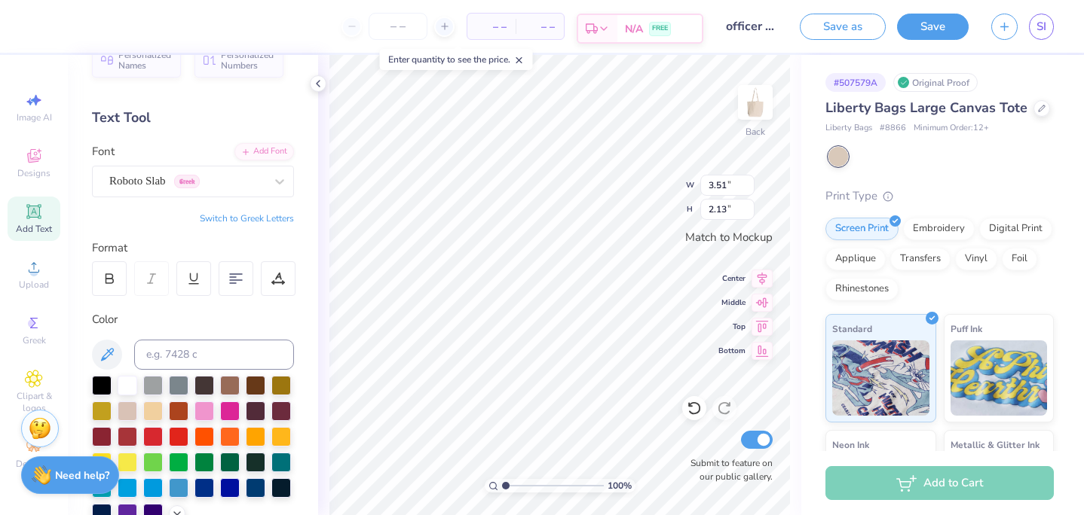
type input "2.13"
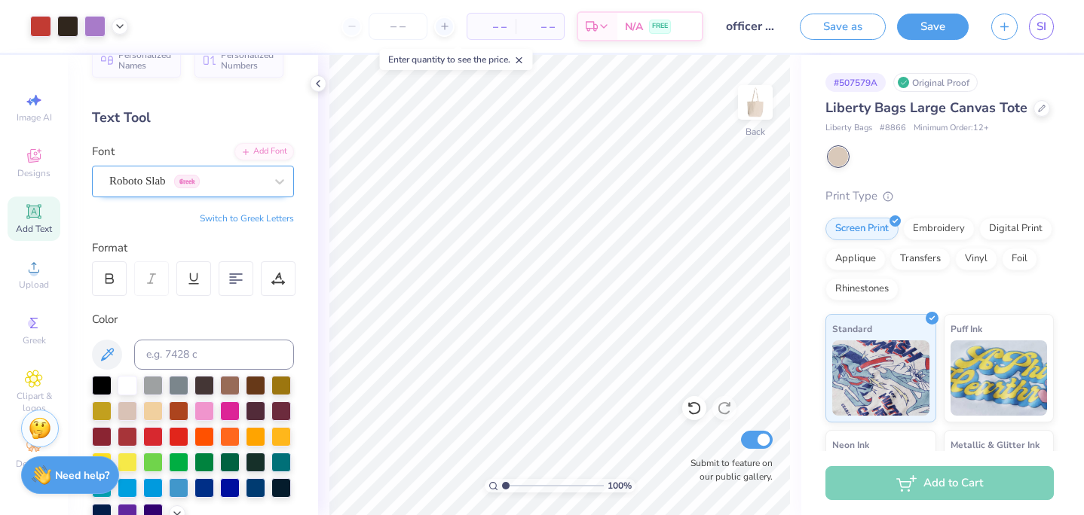
click at [222, 167] on div "Roboto Slab Greek" at bounding box center [193, 182] width 202 height 32
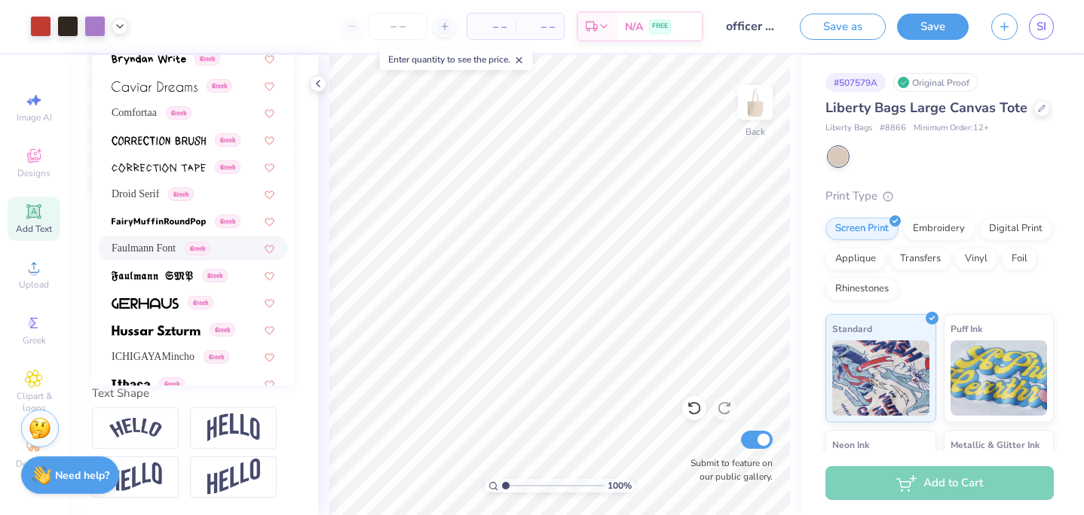
scroll to position [201, 0]
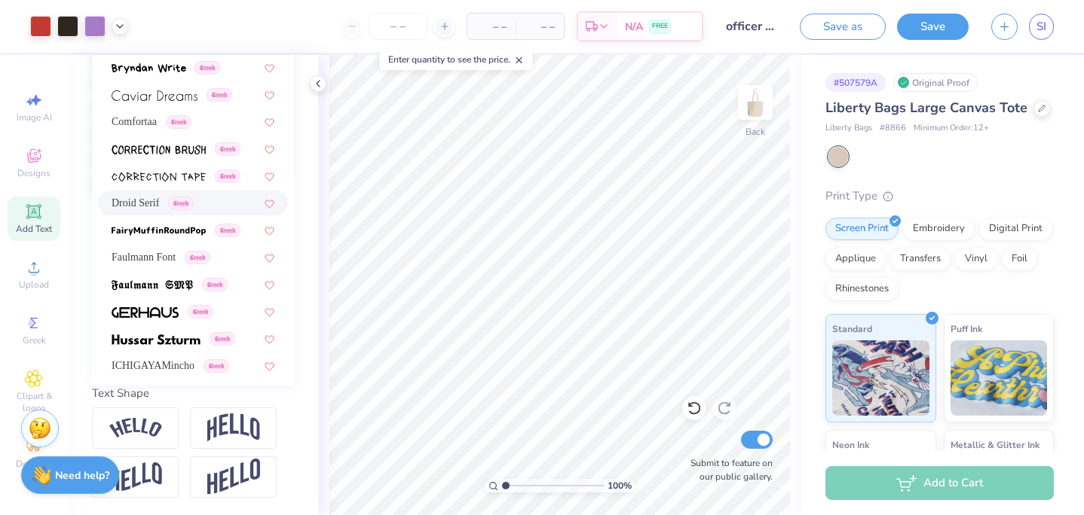
click at [149, 209] on span "Droid Serif" at bounding box center [135, 203] width 47 height 16
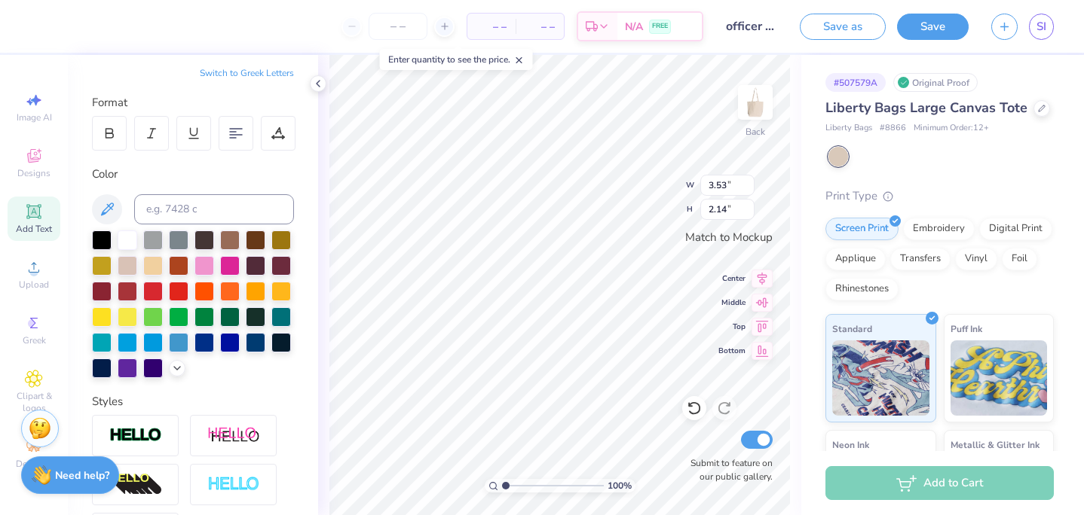
scroll to position [0, 0]
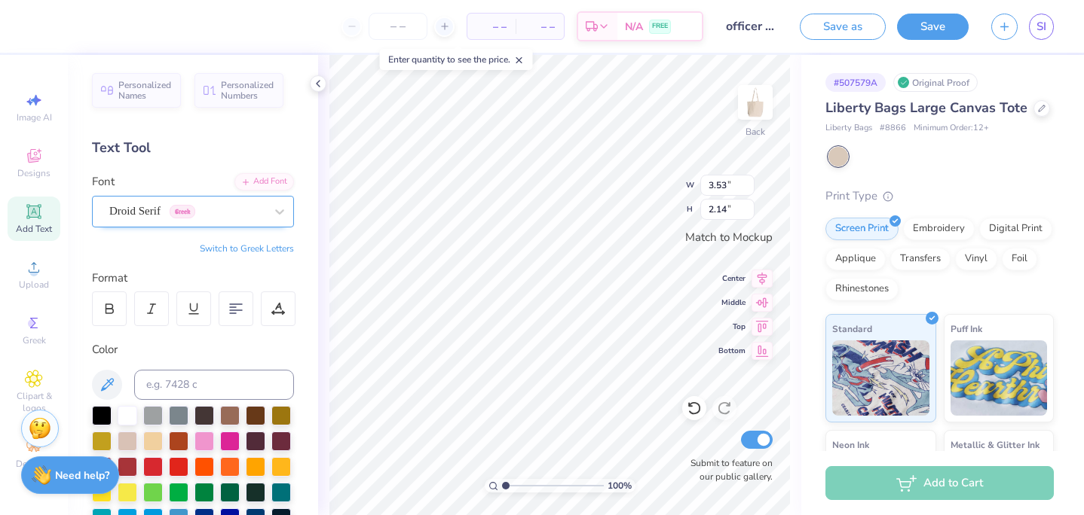
click at [235, 219] on div "Droid Serif Greek" at bounding box center [187, 211] width 158 height 23
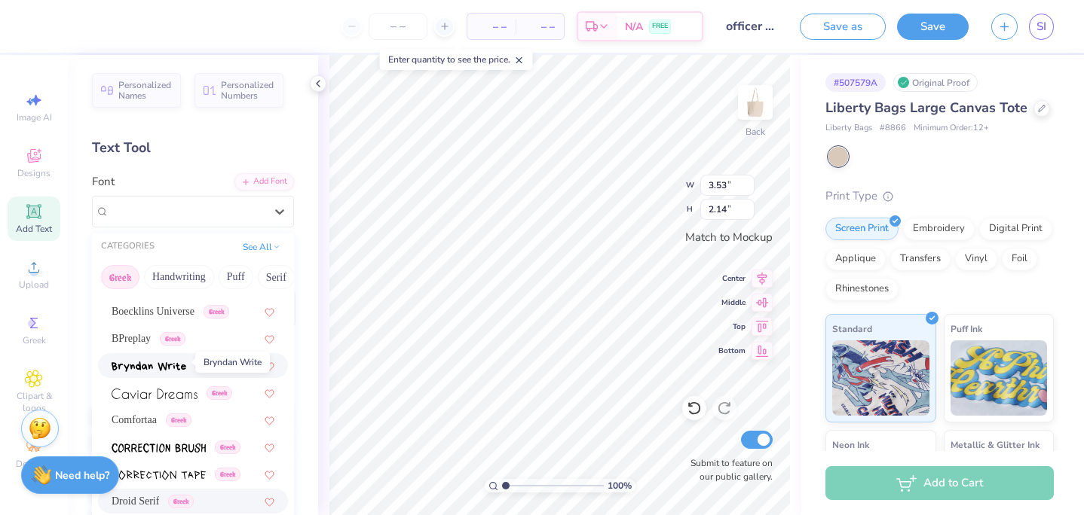
scroll to position [269, 0]
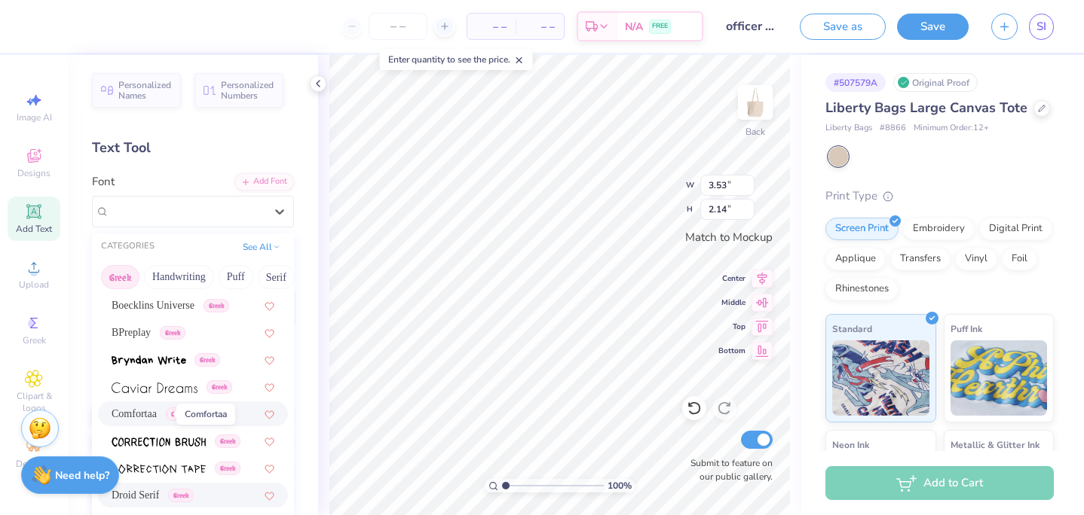
click at [157, 417] on span "Comfortaa" at bounding box center [134, 414] width 45 height 16
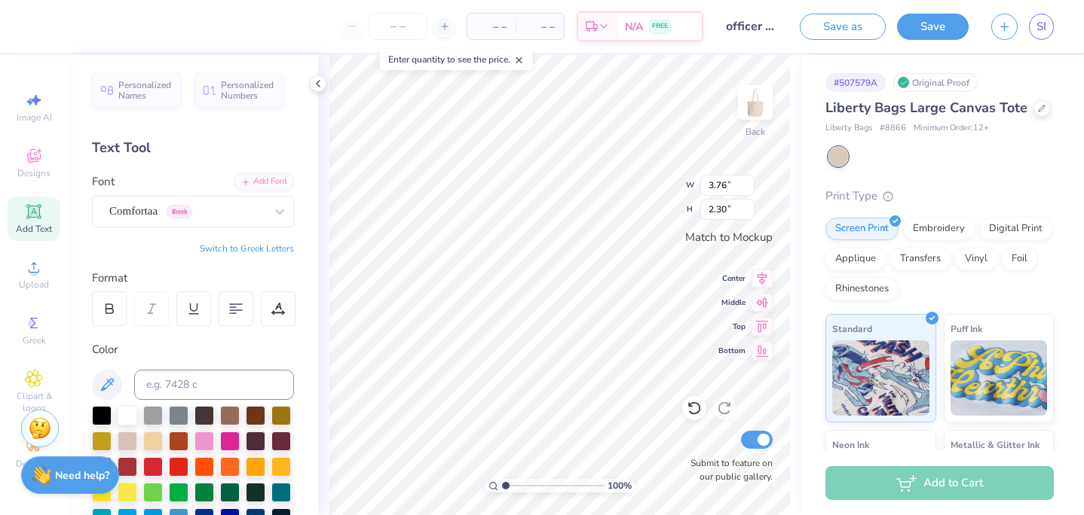
type input "3.76"
type input "2.30"
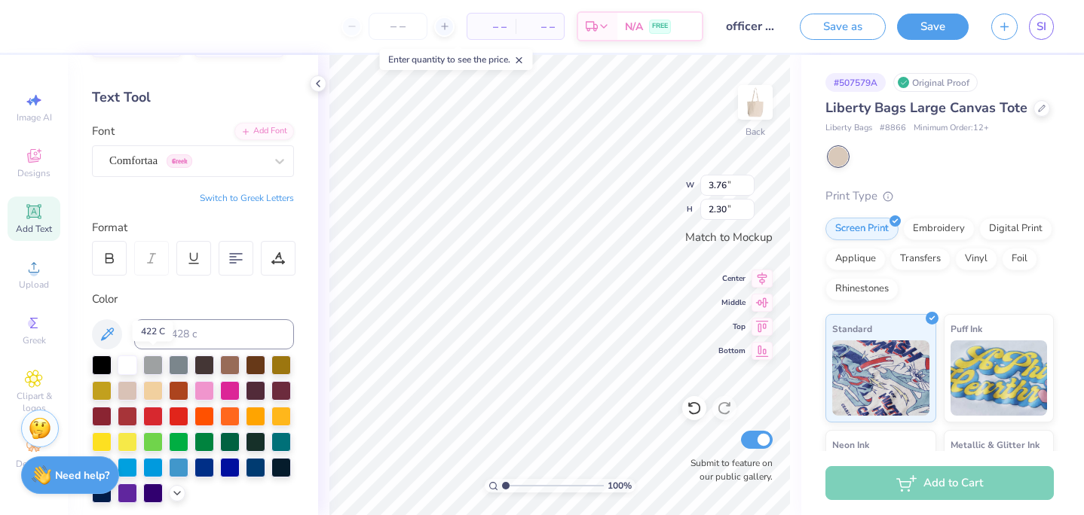
scroll to position [62, 0]
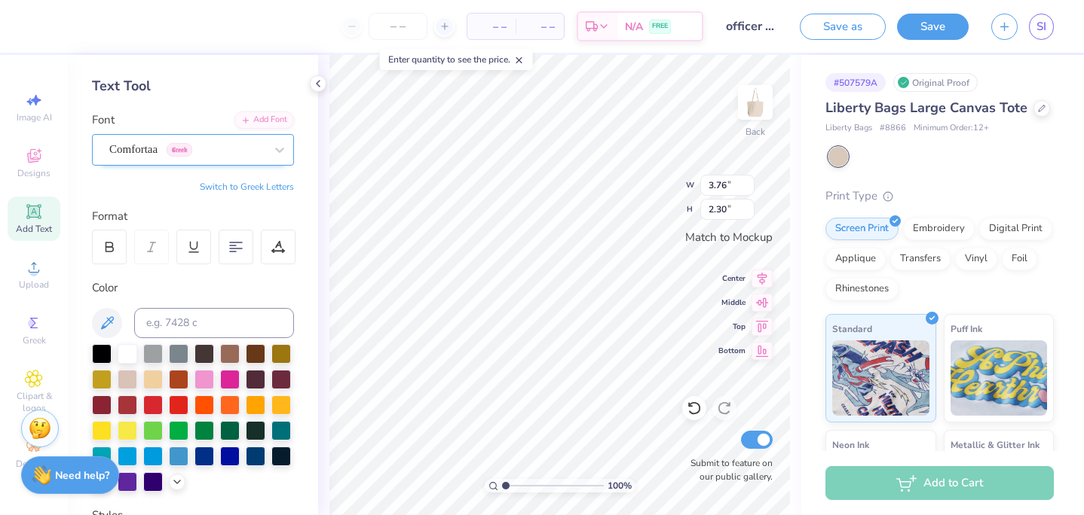
click at [169, 158] on div at bounding box center [186, 149] width 155 height 20
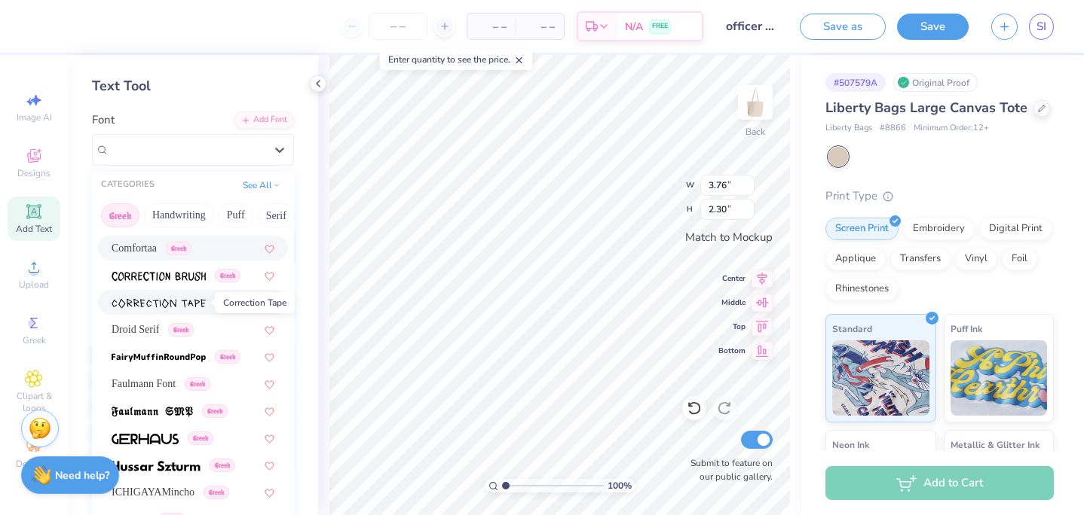
scroll to position [381, 0]
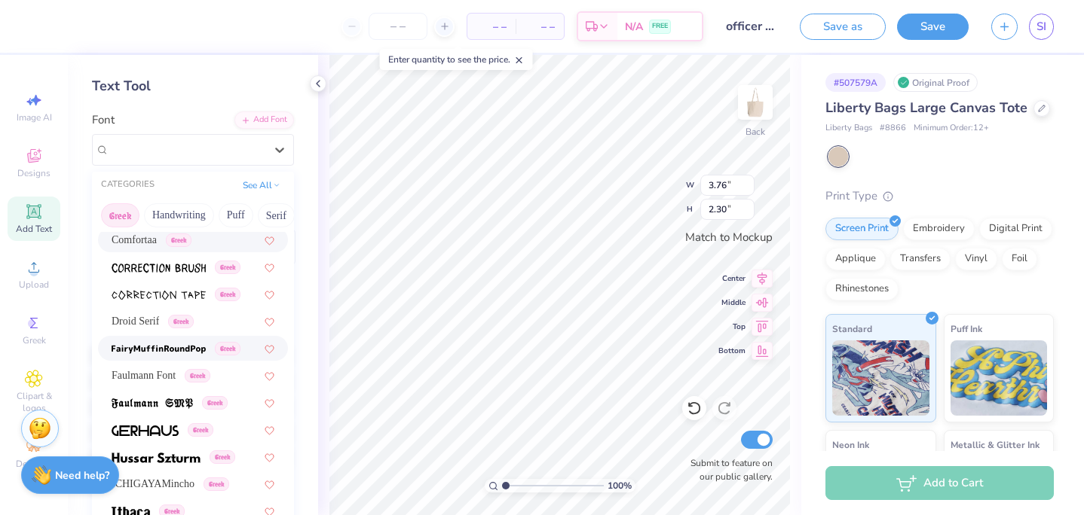
click at [176, 354] on img at bounding box center [159, 349] width 94 height 11
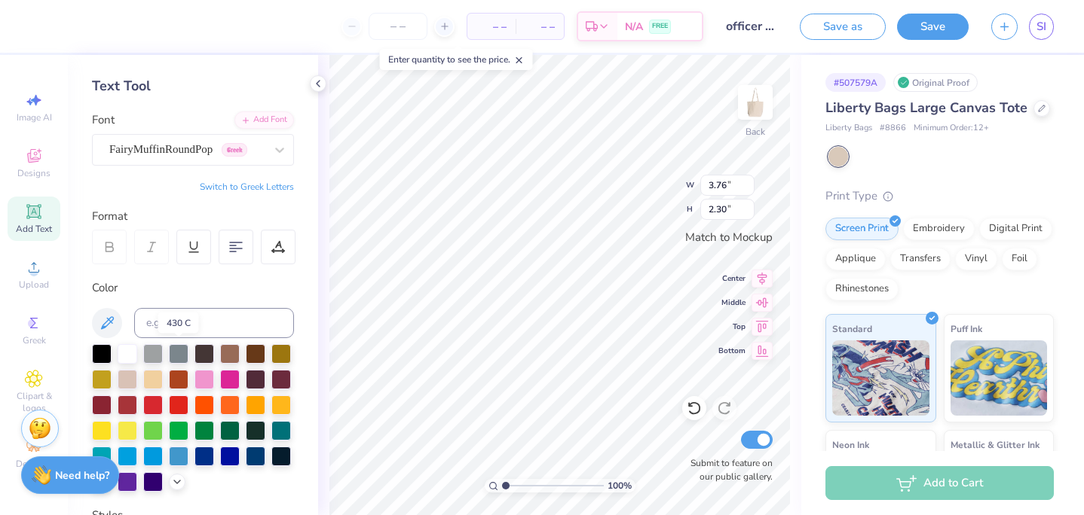
type input "3.74"
type input "2.16"
click at [203, 148] on div "FairyMuffinRoundPop Greek" at bounding box center [187, 149] width 158 height 23
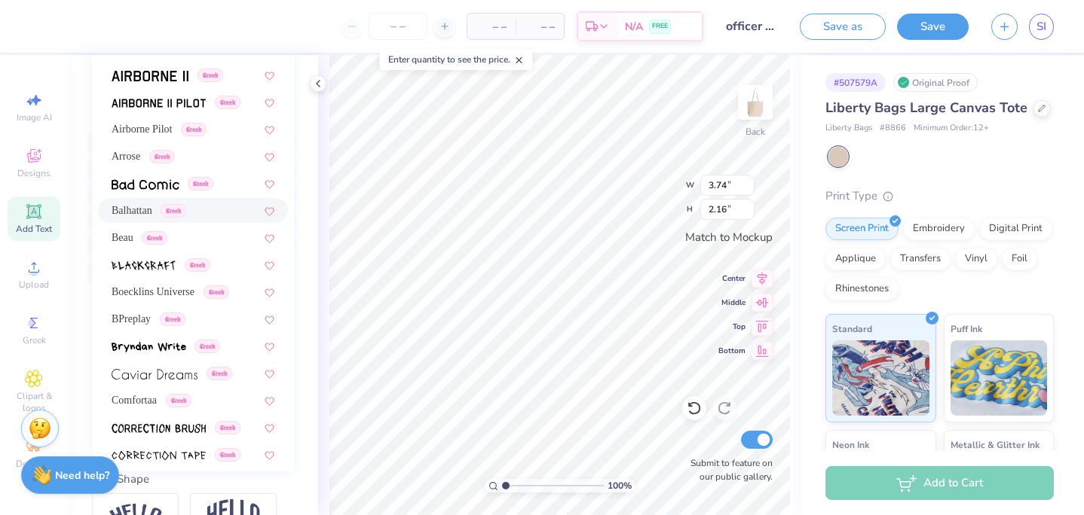
scroll to position [10, 0]
click at [133, 217] on span "Balhattan" at bounding box center [132, 209] width 41 height 16
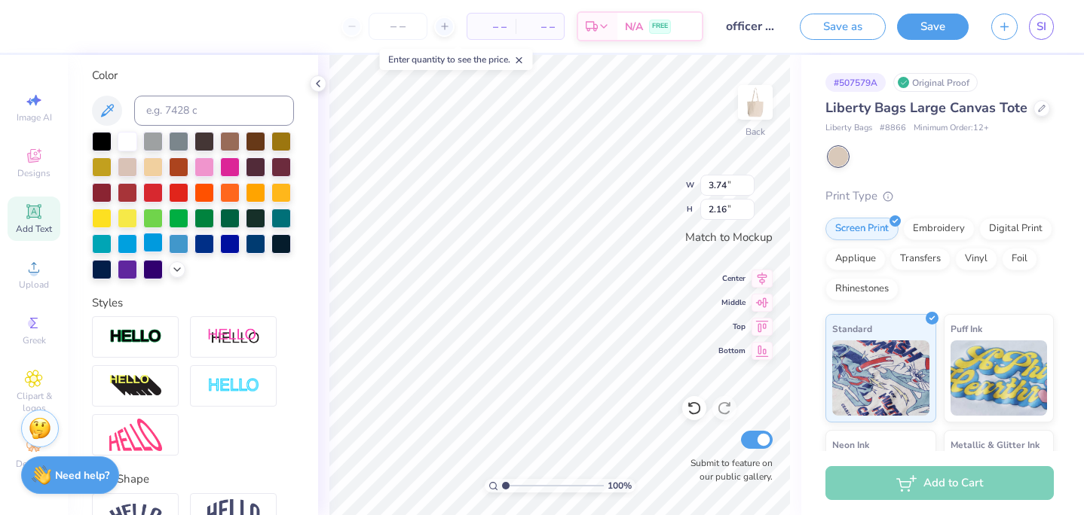
type input "2.38"
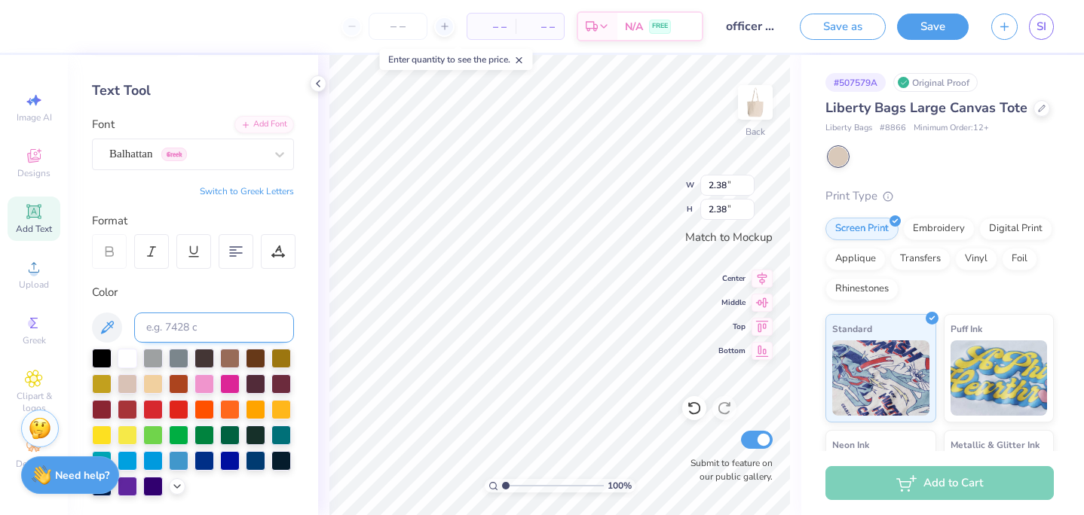
scroll to position [0, 0]
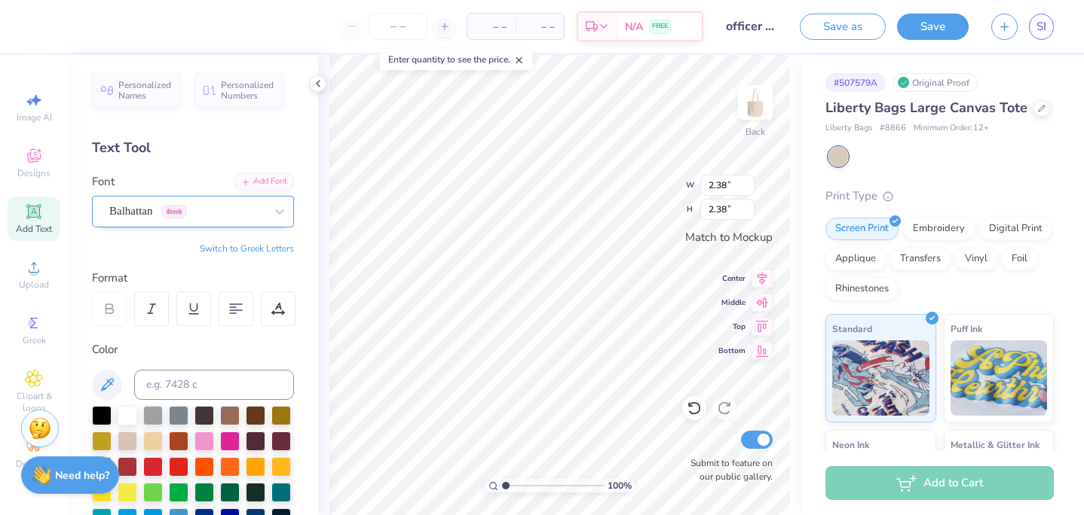
click at [167, 204] on div "Balhattan Greek" at bounding box center [187, 211] width 158 height 23
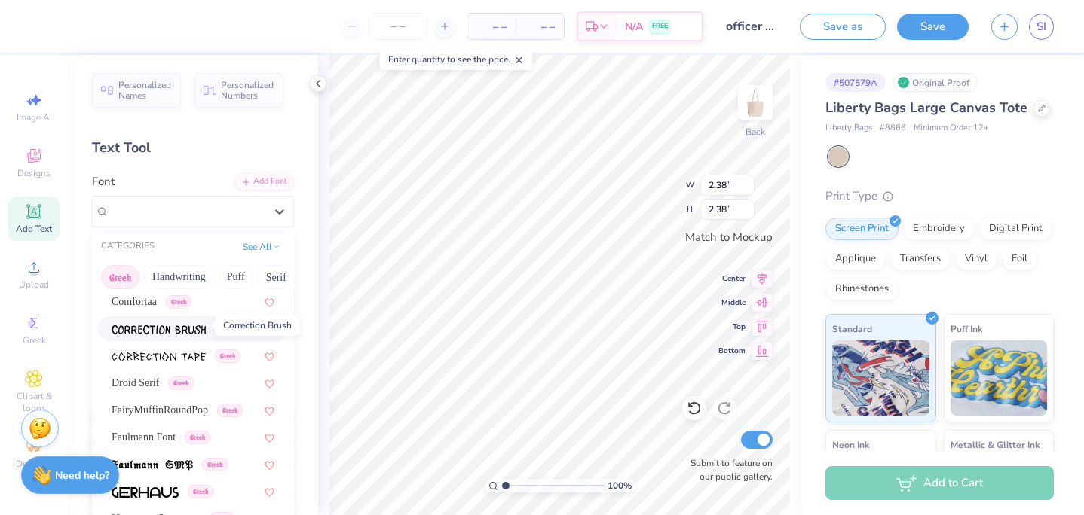
scroll to position [388, 0]
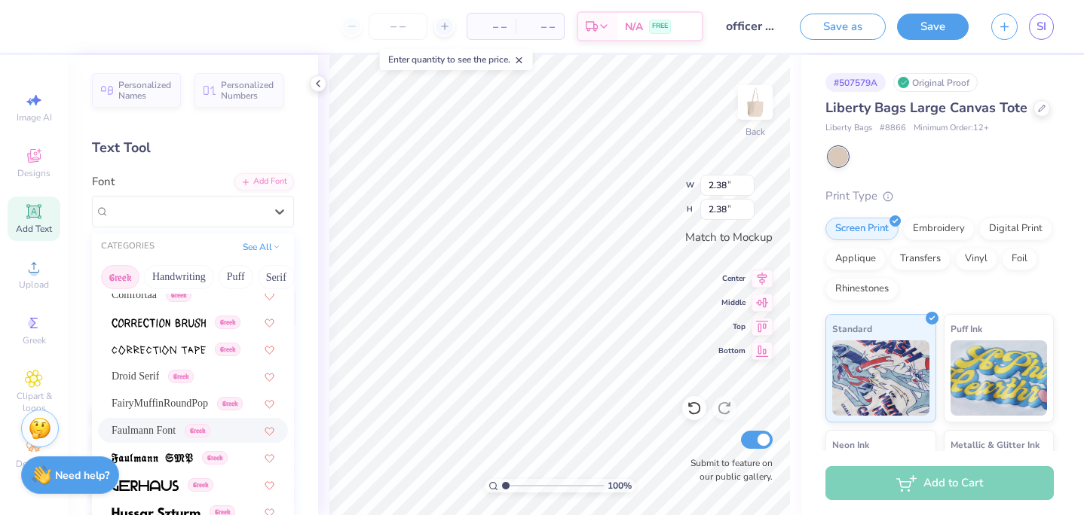
click at [161, 431] on span "Faulmann Font" at bounding box center [144, 431] width 64 height 16
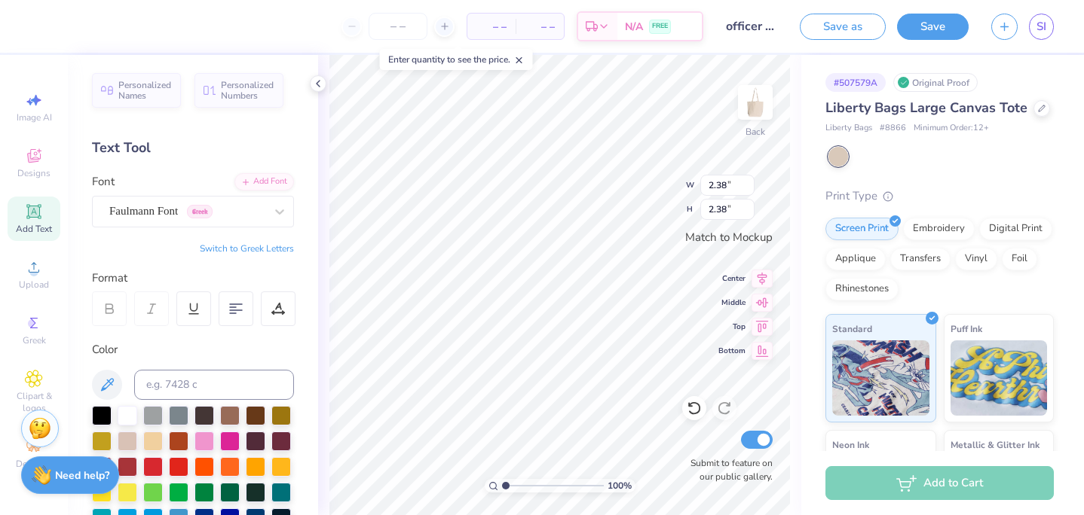
type input "3.65"
type input "2.22"
type input "2.16"
type textarea "C"
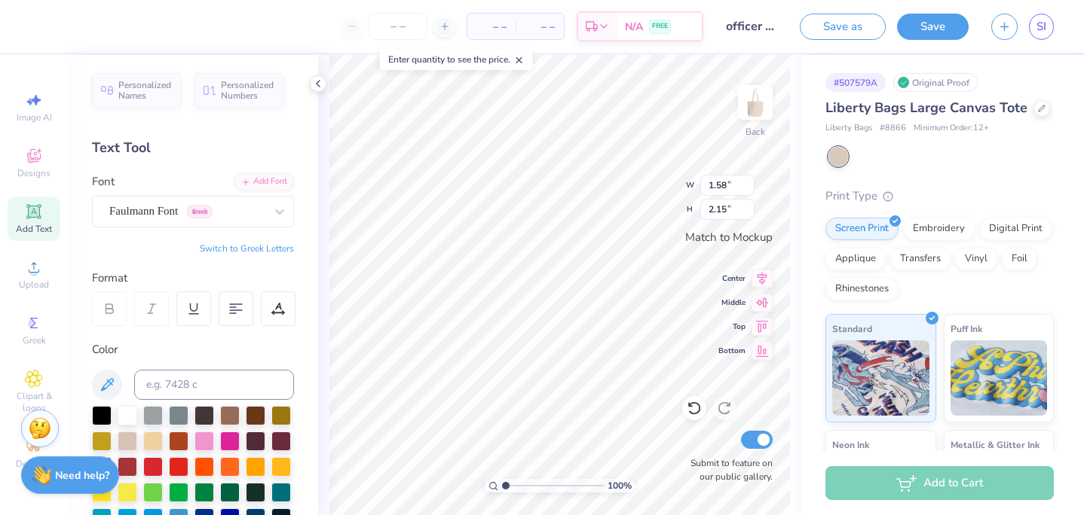
type textarea "d"
type textarea "D"
click at [644, 181] on div "100 % Back W 1.58 1.58 " H 2.15 2.15 " Match to [GEOGRAPHIC_DATA] Middle Top Bo…" at bounding box center [559, 285] width 483 height 460
type input "1.79"
type input "2.11"
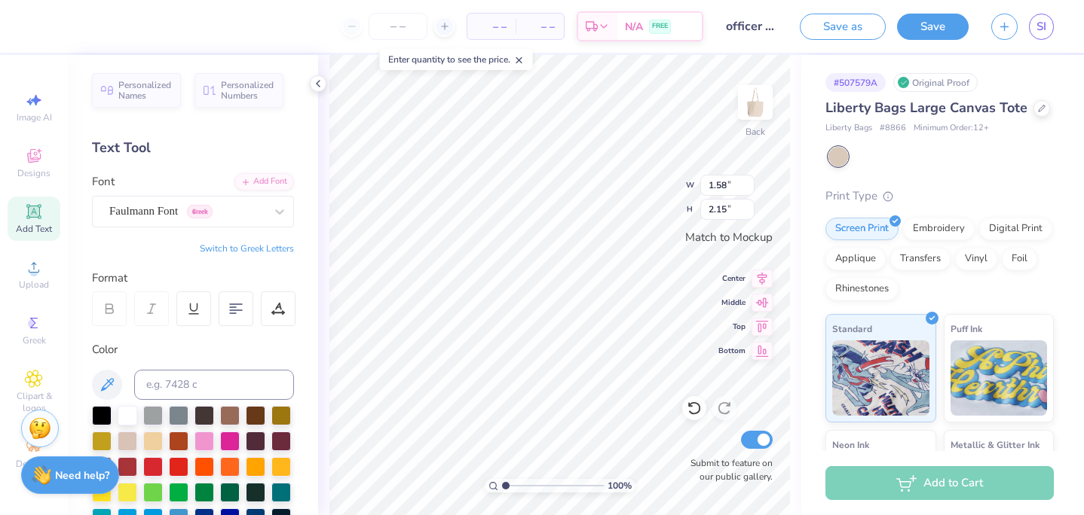
type input "1.79"
type input "2.11"
click at [642, 197] on div "100 % Back W 1.79 1.79 " H 2.11 2.11 " Match to [GEOGRAPHIC_DATA] Middle Top Bo…" at bounding box center [559, 285] width 483 height 460
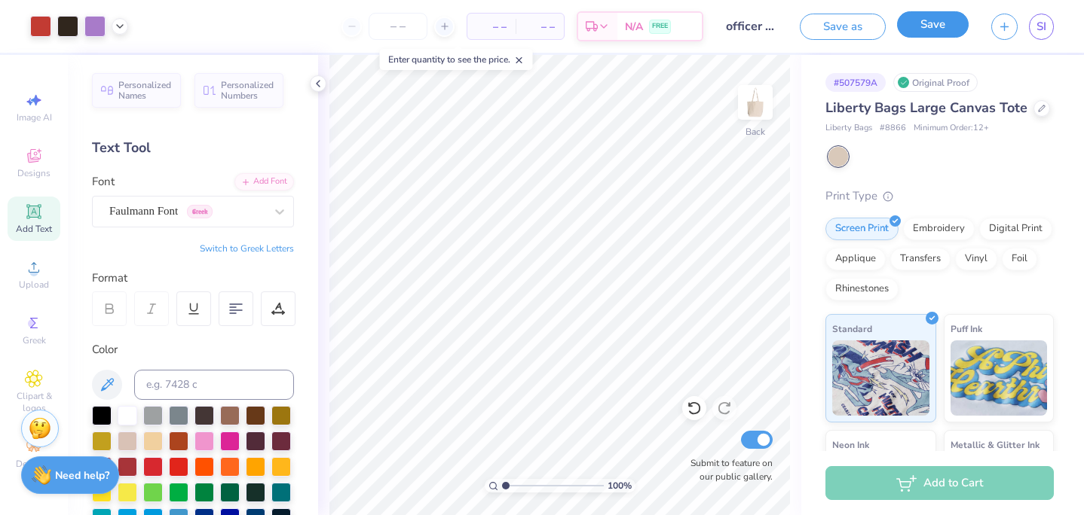
click at [830, 22] on button "Save" at bounding box center [933, 24] width 72 height 26
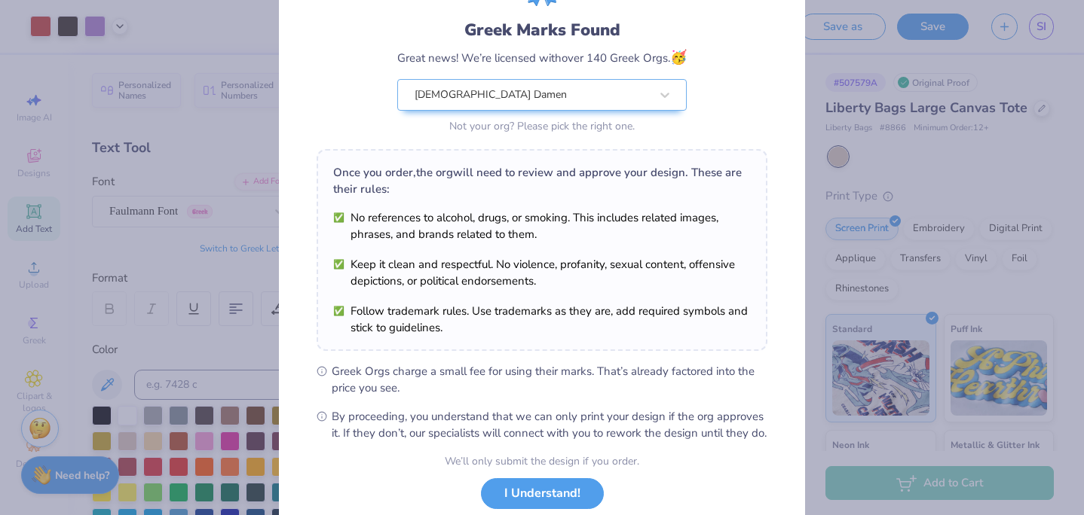
scroll to position [190, 0]
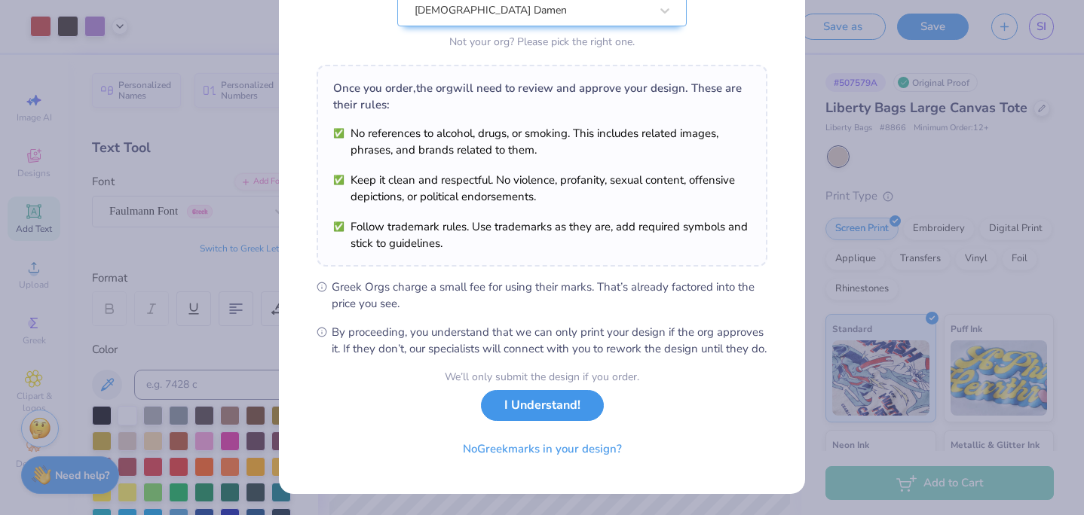
click at [556, 405] on button "I Understand!" at bounding box center [542, 405] width 123 height 31
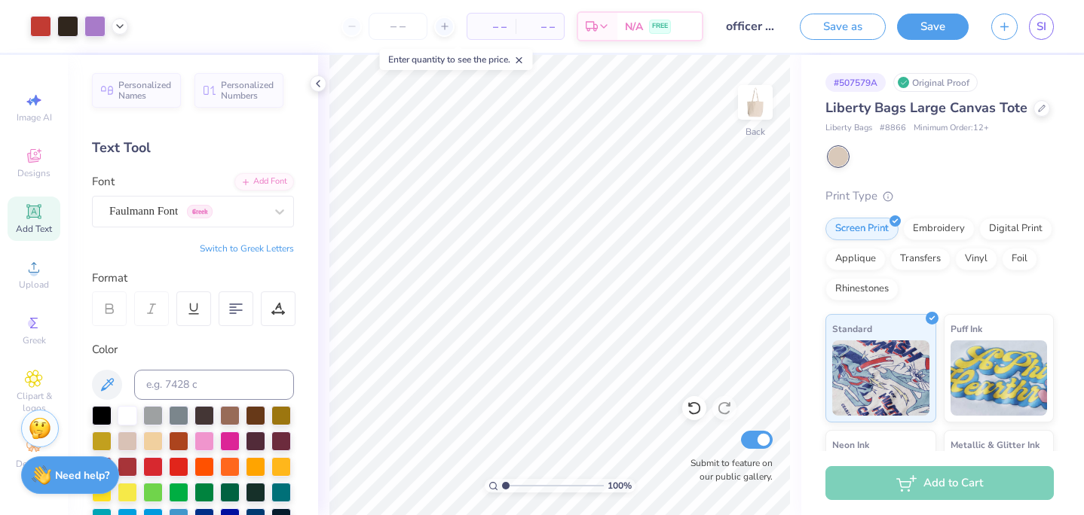
scroll to position [0, 0]
click at [830, 29] on button "Save" at bounding box center [933, 24] width 72 height 26
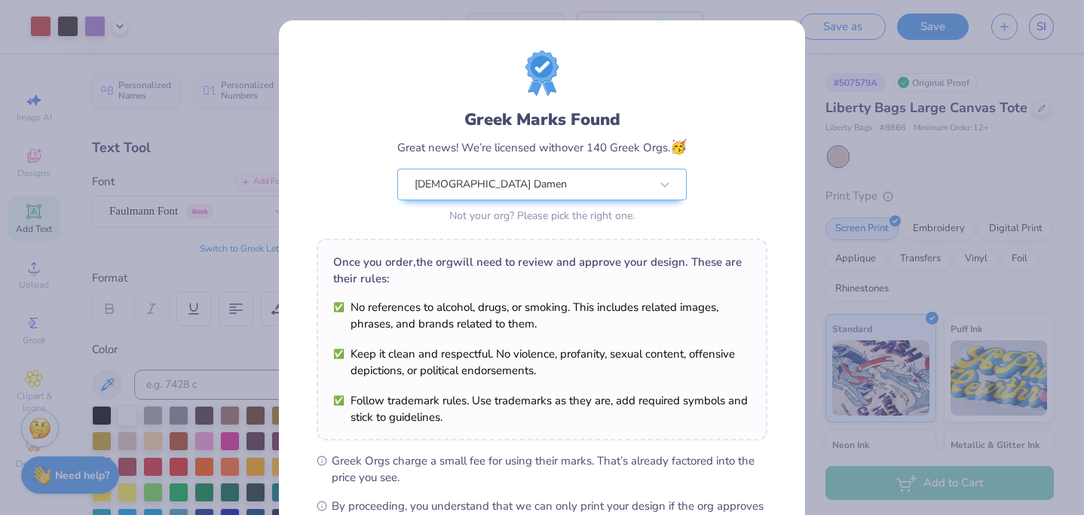
scroll to position [190, 0]
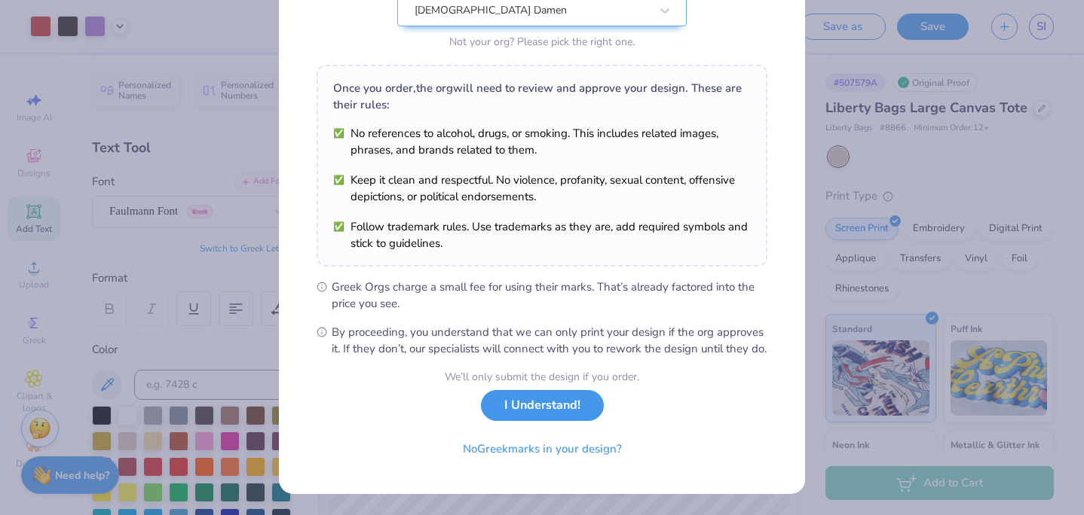
click at [561, 411] on button "I Understand!" at bounding box center [542, 405] width 123 height 31
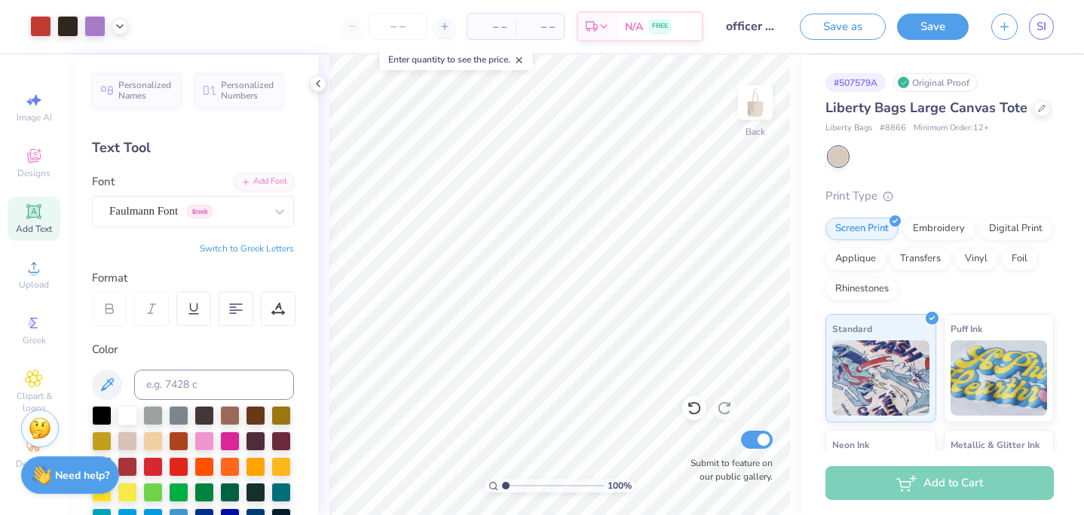
scroll to position [0, 0]
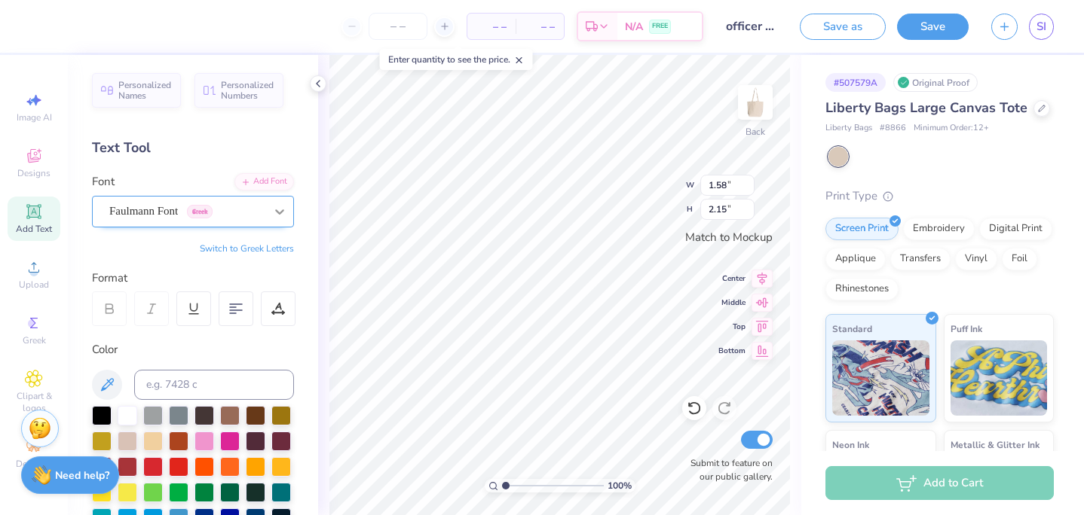
click at [267, 212] on div at bounding box center [279, 211] width 27 height 27
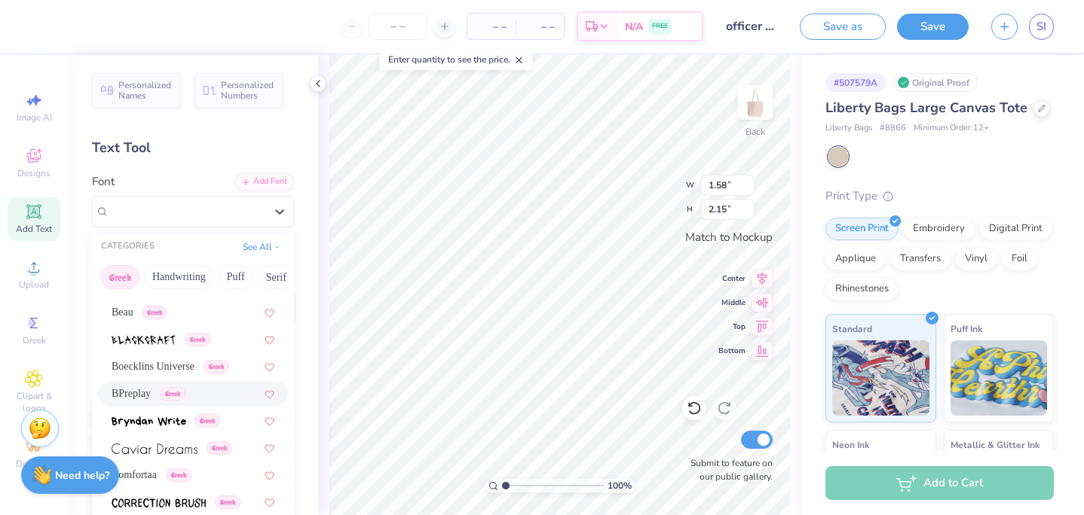
scroll to position [212, 0]
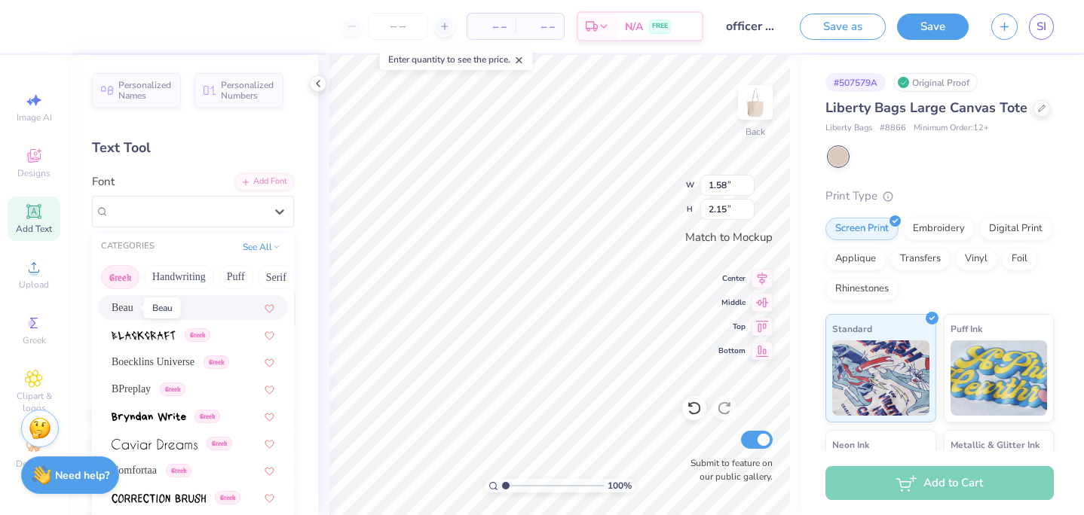
click at [128, 307] on span "Beau" at bounding box center [123, 308] width 22 height 16
type input "1.64"
type input "2.03"
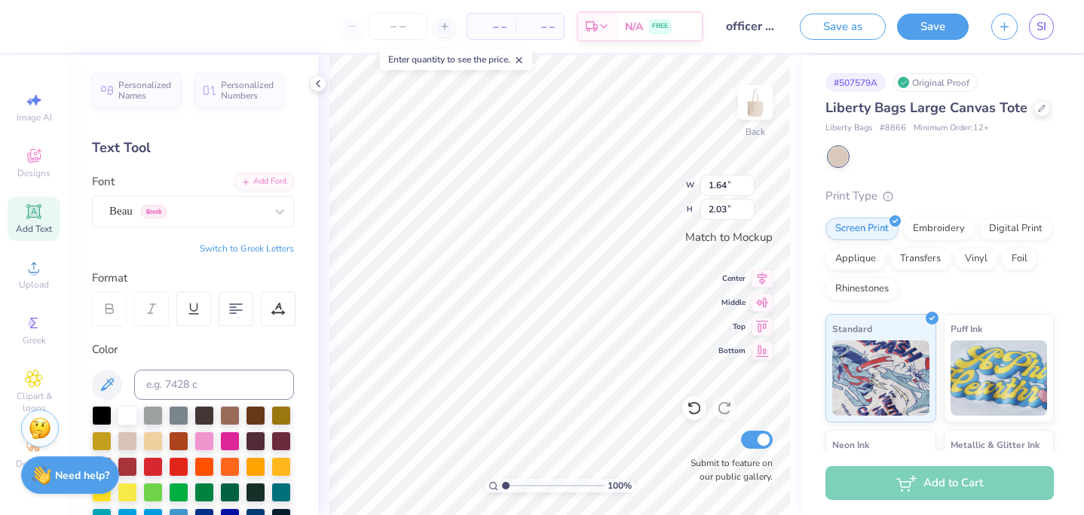
type input "1.79"
type input "2.11"
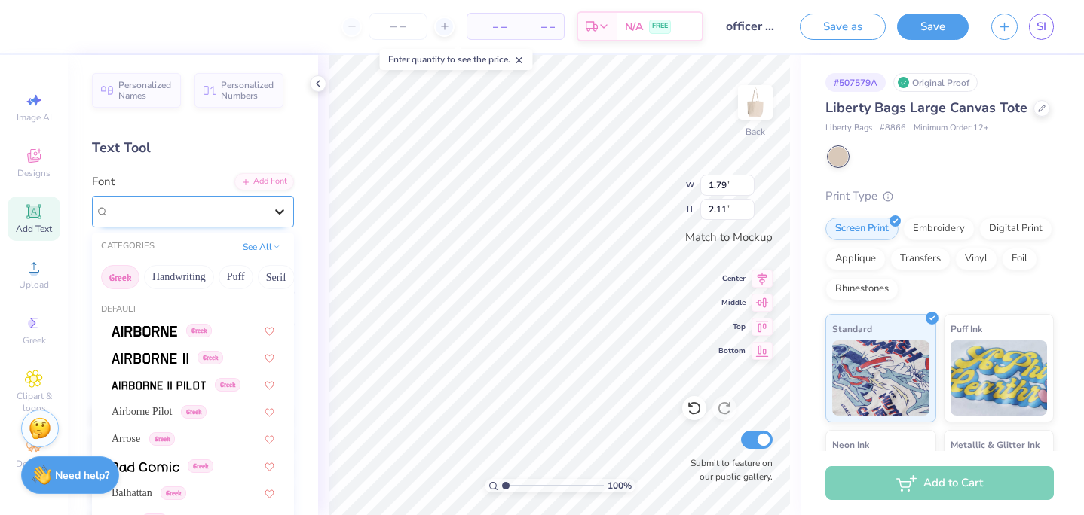
click at [269, 222] on div at bounding box center [279, 211] width 27 height 27
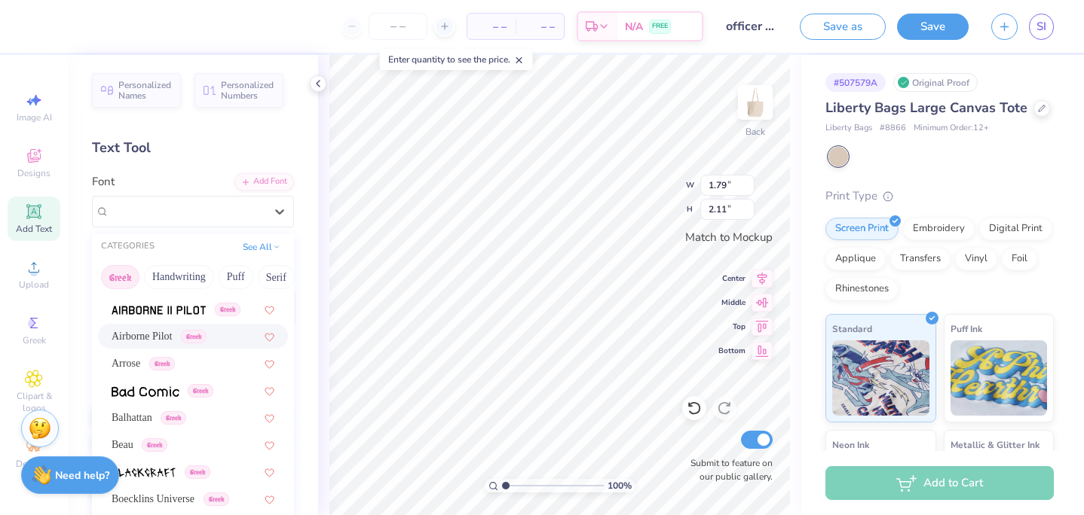
scroll to position [91, 0]
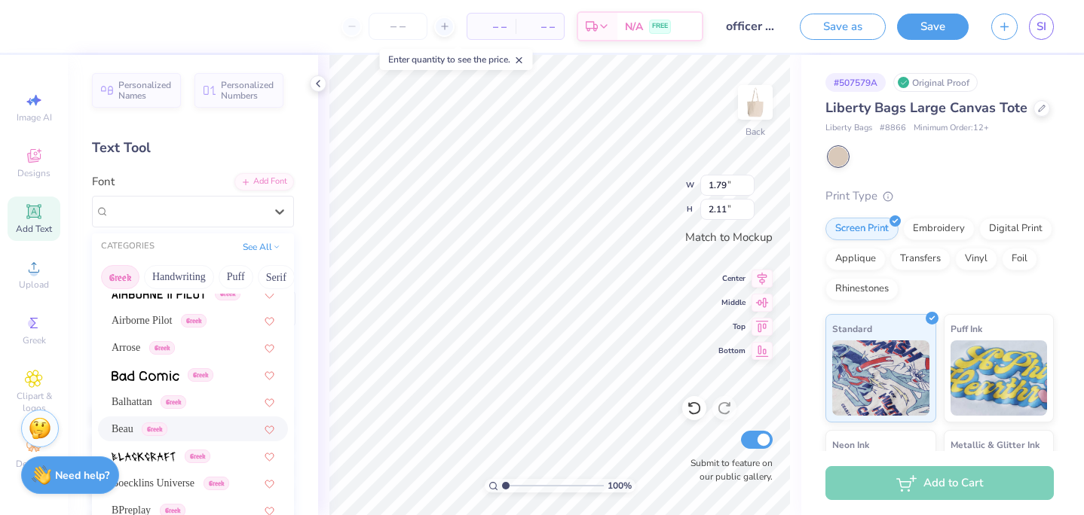
click at [134, 422] on div "Beau Greek" at bounding box center [140, 429] width 56 height 16
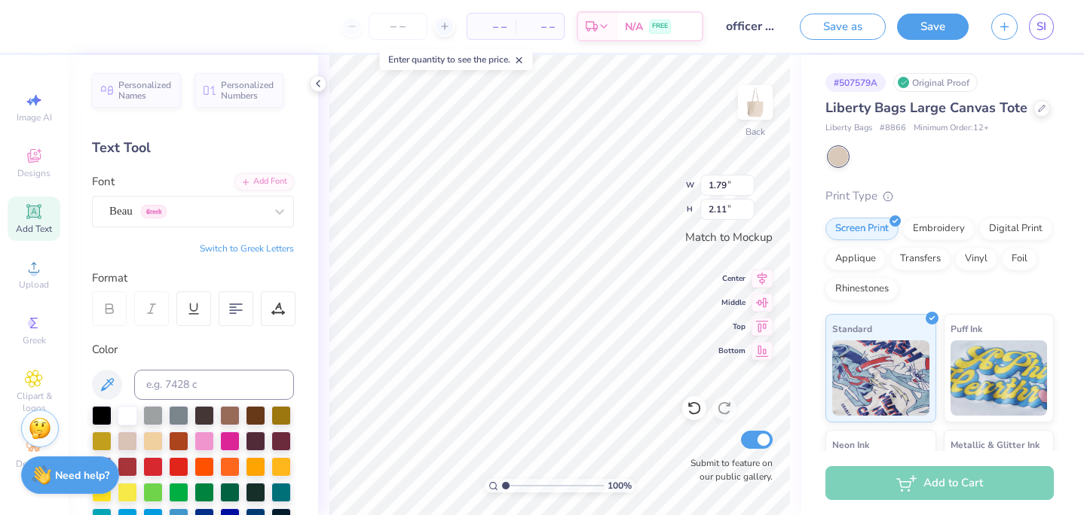
type input "1.72"
type input "2.00"
click at [830, 27] on button "Save" at bounding box center [933, 27] width 72 height 26
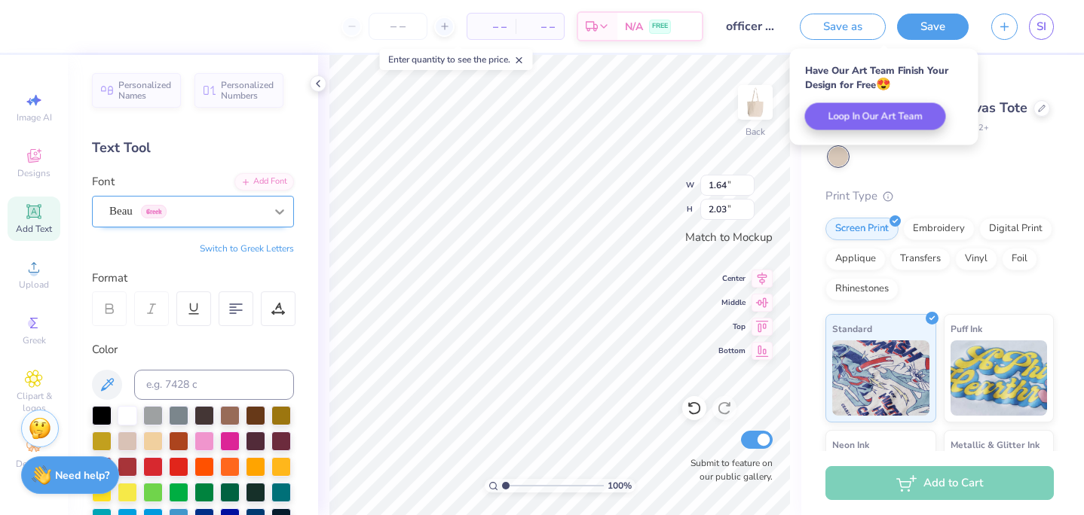
click at [279, 212] on icon at bounding box center [279, 211] width 15 height 15
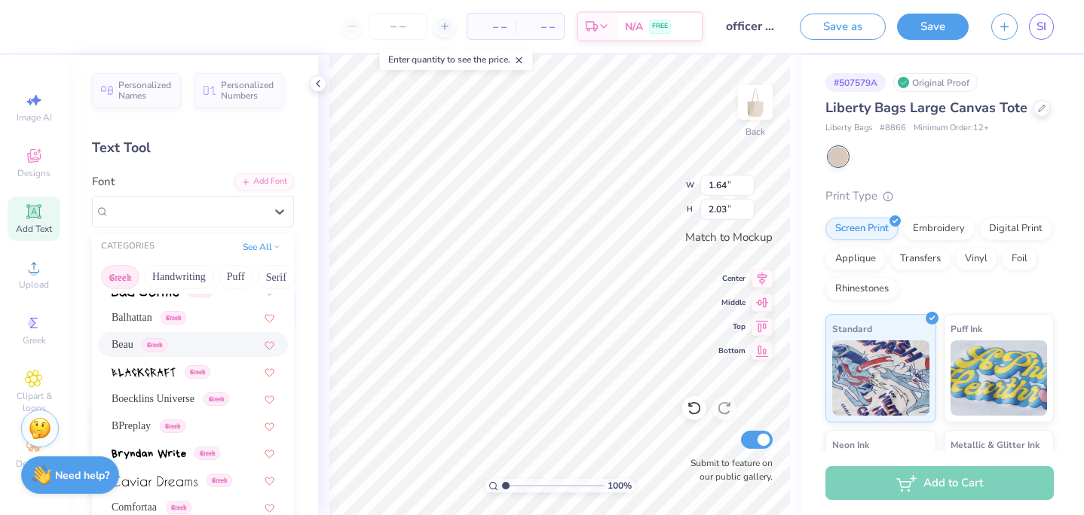
scroll to position [185, 0]
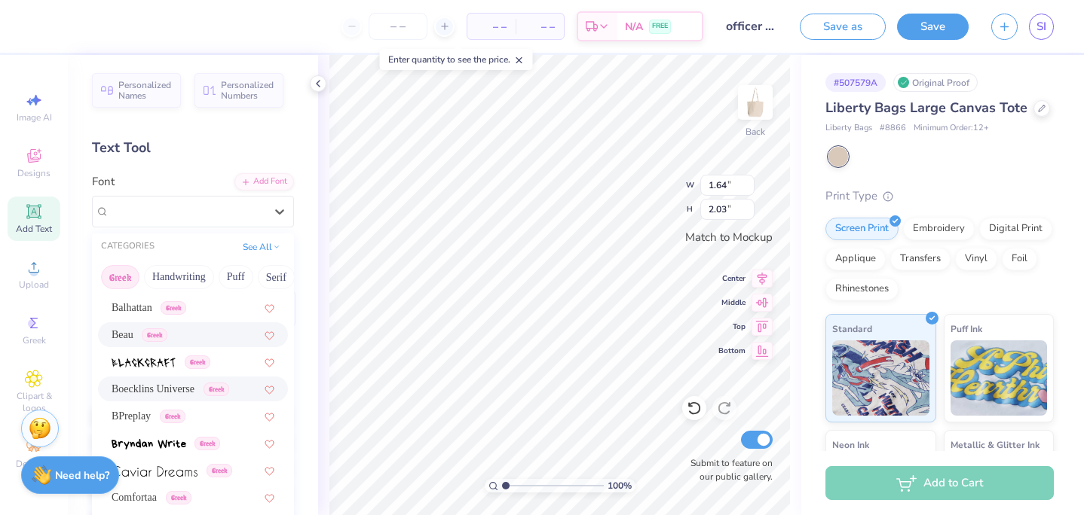
click at [169, 388] on span "Boecklins Universe" at bounding box center [153, 389] width 83 height 16
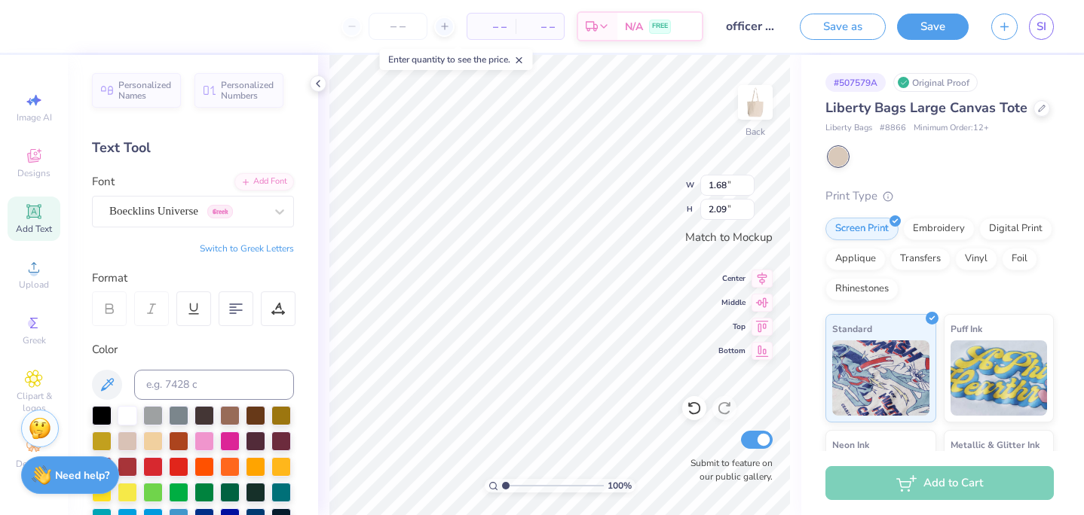
type input "1.68"
type input "2.09"
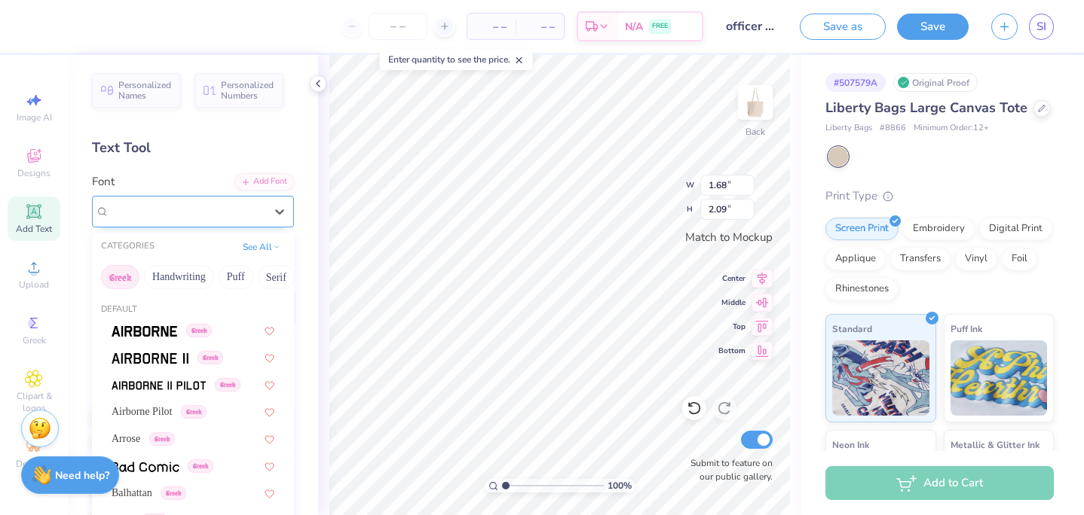
click at [167, 219] on div "Boecklins Universe Greek" at bounding box center [187, 211] width 158 height 23
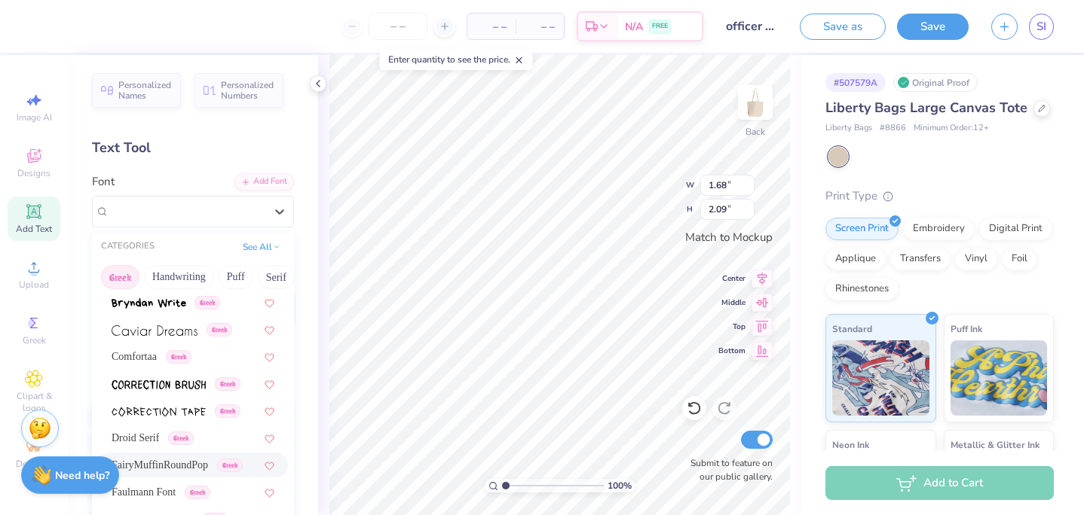
scroll to position [346, 0]
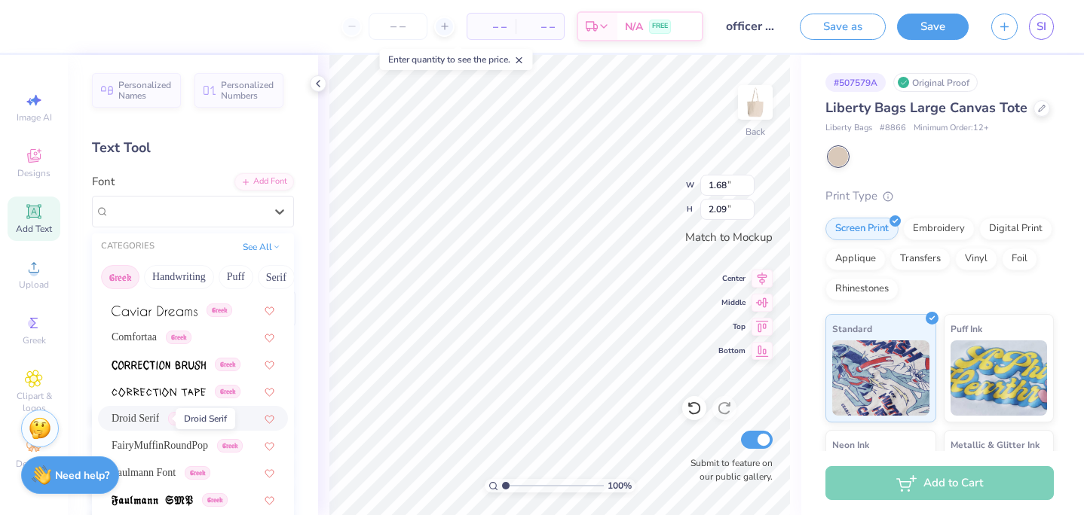
click at [157, 420] on span "Droid Serif" at bounding box center [135, 419] width 47 height 16
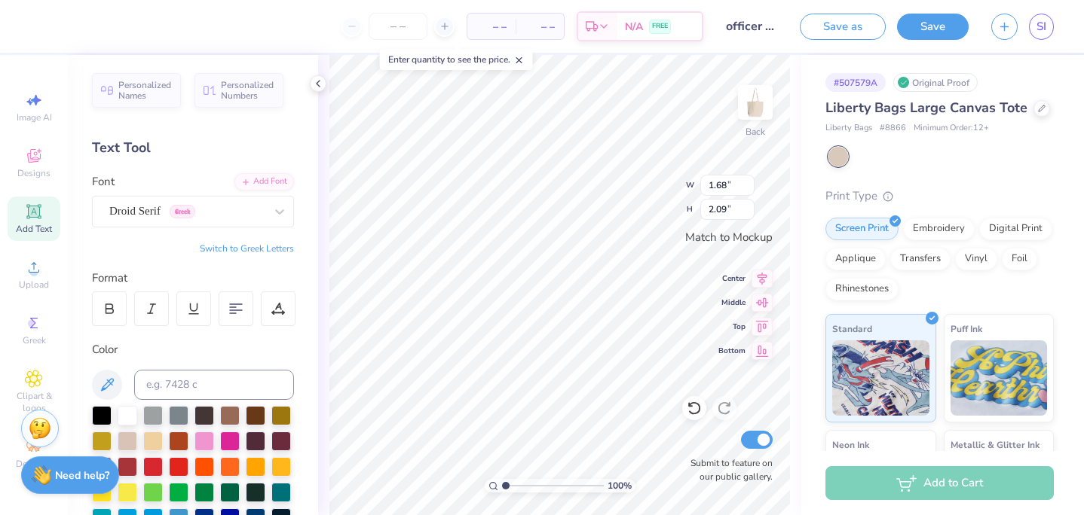
type input "1.50"
type input "2.11"
type input "1.72"
type input "2.00"
click at [261, 222] on div "Beau Greek" at bounding box center [187, 211] width 158 height 23
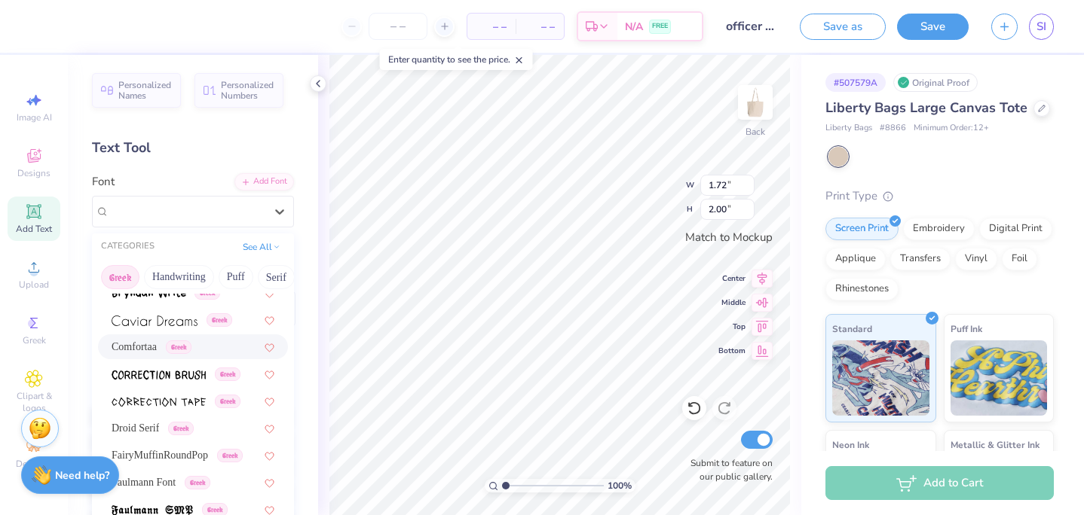
scroll to position [355, 0]
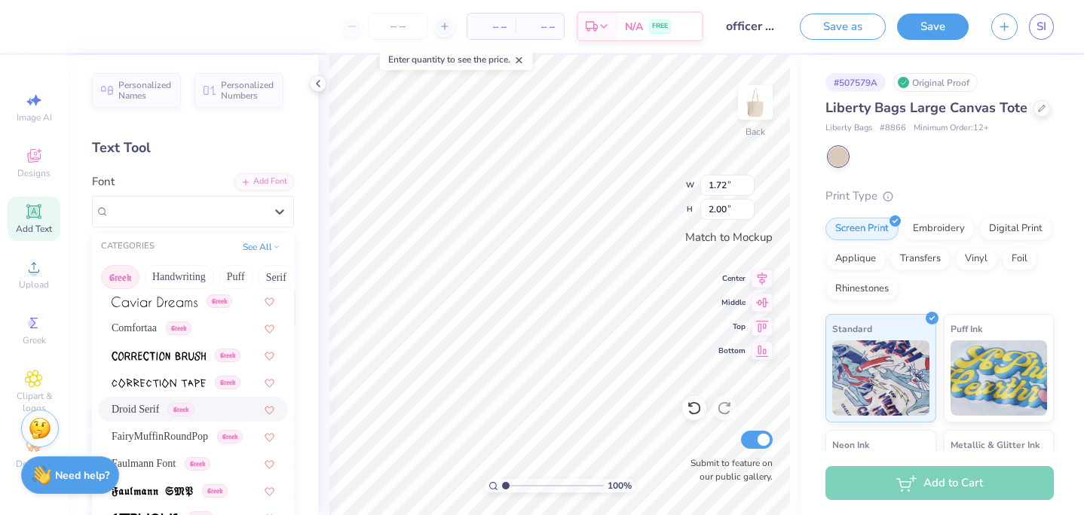
click at [154, 408] on span "Droid Serif" at bounding box center [135, 410] width 47 height 16
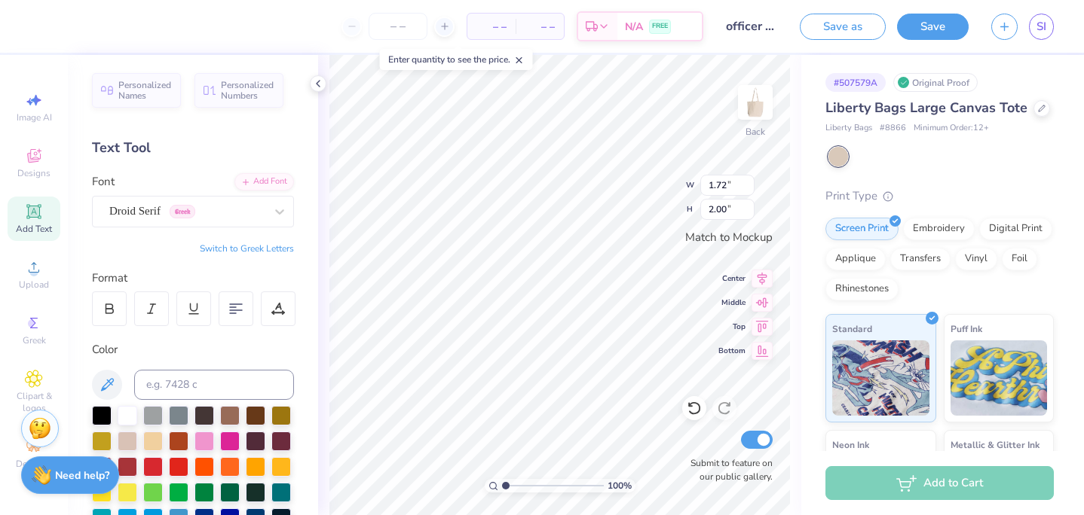
type input "1.82"
type input "2.06"
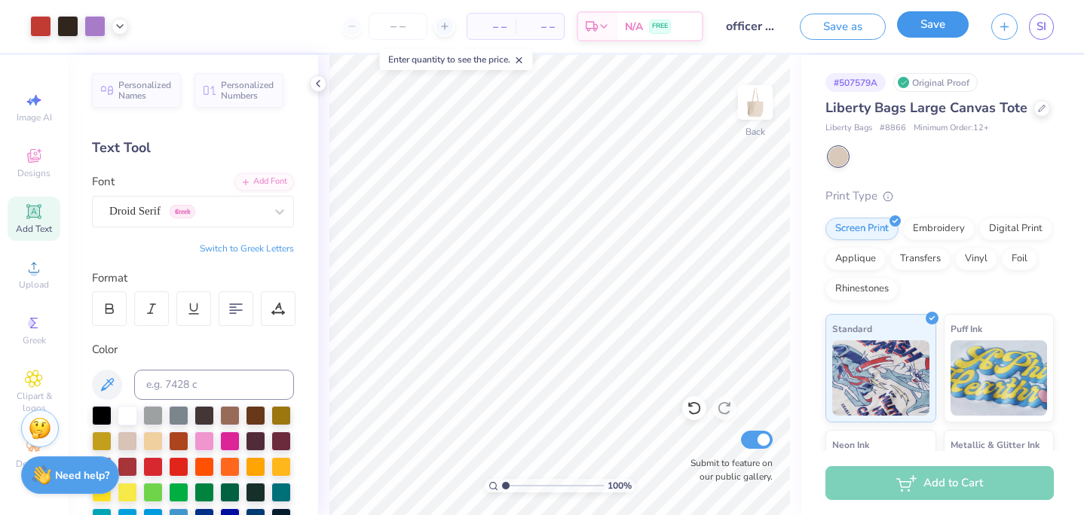
click at [830, 30] on button "Save" at bounding box center [933, 24] width 72 height 26
